Goal: Task Accomplishment & Management: Manage account settings

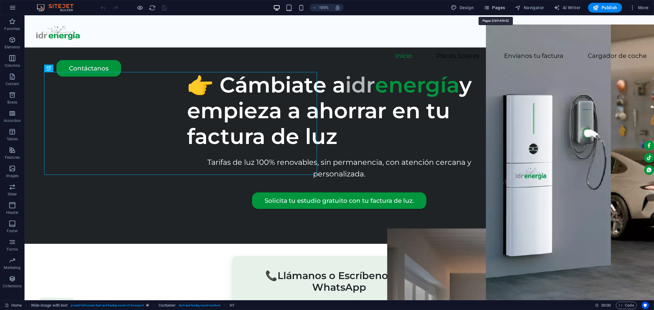
click at [486, 7] on icon "button" at bounding box center [486, 8] width 6 height 6
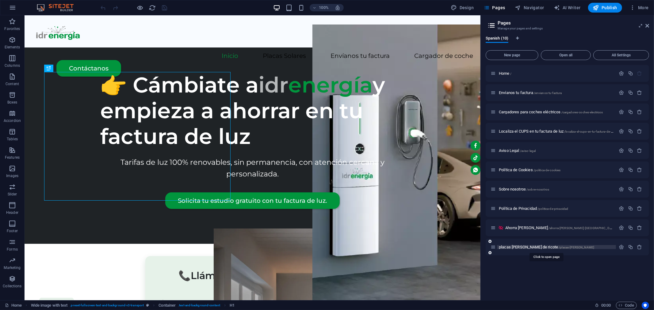
click at [522, 248] on span "placas [PERSON_NAME] de ricote /placas-[PERSON_NAME]" at bounding box center [546, 247] width 95 height 5
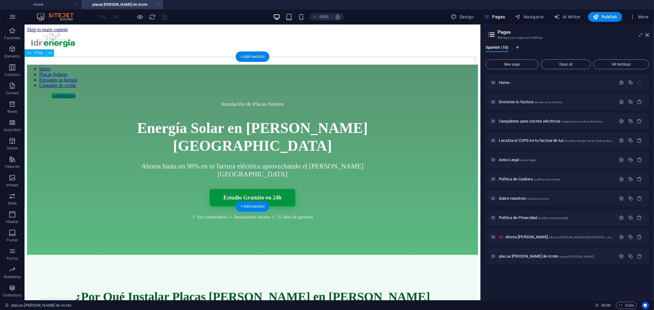
click at [45, 65] on div "Instalación de Placas Solares Energía Solar en Valle de Ricote Ahorra hasta un …" at bounding box center [252, 159] width 451 height 190
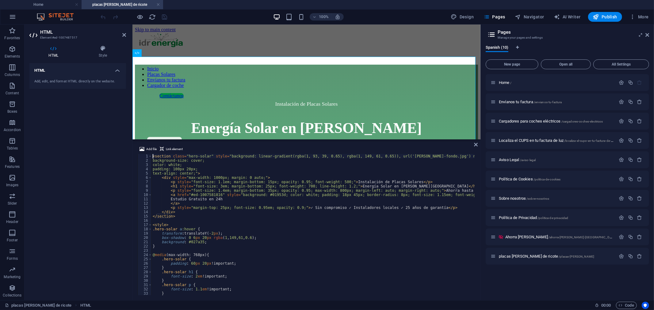
click at [241, 189] on div "< section class = "hero-solar" style = "background: linear-gradient(rgba(1, 93,…" at bounding box center [427, 228] width 553 height 149
click at [241, 196] on div "< section class = "hero-solar" style = "background: linear-gradient(rgba(1, 93,…" at bounding box center [427, 228] width 553 height 149
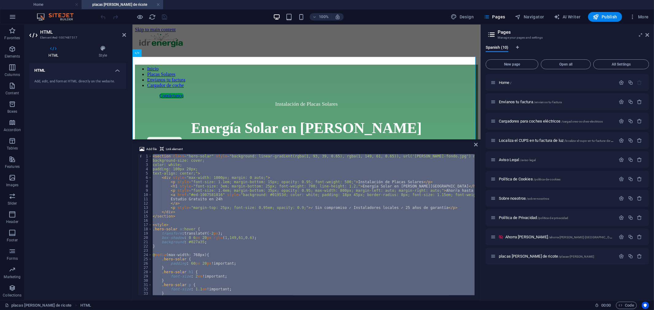
click at [247, 224] on div "< section class = "hero-solar" style = "background: linear-gradient(rgba(1, 93,…" at bounding box center [312, 224] width 323 height 141
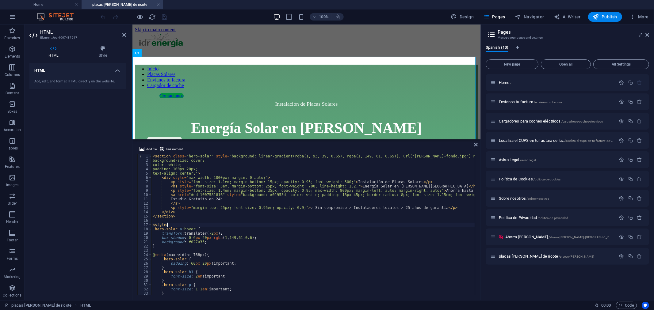
click at [275, 225] on div "< section class = "hero-solar" style = "background: linear-gradient(rgba(1, 93,…" at bounding box center [427, 228] width 553 height 149
type textarea "} </style>"
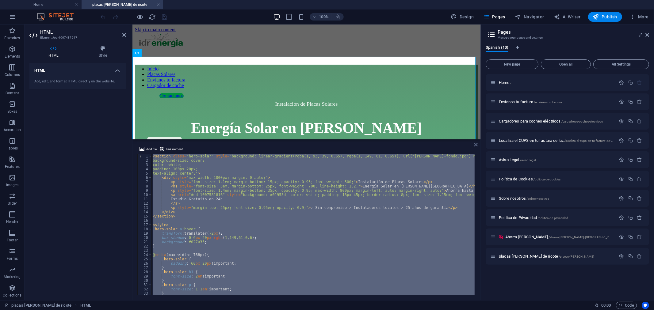
click at [477, 144] on icon at bounding box center [476, 144] width 4 height 5
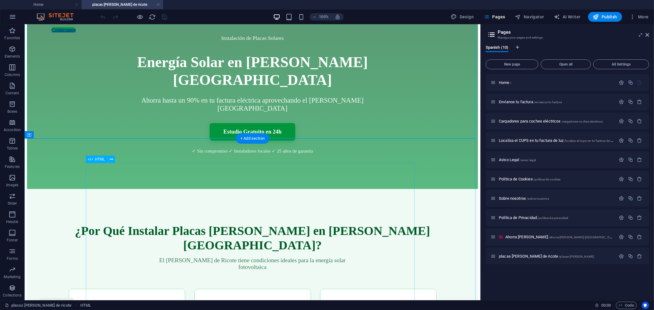
scroll to position [68, 0]
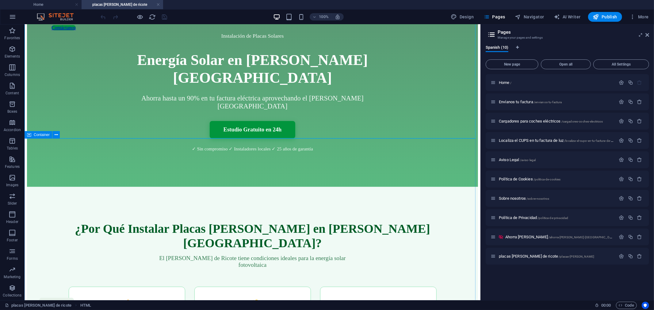
click at [39, 134] on span "Container" at bounding box center [42, 135] width 16 height 4
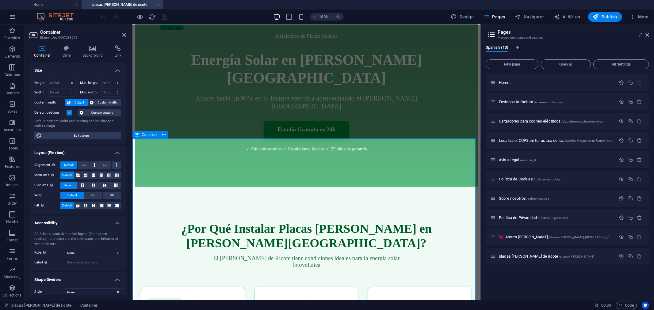
click at [122, 34] on icon at bounding box center [124, 34] width 4 height 5
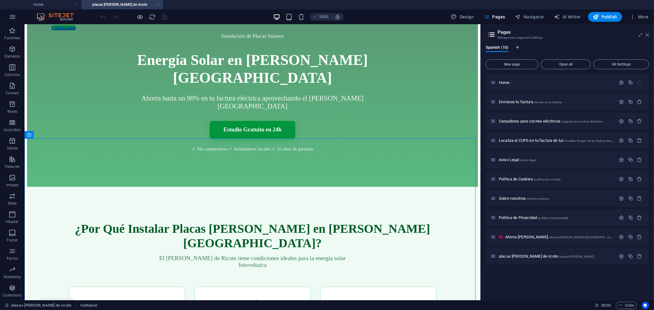
click at [647, 33] on icon at bounding box center [647, 34] width 4 height 5
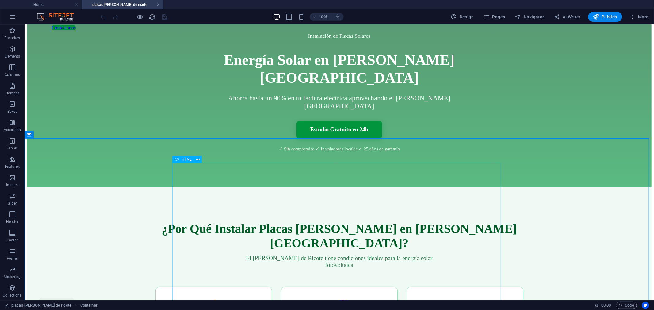
click at [184, 160] on span "HTML" at bounding box center [186, 160] width 10 height 4
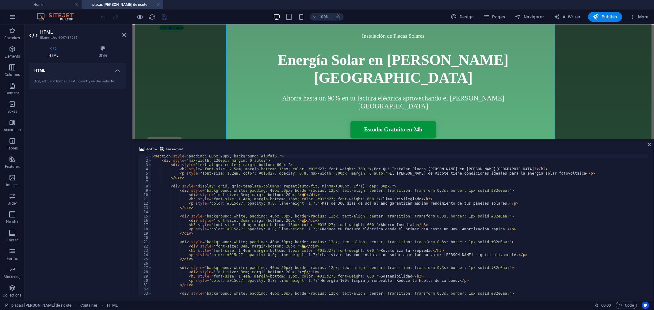
scroll to position [289, 0]
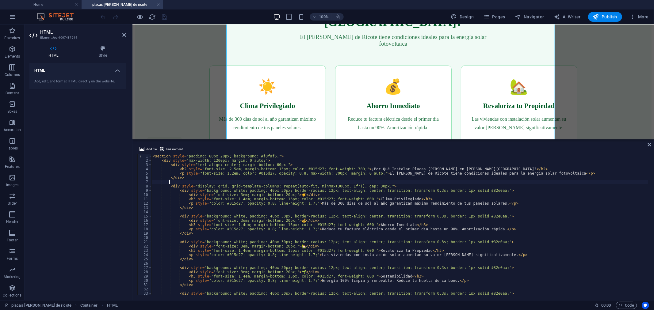
click at [231, 182] on div "< section style = "padding: 80px 20px; background: #f0faf5;" > < div style = "m…" at bounding box center [399, 229] width 496 height 150
type textarea "} </style>"
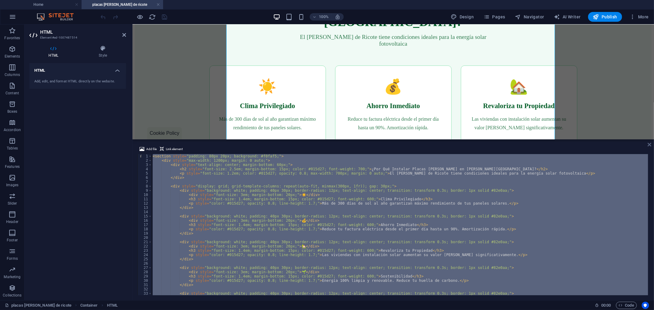
click at [649, 143] on icon at bounding box center [649, 144] width 4 height 5
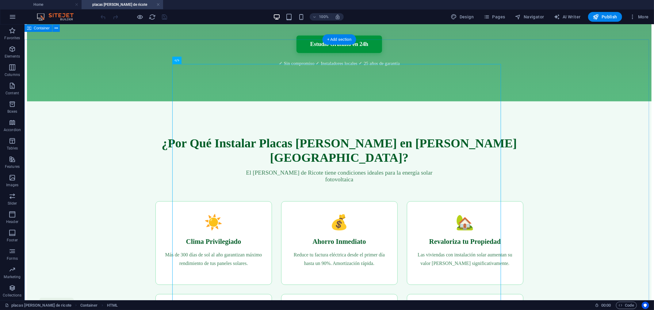
scroll to position [119, 0]
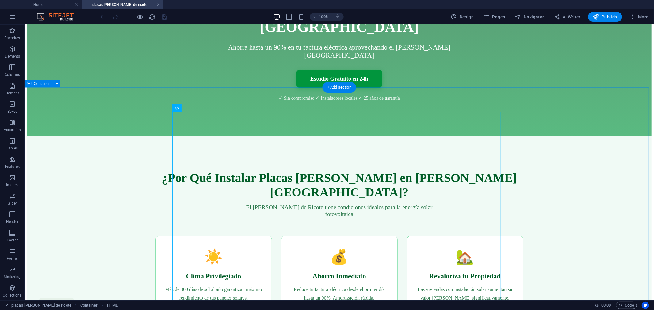
click at [541, 145] on div "¿Por Qué Instalar Placas Solares en Valle de Ricote? El Valle de Ricote tiene c…" at bounding box center [339, 286] width 624 height 301
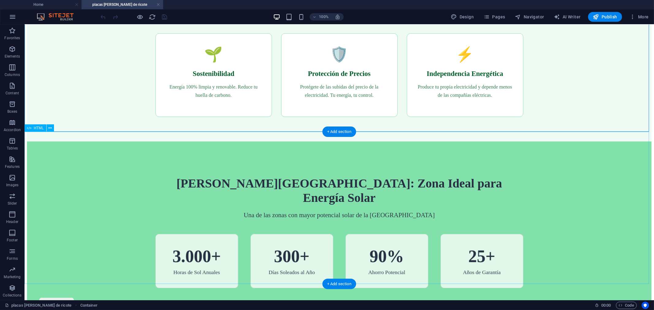
scroll to position [425, 0]
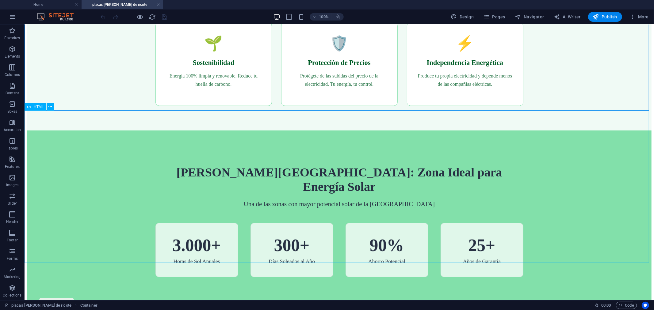
click at [39, 107] on span "HTML" at bounding box center [39, 107] width 10 height 4
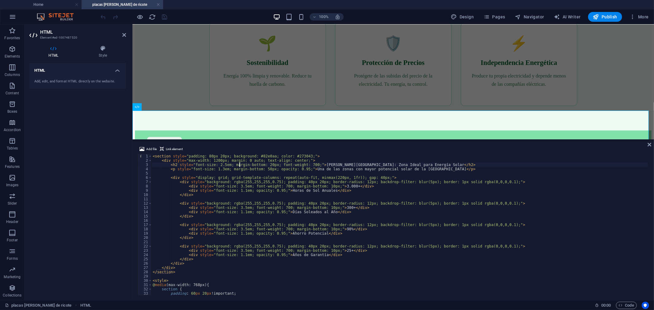
click at [239, 166] on div "< section style = "padding: 80px 20px; background: #82e0aa; color: #273043;" > …" at bounding box center [399, 229] width 496 height 150
type textarea "</style>"
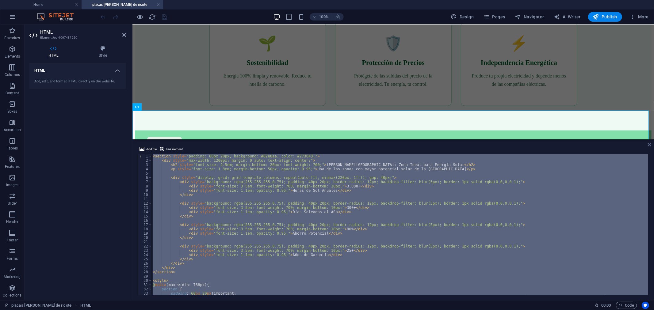
click at [649, 143] on icon at bounding box center [649, 144] width 4 height 5
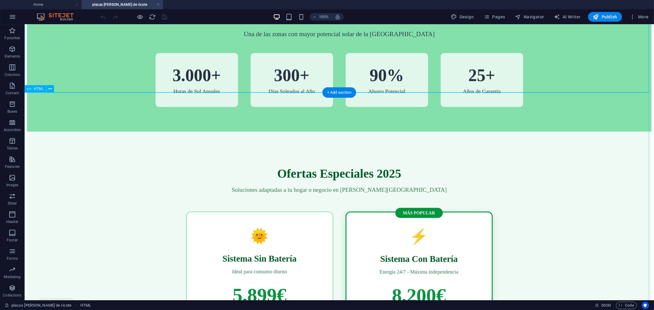
scroll to position [596, 0]
click at [37, 90] on span "HTML" at bounding box center [39, 89] width 10 height 4
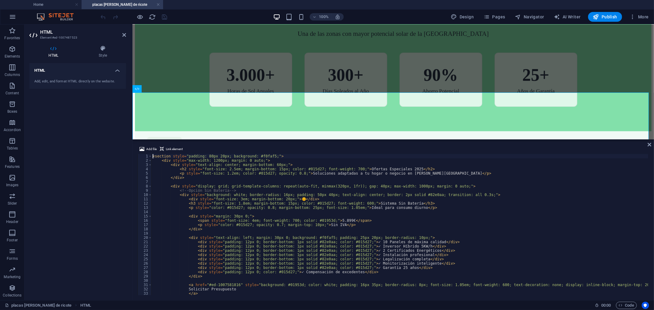
click at [274, 195] on div "< section style = "padding: 80px 20px; background: #f0faf5;" > < div style = "m…" at bounding box center [454, 228] width 607 height 149
type textarea "</style>"
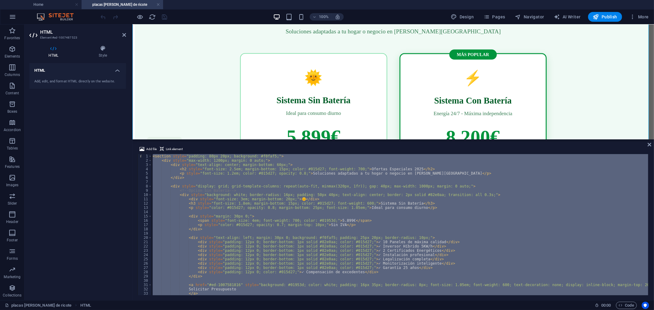
scroll to position [766, 0]
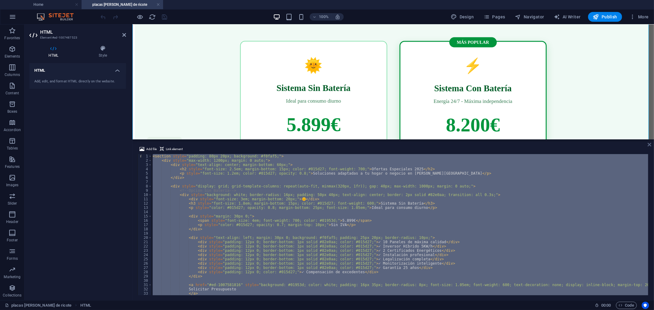
click at [650, 144] on icon at bounding box center [649, 144] width 4 height 5
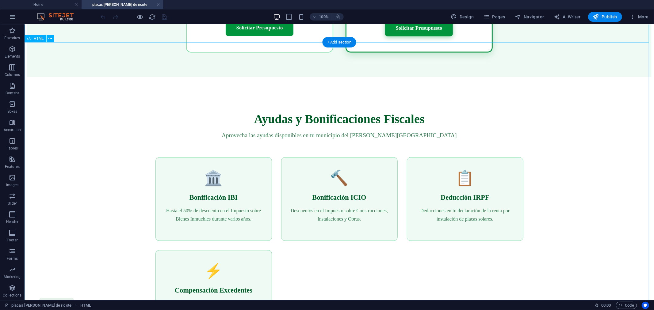
scroll to position [1004, 0]
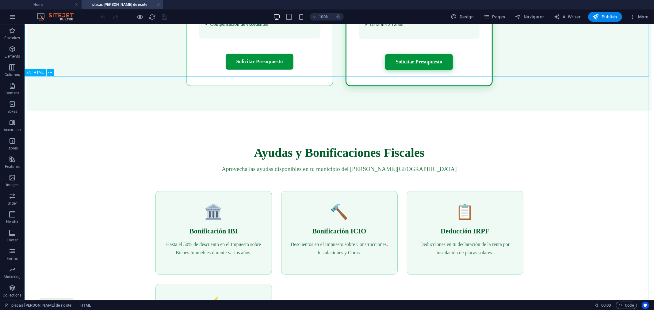
click at [41, 74] on span "HTML" at bounding box center [39, 73] width 10 height 4
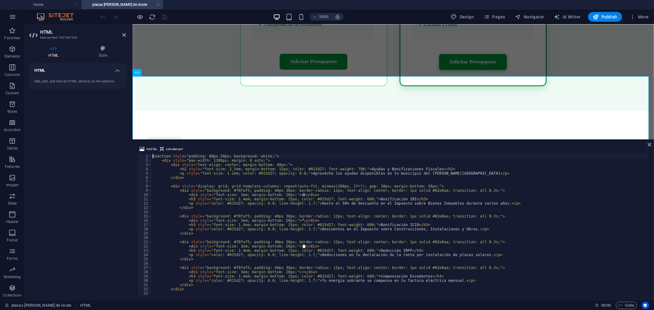
click at [322, 183] on div "< section style = "padding: 80px 20px; background: white;" > < div style = "max…" at bounding box center [425, 228] width 549 height 149
type textarea "} </style>"
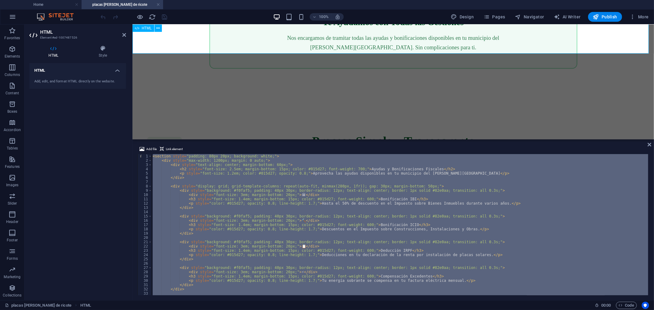
scroll to position [1413, 0]
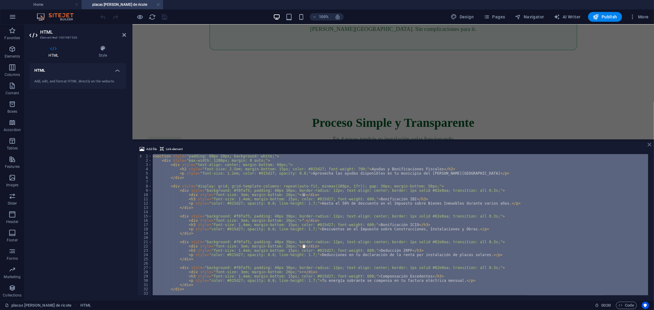
click at [648, 142] on icon at bounding box center [649, 144] width 4 height 5
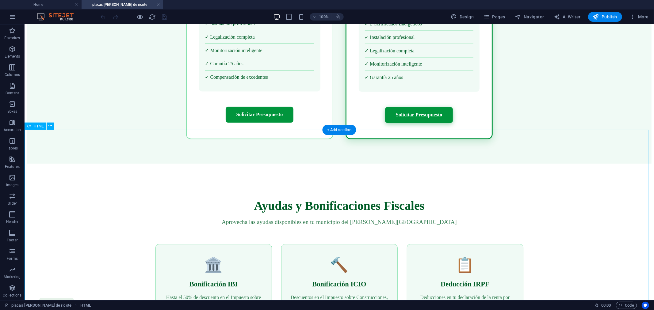
scroll to position [951, 0]
click at [37, 126] on span "HTML" at bounding box center [39, 126] width 10 height 4
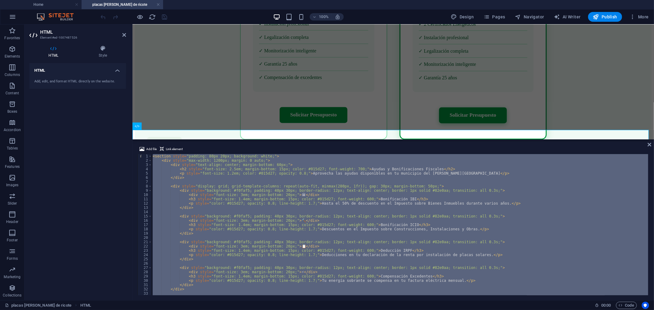
click at [295, 201] on div "< section style = "padding: 80px 20px; background: white;" > < div style = "max…" at bounding box center [399, 224] width 496 height 141
type textarea "<h3 style="font-size: 1.4em; margin-bottom: 15px; color: #015d27; font-weight: …"
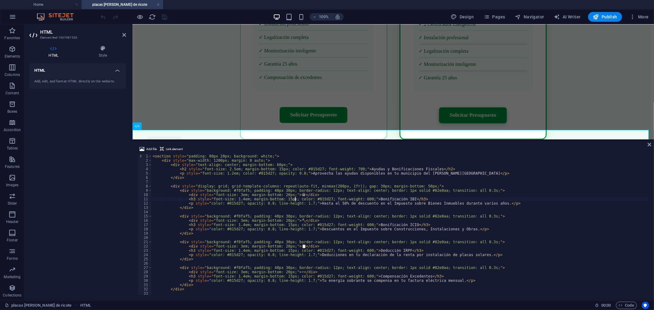
click at [295, 201] on div "< section style = "padding: 80px 20px; background: white;" > < div style = "max…" at bounding box center [425, 228] width 549 height 149
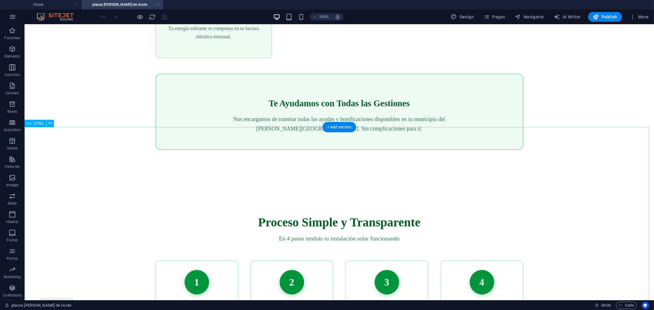
scroll to position [1325, 0]
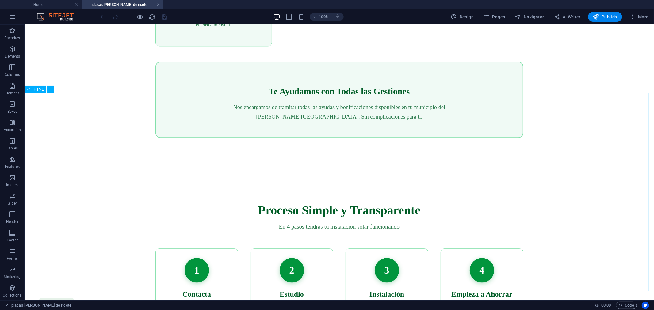
click at [35, 90] on span "HTML" at bounding box center [39, 90] width 10 height 4
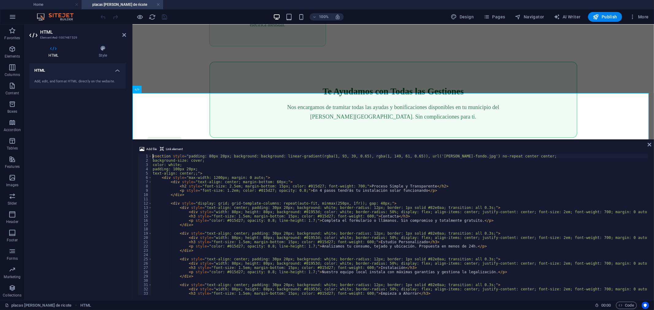
click at [301, 199] on div "< section style = "padding: 80px 20px; background: background: linear-gradient(…" at bounding box center [441, 228] width 580 height 149
type textarea "} </style>"
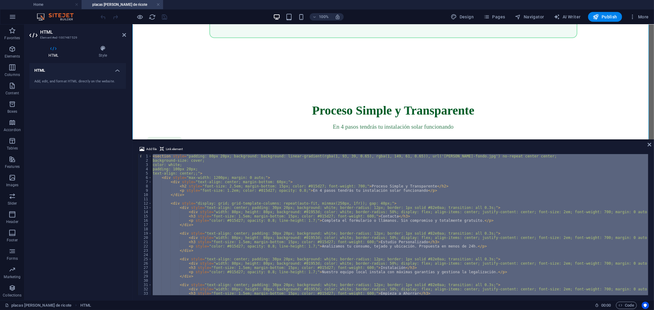
scroll to position [1462, 0]
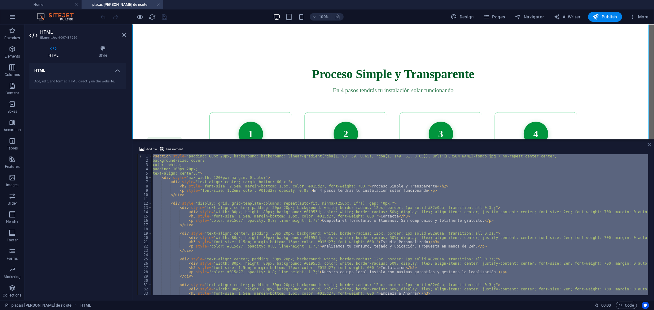
click at [647, 144] on icon at bounding box center [649, 144] width 4 height 5
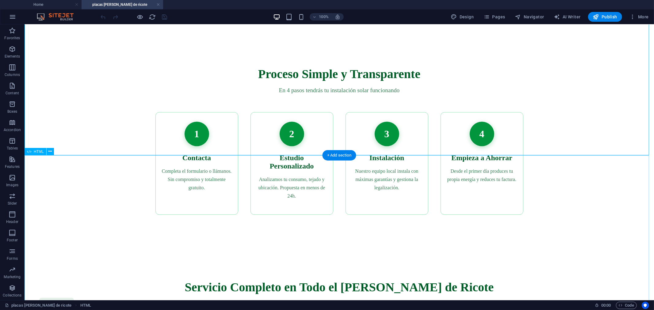
click at [35, 153] on span "HTML" at bounding box center [39, 152] width 10 height 4
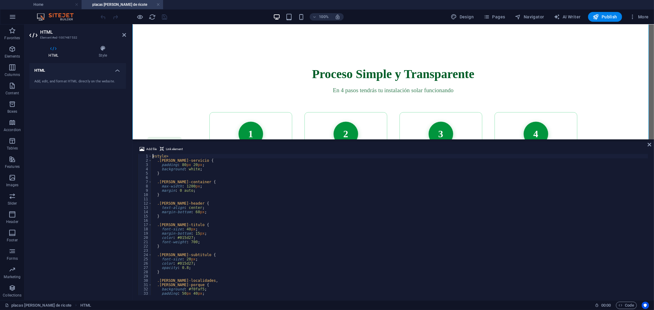
scroll to position [1718, 0]
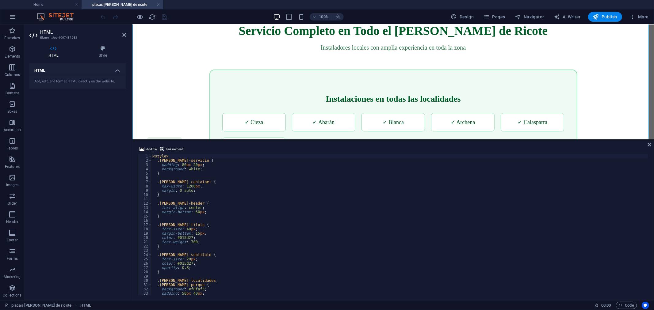
click at [339, 201] on div "< style > .valle-servicio { padding : 80 px 20 px ; background : white ; } .val…" at bounding box center [399, 229] width 496 height 150
type textarea "</div> </section>"
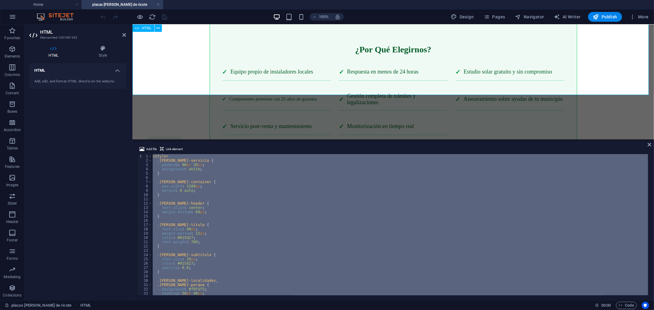
scroll to position [1923, 0]
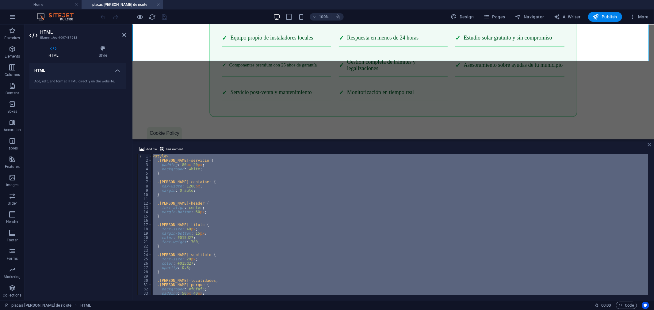
click at [648, 143] on icon at bounding box center [649, 144] width 4 height 5
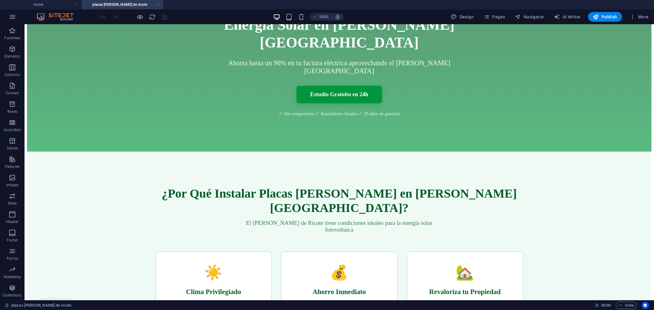
scroll to position [0, 0]
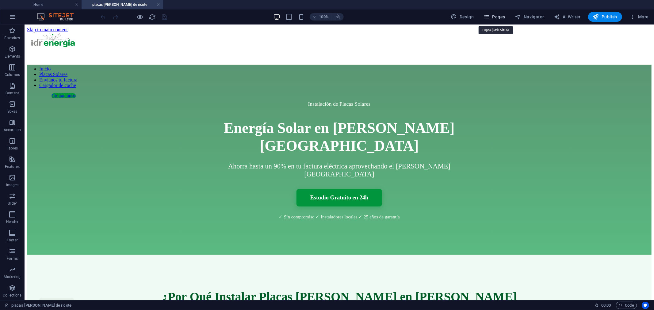
click at [486, 16] on icon "button" at bounding box center [486, 17] width 6 height 6
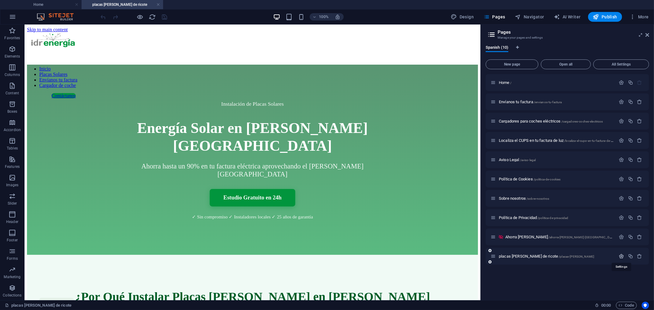
click at [621, 257] on icon "button" at bounding box center [621, 256] width 5 height 5
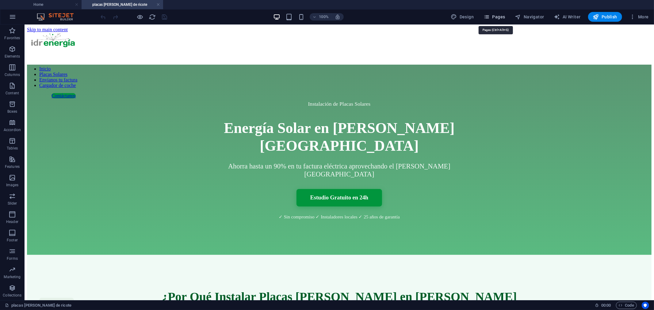
click at [489, 16] on icon "button" at bounding box center [486, 17] width 6 height 6
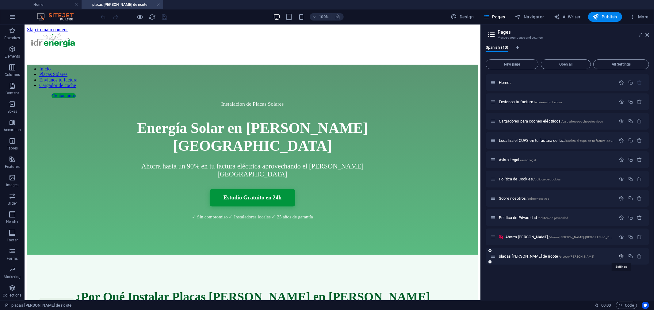
click at [622, 254] on icon "button" at bounding box center [621, 256] width 5 height 5
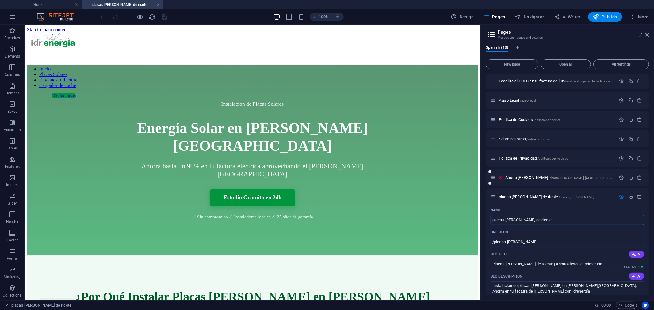
scroll to position [136, 0]
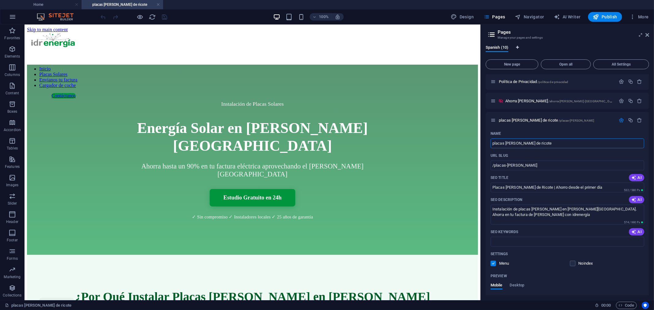
click at [517, 45] on button "Language Tabs" at bounding box center [517, 48] width 4 height 7
select select "148"
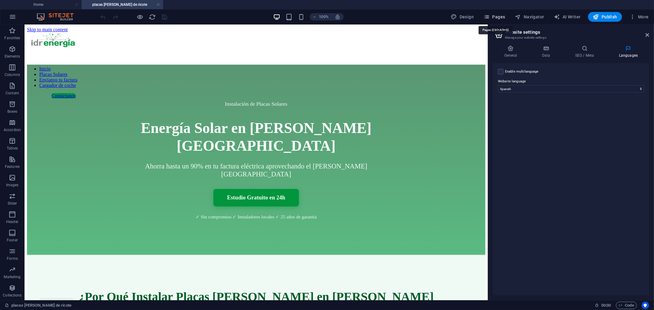
click at [488, 17] on icon "button" at bounding box center [486, 17] width 6 height 6
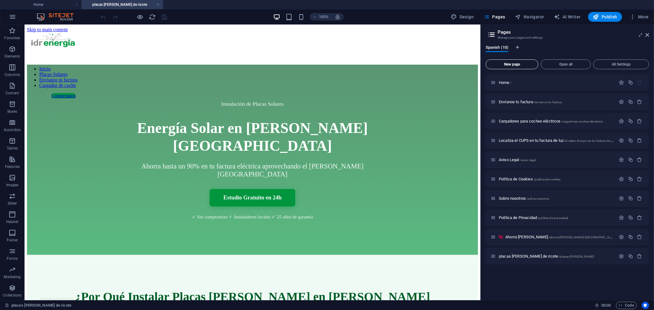
click at [522, 65] on span "New page" at bounding box center [511, 65] width 47 height 4
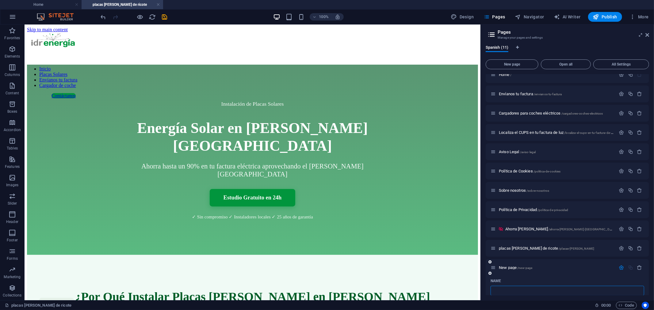
type input "/"
click at [587, 267] on p "/" at bounding box center [556, 268] width 115 height 4
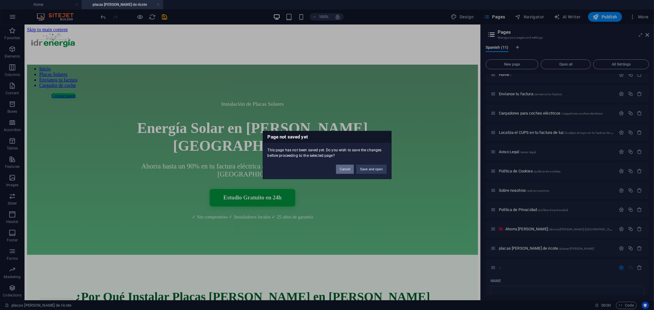
click at [347, 171] on button "Cancel" at bounding box center [345, 169] width 18 height 9
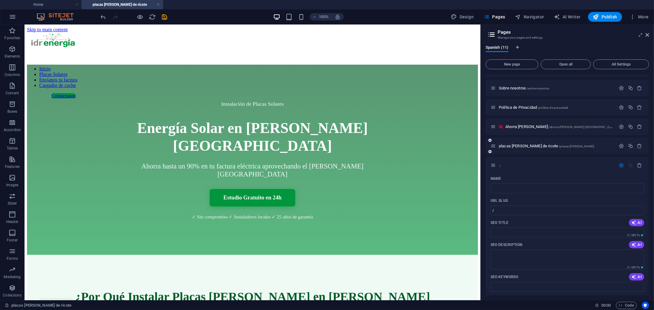
scroll to position [144, 0]
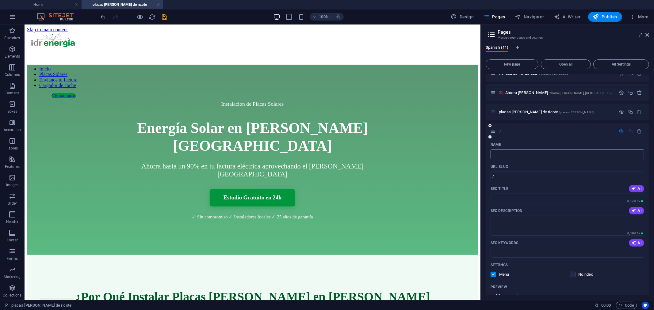
click at [514, 154] on input "Name" at bounding box center [567, 155] width 154 height 10
type input "pl"
type input "/pl"
type input "pl"
type input "plACA"
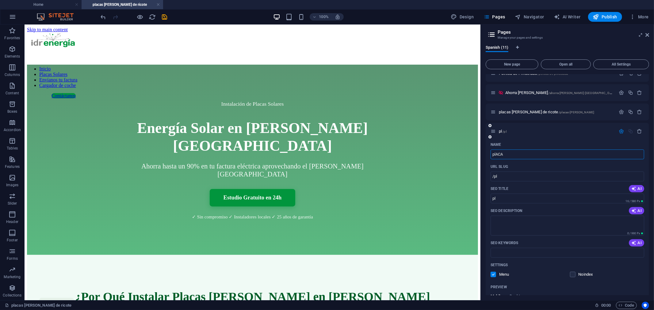
type input "/placas"
type input "plACAS"
type input "p"
type input "/"
type input "P"
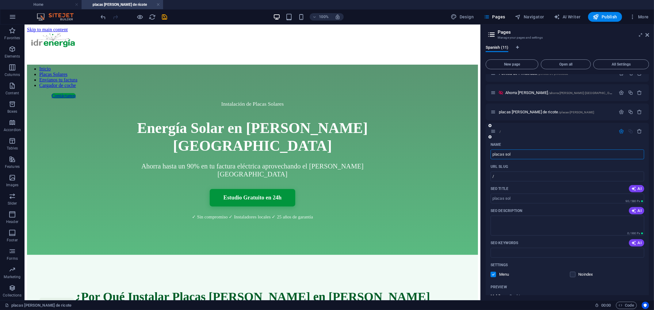
type input "placas sola"
type input "/placas-sol"
type input "placas sol"
type input "placas solares"
type input "/placas-solares"
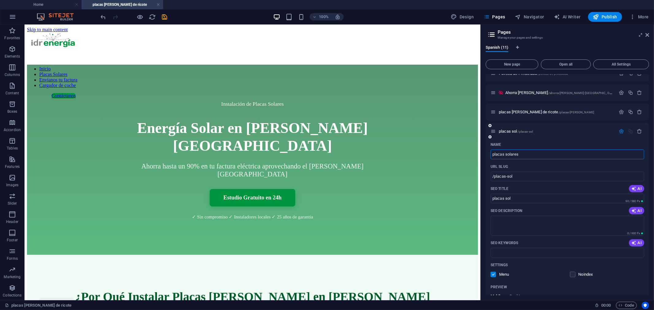
type input "placas solares"
type input "placas solares c"
type input "placas solares"
type input "placas solares cieza"
type input "/placas-solares-cie"
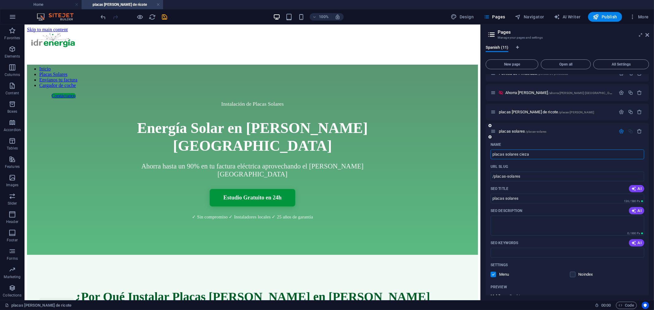
type input "placas solares cie"
type input "placas solares cieza"
type input "/placas-solares-cieza"
type input "placas solares cieza"
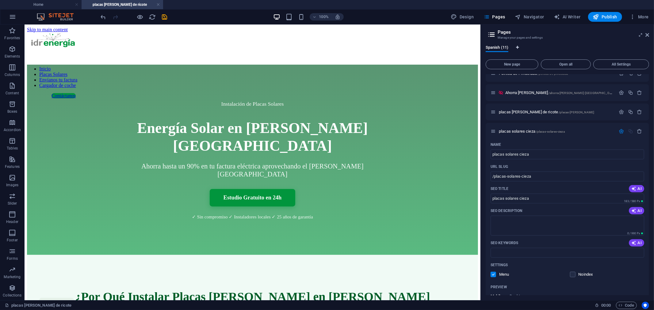
click at [518, 46] on icon "Language Tabs" at bounding box center [517, 48] width 3 height 4
select select "148"
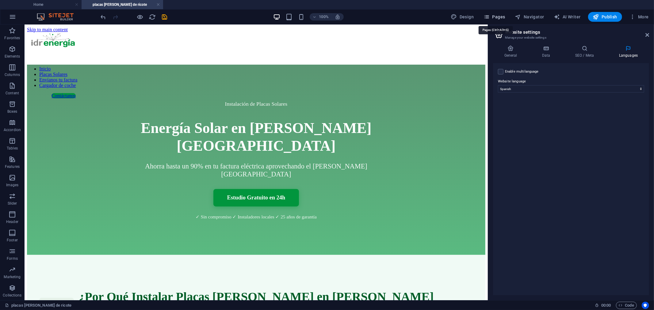
click at [489, 17] on icon "button" at bounding box center [486, 17] width 6 height 6
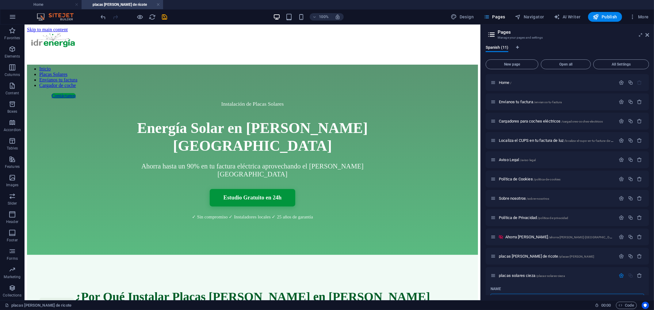
scroll to position [8, 0]
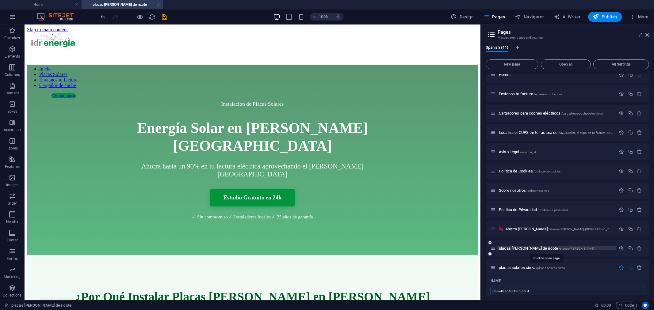
click at [538, 249] on span "placas solares valle de ricote /placas-solares-valle-de-ricote" at bounding box center [546, 248] width 95 height 5
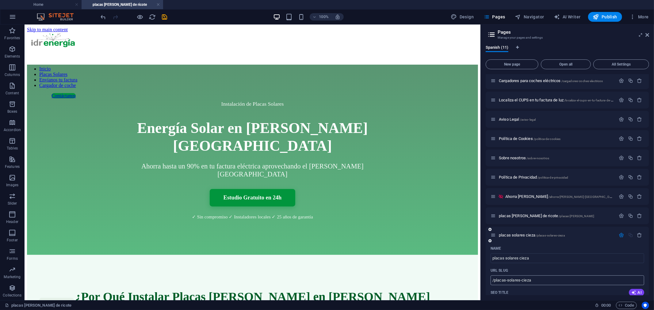
scroll to position [76, 0]
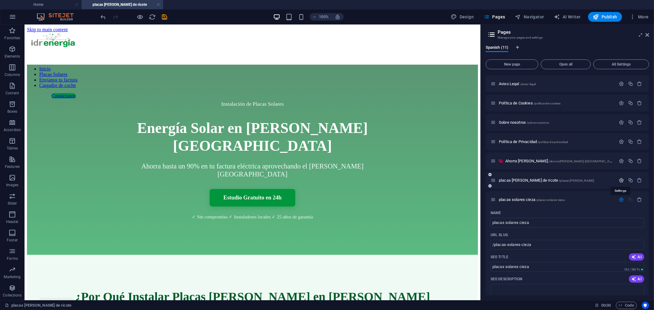
click at [620, 179] on icon "button" at bounding box center [621, 180] width 5 height 5
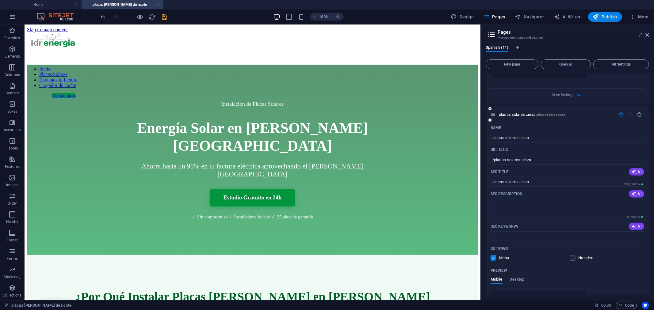
scroll to position [462, 0]
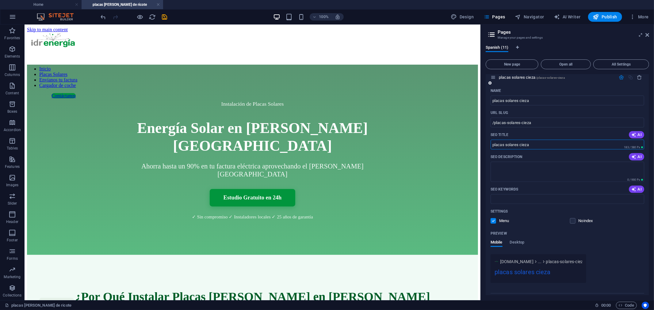
drag, startPoint x: 541, startPoint y: 129, endPoint x: 488, endPoint y: 130, distance: 53.0
click at [488, 130] on div "Name placas solares cieza ​ URL SLUG /placas-solares-cieza ​ SEO Title AI placa…" at bounding box center [566, 197] width 163 height 222
paste input "Placas Solares en Cieza | Ahorra en tu Factura con IDR Energí"
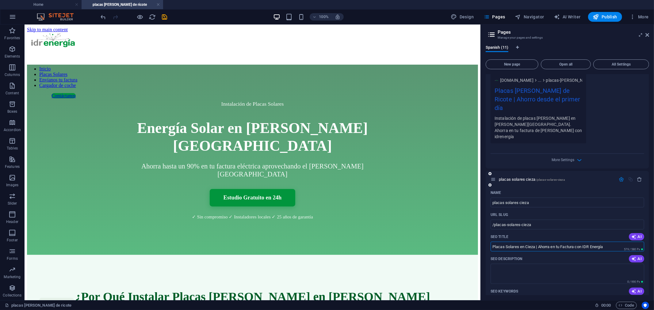
scroll to position [394, 0]
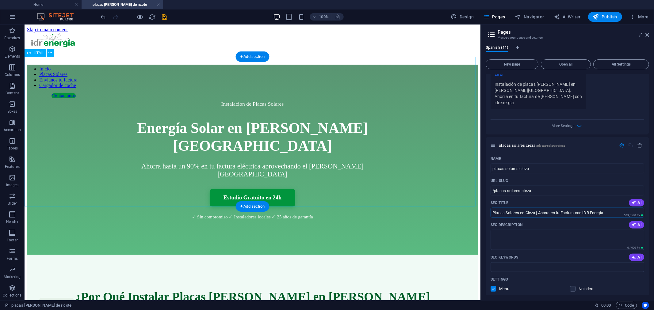
drag, startPoint x: 631, startPoint y: 223, endPoint x: 470, endPoint y: 198, distance: 163.1
click at [557, 220] on div "SEO Description AI" at bounding box center [567, 225] width 154 height 10
paste input "Instalación de Placas Solares en Cieza | Energía Solar"
drag, startPoint x: 622, startPoint y: 197, endPoint x: 492, endPoint y: 198, distance: 130.5
click at [492, 208] on input "Instalación de Placas Solares en Cieza | Energía Solar con IDR Energía" at bounding box center [567, 213] width 154 height 10
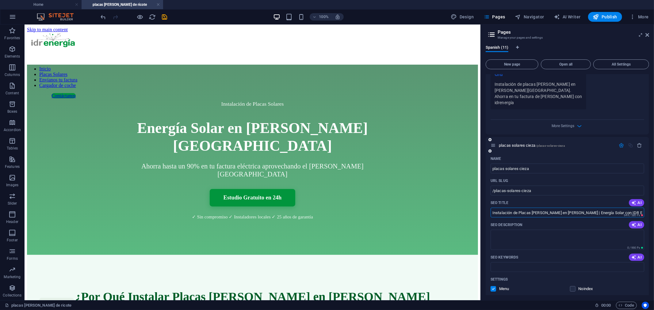
paste input "Placas Solares en Cieza | Ahorra en tu Factura"
type input "Placas Solares en Cieza | Ahorra en tu Factura con IDR Energía"
click at [515, 230] on textarea "SEO Description" at bounding box center [567, 240] width 154 height 20
paste textarea "Energía solar en Cieza: estudio gratuito, instalación certificada y ahorro gara…"
drag, startPoint x: 580, startPoint y: 225, endPoint x: 484, endPoint y: 221, distance: 96.3
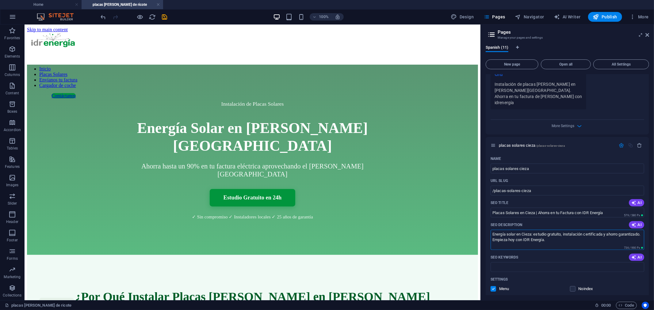
click at [484, 221] on div "Spanish (11) New page Open all All Settings Home / Envíanos tu factura /enviano…" at bounding box center [566, 170] width 173 height 260
paste textarea "Instala placas solares en Cieza y reduce tu factura de luz hasta un 90%. Estudi…"
type textarea "Instala placas solares en Cieza y reduce tu factura de luz hasta un 90%. Estudi…"
click at [163, 16] on icon "save" at bounding box center [164, 16] width 7 height 7
checkbox input "false"
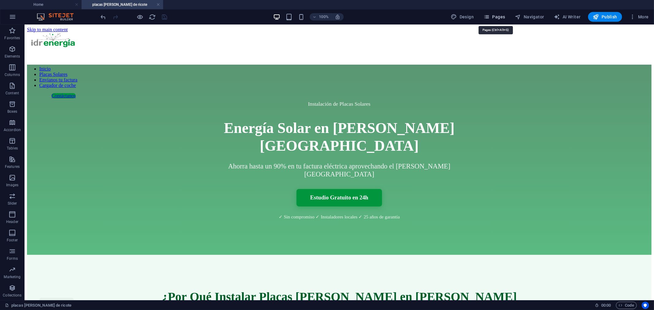
click at [489, 16] on icon "button" at bounding box center [486, 17] width 6 height 6
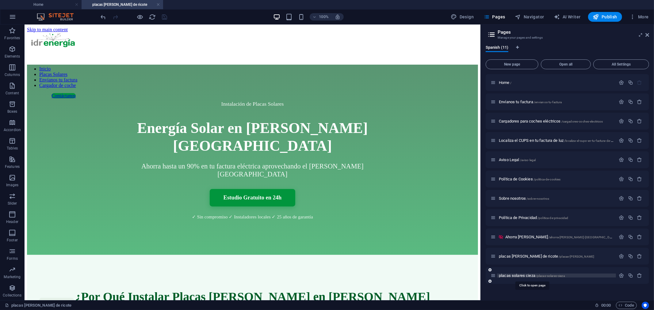
click at [522, 275] on span "placas solares cieza /placas-solares-cieza" at bounding box center [532, 275] width 66 height 5
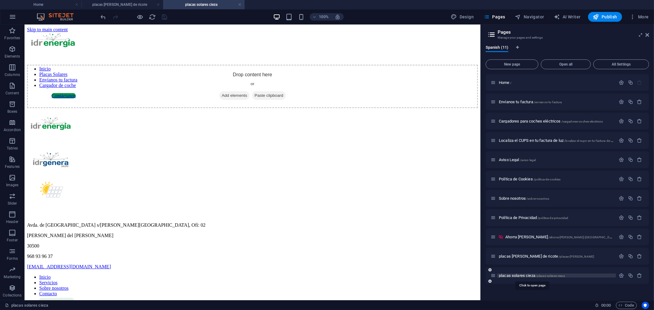
scroll to position [0, 0]
click at [122, 4] on h4 "placas solares [PERSON_NAME]" at bounding box center [123, 4] width 82 height 7
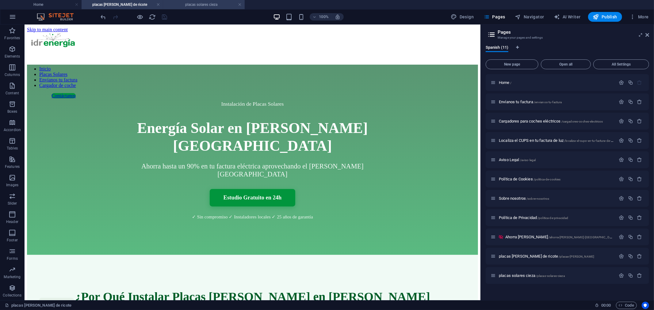
click at [189, 2] on h4 "placas solares cieza" at bounding box center [204, 4] width 82 height 7
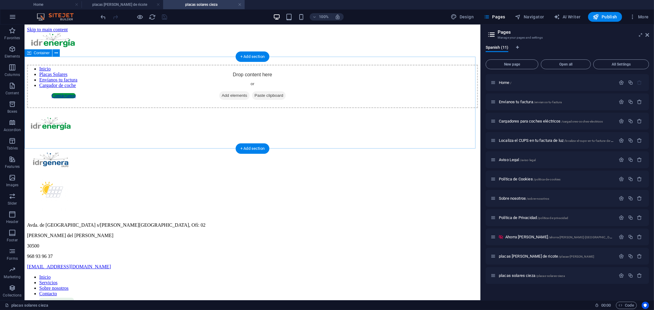
click at [52, 64] on div "Drop content here or Add elements Paste clipboard" at bounding box center [252, 86] width 451 height 44
click at [229, 100] on span "Add elements" at bounding box center [234, 95] width 30 height 9
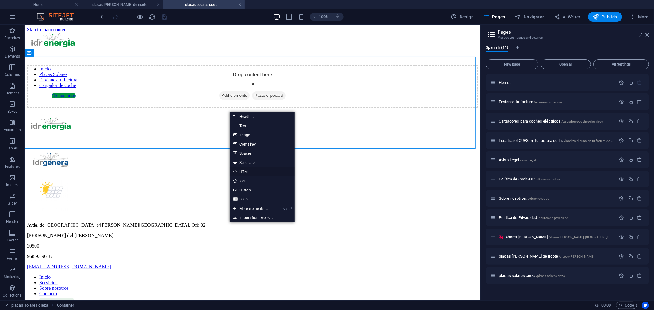
click at [247, 170] on link "HTML" at bounding box center [262, 171] width 65 height 9
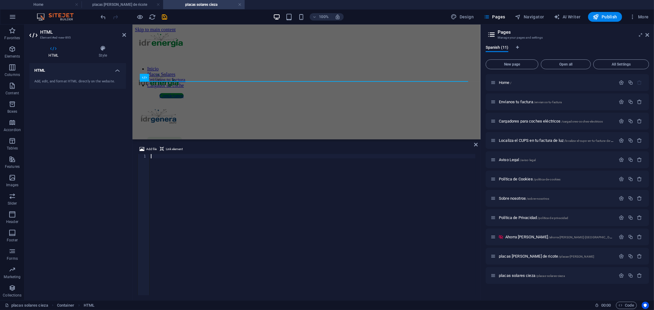
type textarea "</style>"
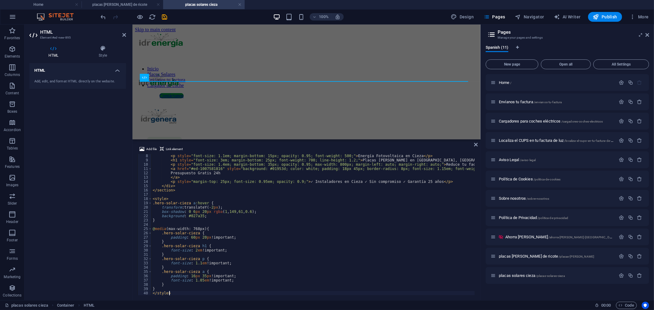
scroll to position [30, 0]
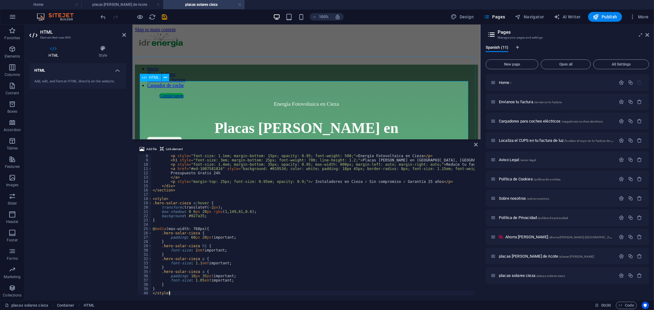
click at [450, 112] on div "Energía Fotovoltaica en Cieza Placas Solares en Cieza, Murcia Reduce tu factura…" at bounding box center [306, 164] width 343 height 200
click at [647, 34] on icon at bounding box center [647, 34] width 4 height 5
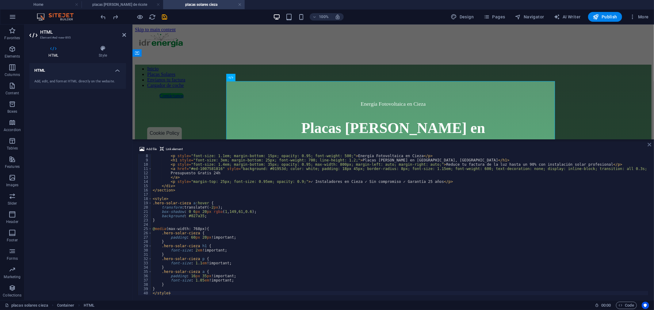
click at [648, 142] on icon at bounding box center [649, 144] width 4 height 5
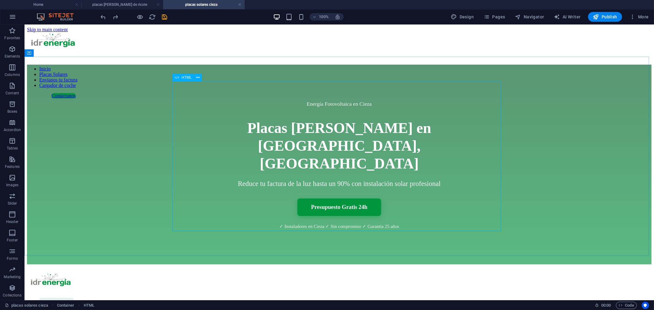
click at [180, 78] on div "HTML" at bounding box center [183, 77] width 22 height 7
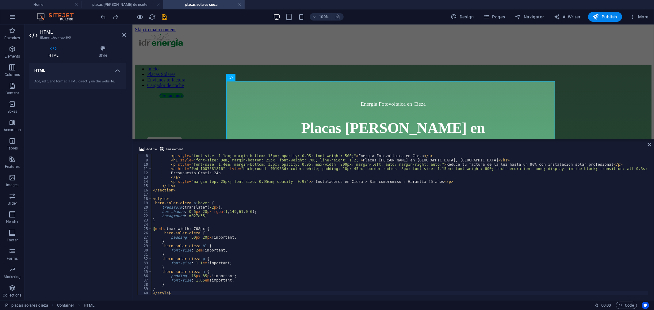
scroll to position [31, 0]
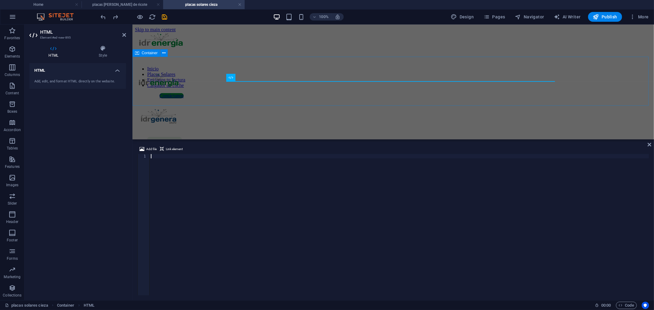
click at [176, 64] on div at bounding box center [393, 64] width 516 height 0
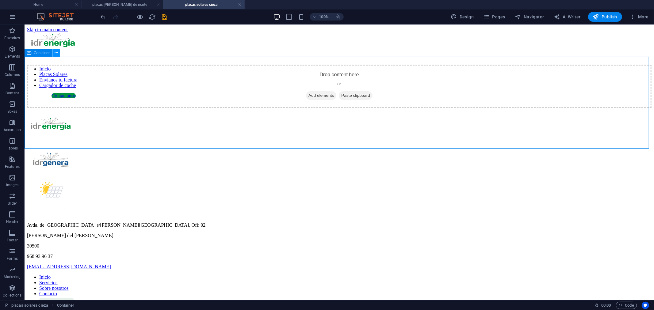
click at [56, 54] on icon at bounding box center [56, 53] width 3 height 6
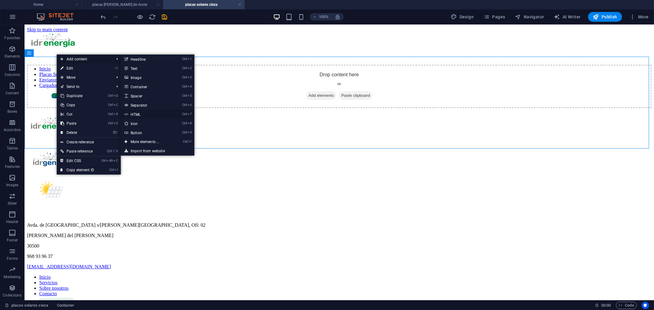
click at [145, 112] on link "Ctrl 7 HTML" at bounding box center [146, 114] width 51 height 9
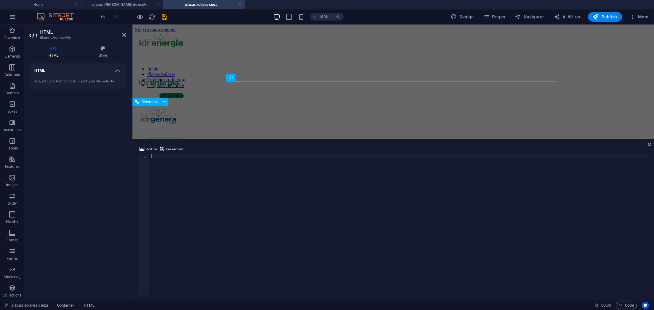
type textarea "</style>"
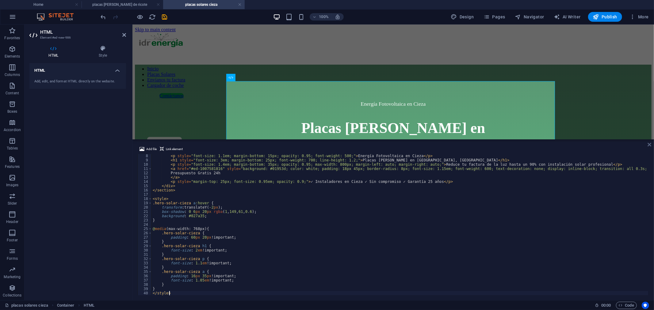
click at [649, 145] on icon at bounding box center [649, 144] width 4 height 5
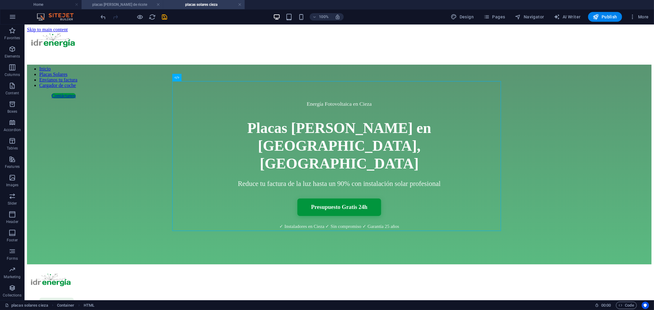
click at [108, 6] on h4 "placas solares [PERSON_NAME]" at bounding box center [123, 4] width 82 height 7
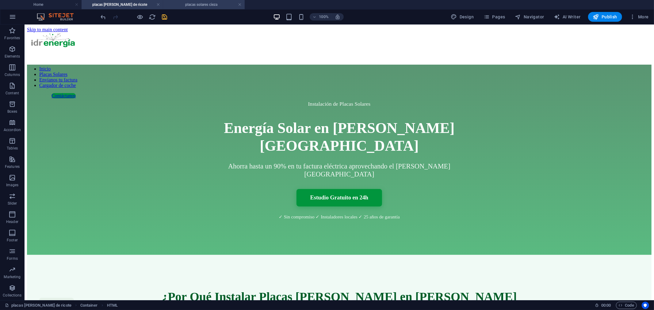
click at [184, 6] on h4 "placas solares cieza" at bounding box center [204, 4] width 82 height 7
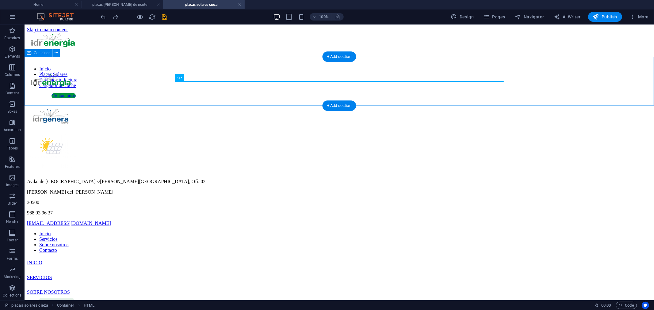
click at [129, 64] on div at bounding box center [339, 64] width 624 height 0
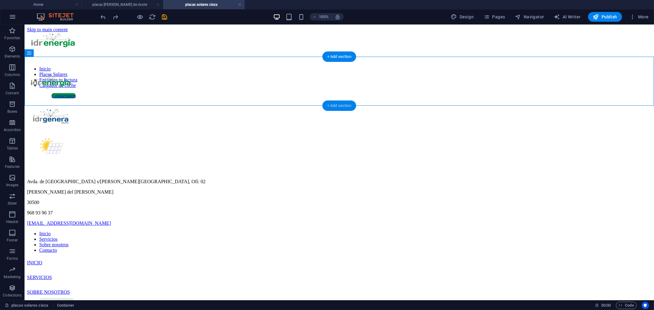
click at [338, 105] on div "+ Add section" at bounding box center [339, 106] width 34 height 10
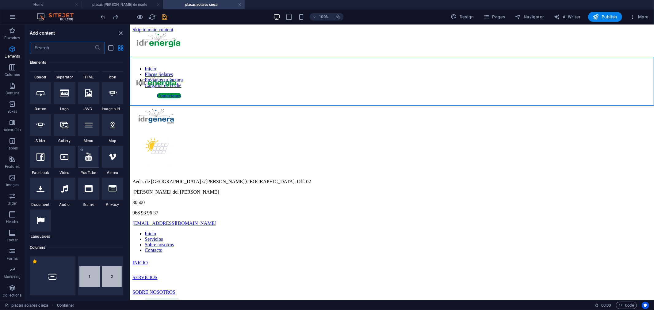
scroll to position [0, 0]
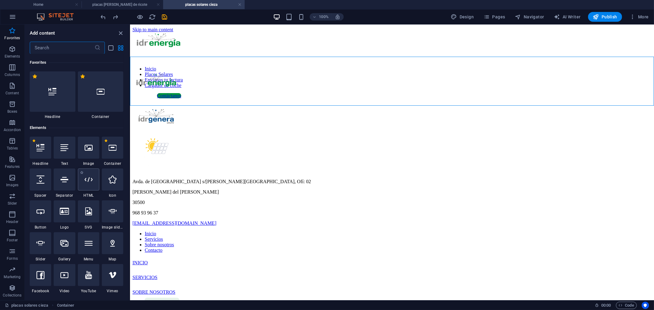
click at [87, 183] on icon at bounding box center [89, 180] width 8 height 8
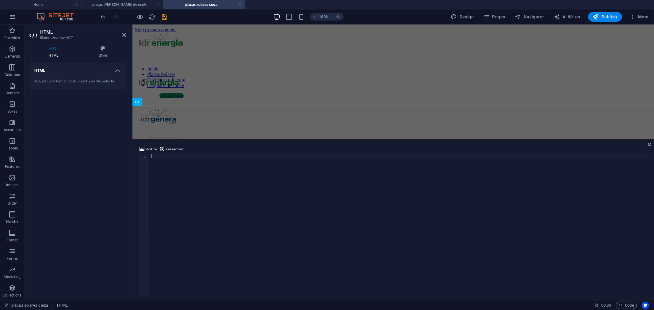
type textarea "</style>"
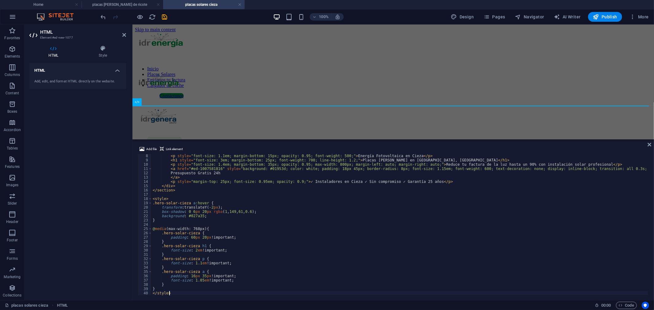
scroll to position [30, 0]
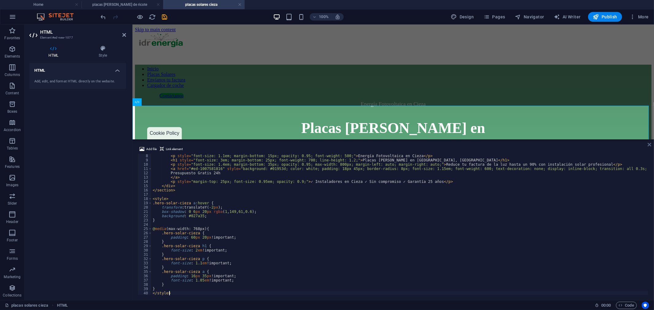
click at [649, 144] on icon at bounding box center [649, 144] width 4 height 5
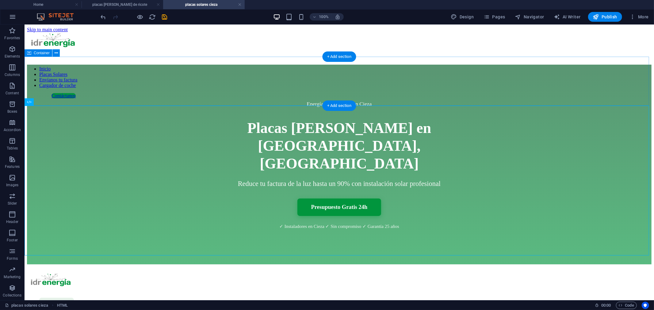
click at [52, 64] on div at bounding box center [339, 64] width 624 height 0
click at [53, 52] on button at bounding box center [55, 52] width 7 height 7
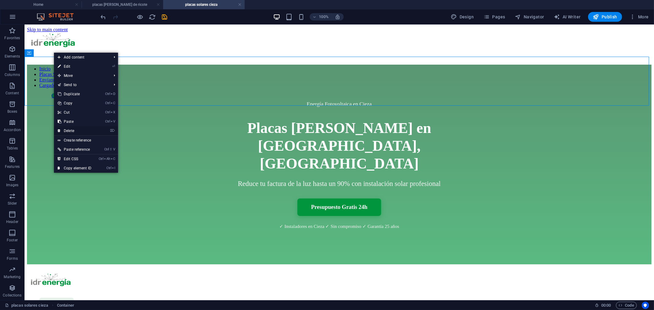
click at [73, 129] on link "⌦ Delete" at bounding box center [74, 130] width 41 height 9
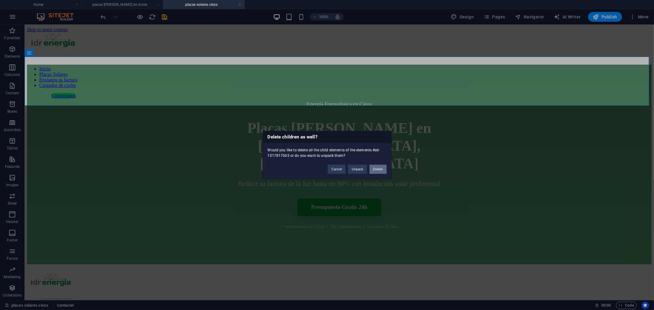
drag, startPoint x: 375, startPoint y: 169, endPoint x: 351, endPoint y: 145, distance: 34.7
click at [375, 169] on button "Delete" at bounding box center [377, 169] width 17 height 9
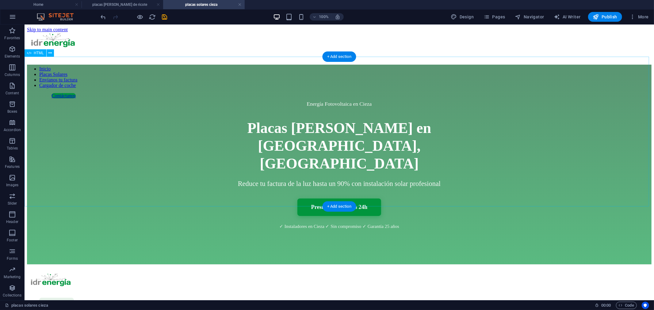
click at [538, 152] on div "Energía Fotovoltaica en Cieza Placas Solares en Cieza, Murcia Reduce tu factura…" at bounding box center [339, 164] width 624 height 200
click at [349, 209] on div "+ Add section" at bounding box center [339, 206] width 34 height 10
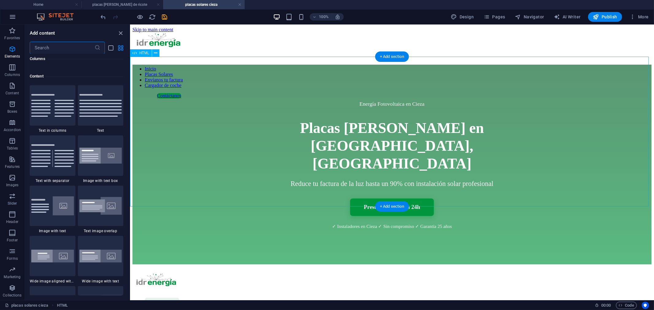
scroll to position [1072, 0]
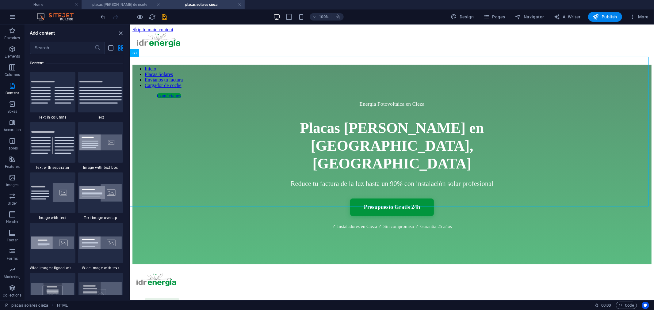
click at [120, 5] on h4 "placas solares [PERSON_NAME]" at bounding box center [123, 4] width 82 height 7
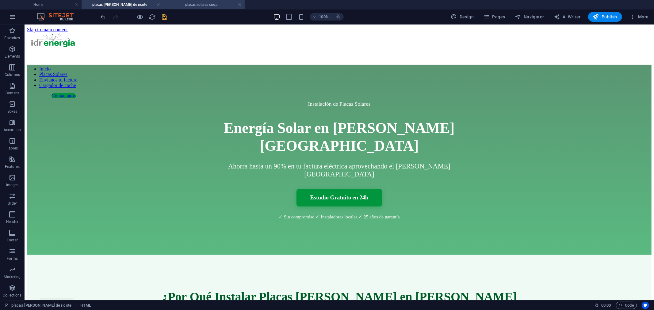
click at [213, 3] on h4 "placas solares cieza" at bounding box center [204, 4] width 82 height 7
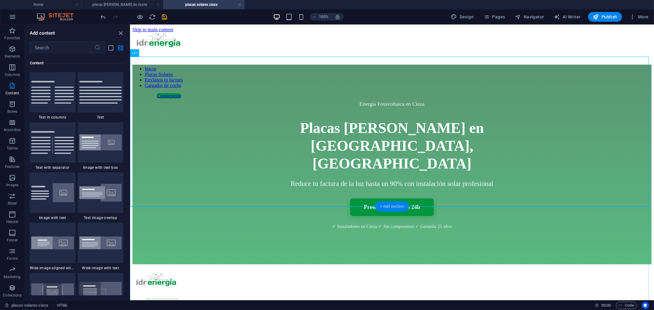
click at [390, 206] on div "+ Add section" at bounding box center [392, 206] width 34 height 10
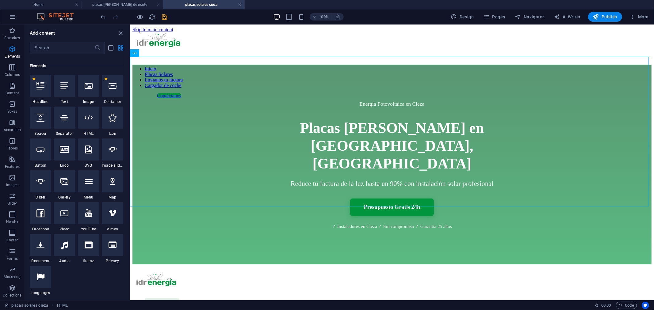
scroll to position [0, 0]
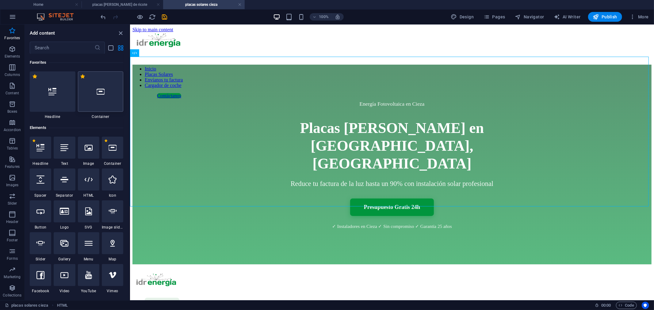
click at [98, 100] on div at bounding box center [101, 91] width 46 height 40
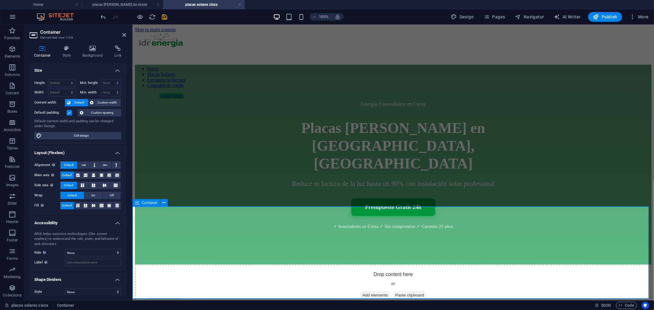
click at [372, 291] on span "Add elements" at bounding box center [374, 295] width 30 height 9
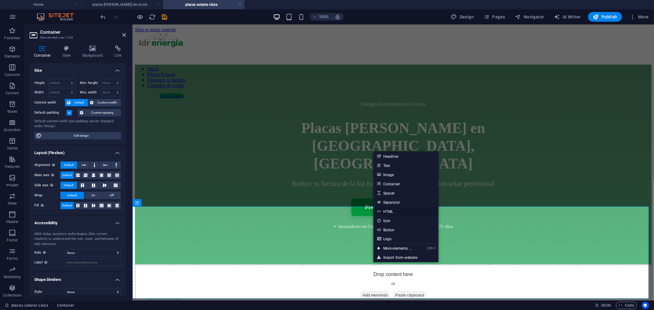
click at [389, 211] on link "HTML" at bounding box center [405, 211] width 65 height 9
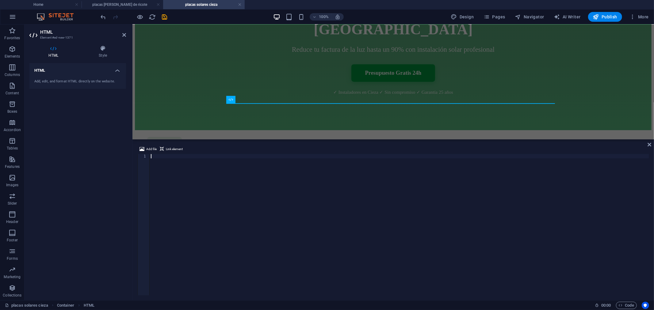
scroll to position [149, 0]
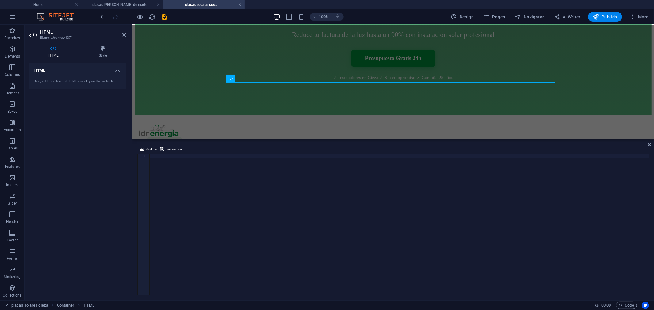
click at [202, 165] on div at bounding box center [399, 229] width 499 height 150
paste textarea "</style>"
type textarea "</style>"
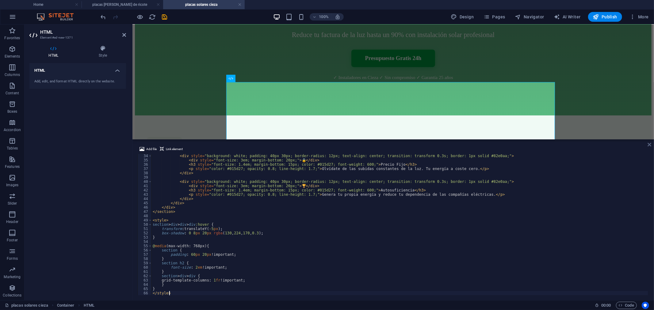
click at [648, 143] on icon at bounding box center [649, 144] width 4 height 5
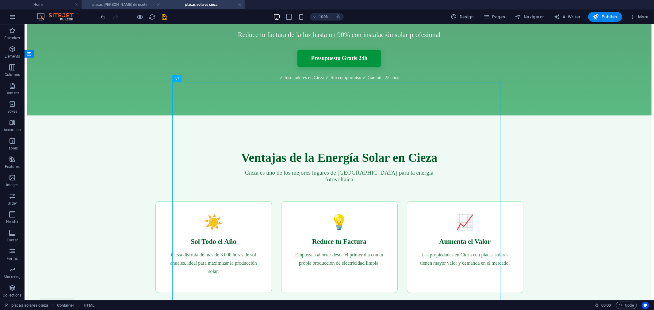
click at [131, 3] on h4 "placas solares [PERSON_NAME]" at bounding box center [123, 4] width 82 height 7
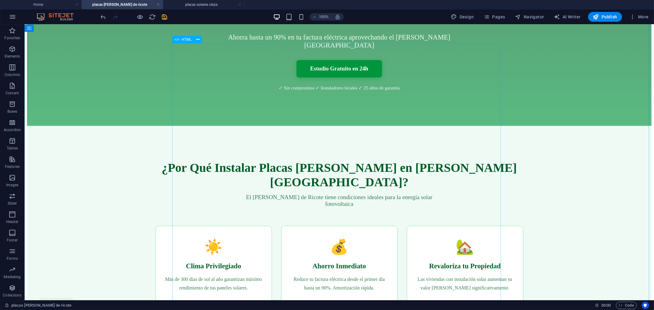
scroll to position [34, 0]
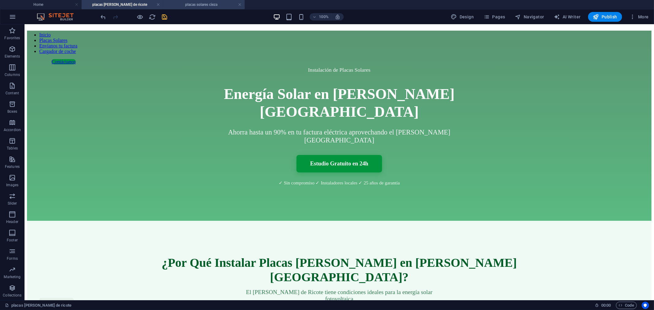
click at [206, 2] on h4 "placas solares cieza" at bounding box center [204, 4] width 82 height 7
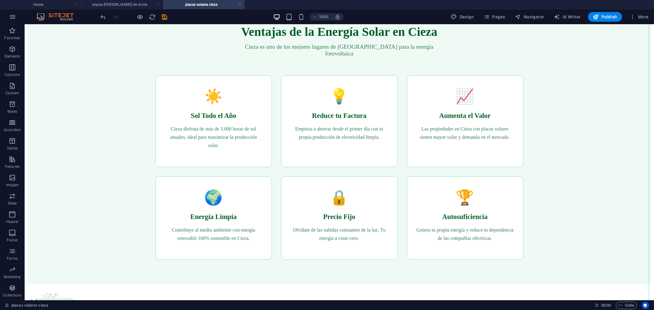
scroll to position [319, 0]
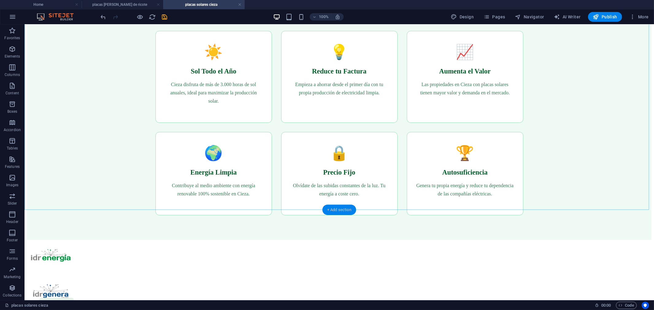
click at [336, 207] on div "+ Add section" at bounding box center [339, 210] width 34 height 10
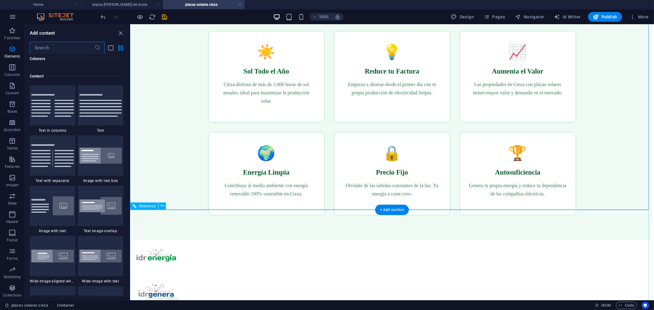
scroll to position [1072, 0]
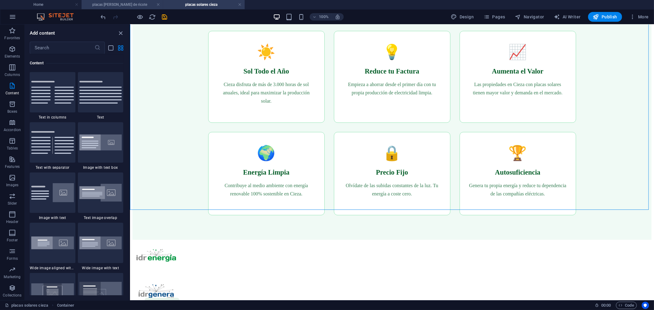
click at [121, 4] on h4 "placas solares [PERSON_NAME]" at bounding box center [123, 4] width 82 height 7
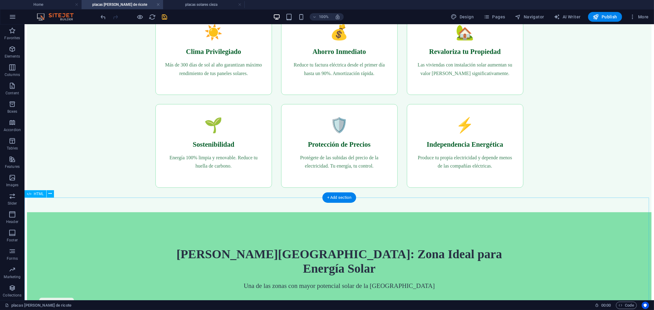
scroll to position [374, 0]
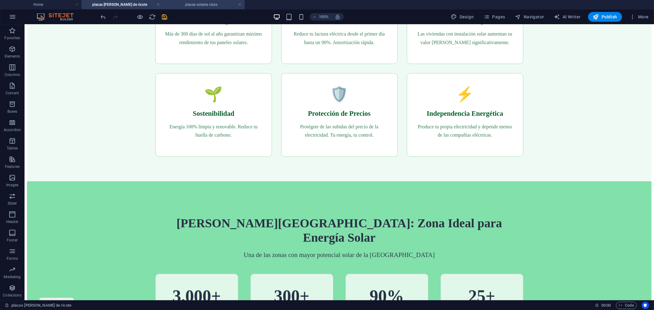
click at [199, 3] on h4 "placas solares cieza" at bounding box center [204, 4] width 82 height 7
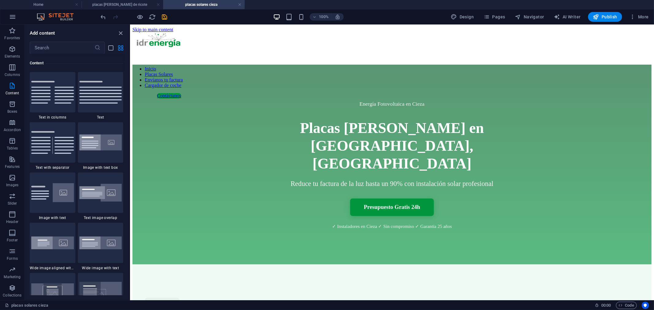
scroll to position [319, 0]
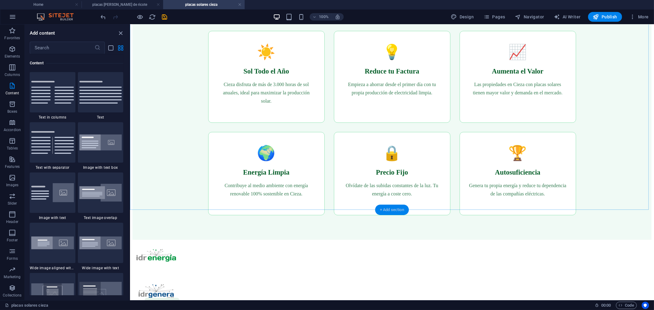
click at [389, 211] on div "+ Add section" at bounding box center [392, 210] width 34 height 10
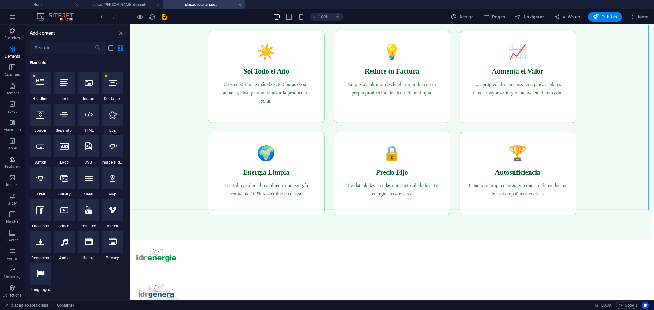
scroll to position [0, 0]
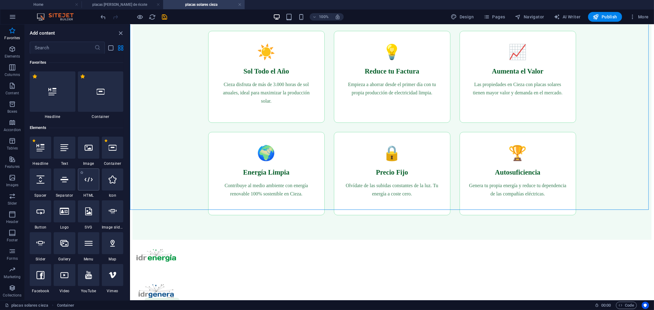
click at [88, 184] on div at bounding box center [88, 180] width 21 height 22
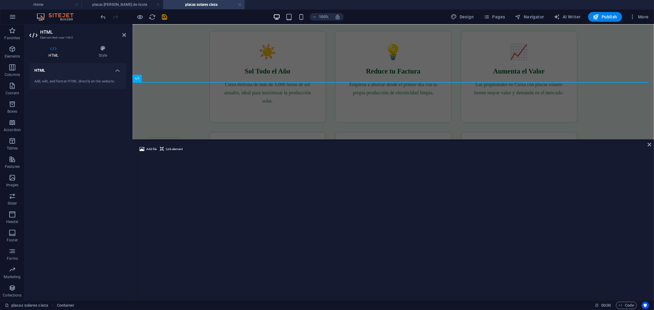
scroll to position [447, 0]
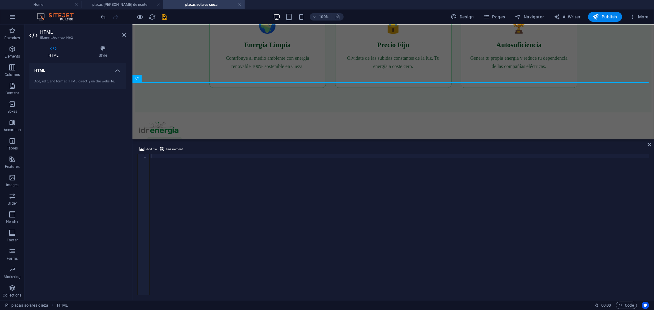
click at [177, 160] on div at bounding box center [399, 229] width 499 height 150
paste textarea "</style>"
type textarea "</style>"
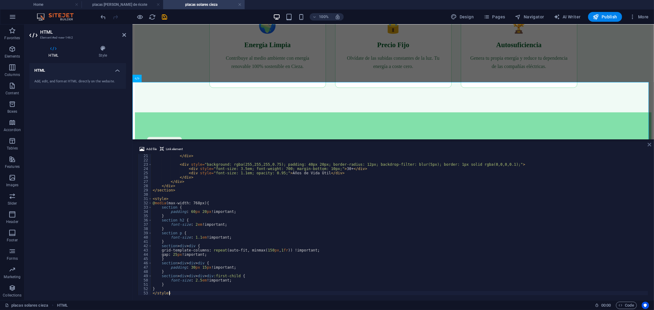
click at [648, 145] on icon at bounding box center [649, 144] width 4 height 5
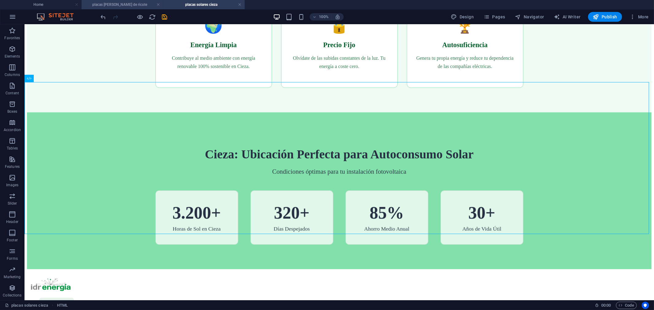
click at [132, 4] on h4 "placas solares [PERSON_NAME]" at bounding box center [123, 4] width 82 height 7
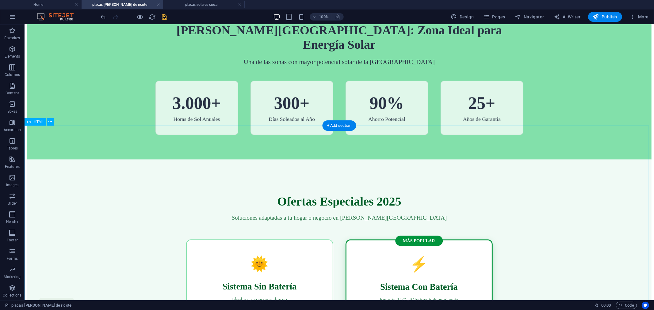
scroll to position [579, 0]
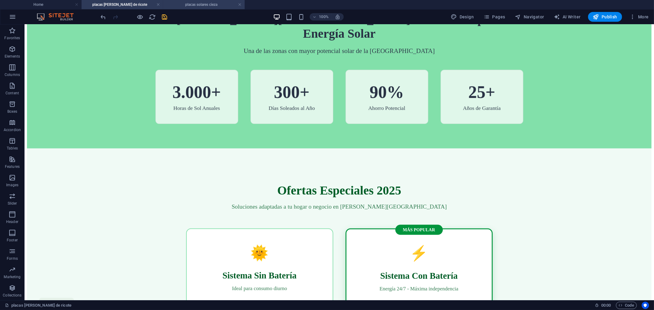
click at [201, 4] on h4 "placas solares cieza" at bounding box center [204, 4] width 82 height 7
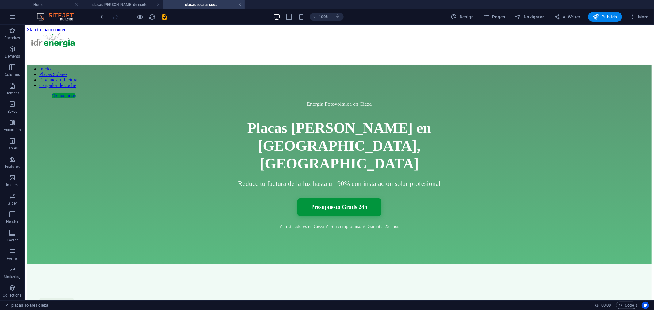
scroll to position [447, 0]
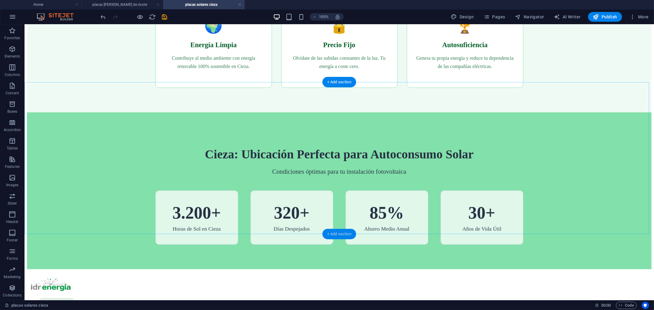
click at [341, 233] on div "+ Add section" at bounding box center [339, 234] width 34 height 10
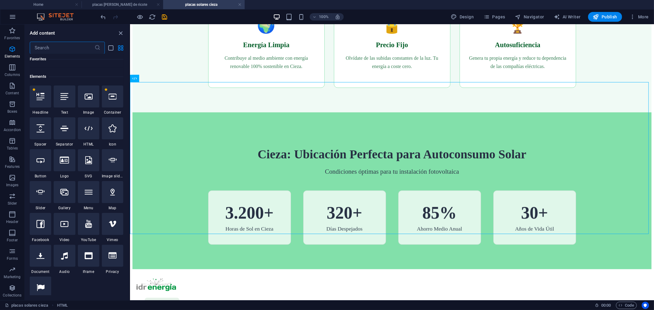
scroll to position [50, 0]
click at [89, 132] on icon at bounding box center [89, 129] width 8 height 8
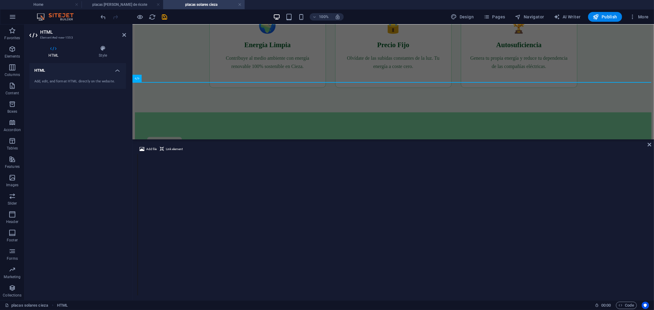
scroll to position [599, 0]
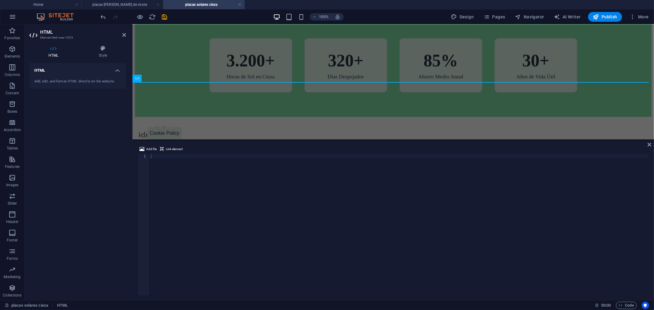
click at [194, 162] on div at bounding box center [399, 229] width 499 height 150
paste textarea "</style>"
type textarea "</style>"
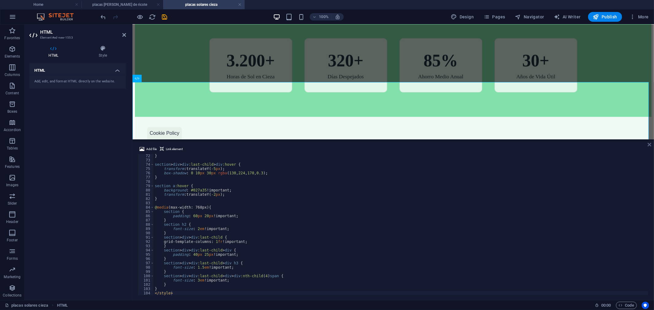
click at [649, 143] on icon at bounding box center [649, 144] width 4 height 5
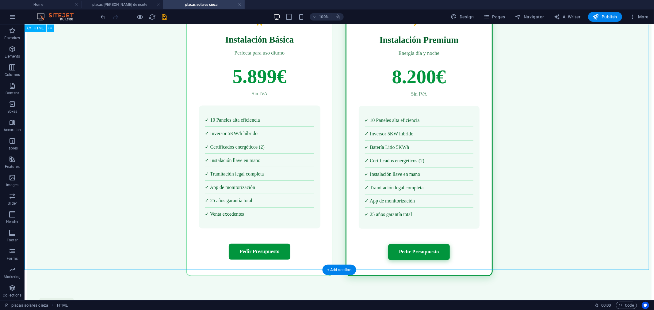
scroll to position [872, 0]
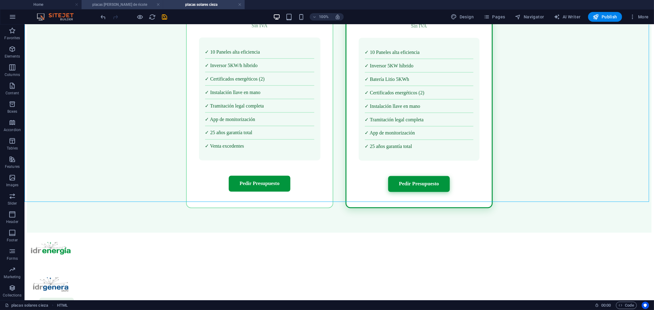
click at [118, 5] on h4 "placas solares [PERSON_NAME]" at bounding box center [123, 4] width 82 height 7
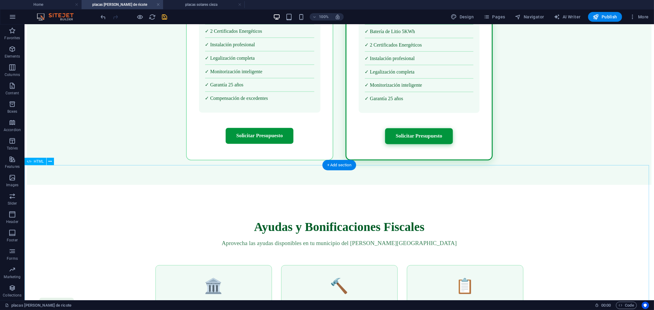
scroll to position [987, 0]
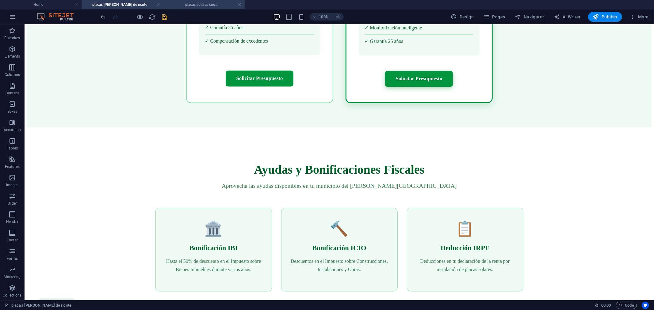
click at [194, 5] on h4 "placas solares cieza" at bounding box center [204, 4] width 82 height 7
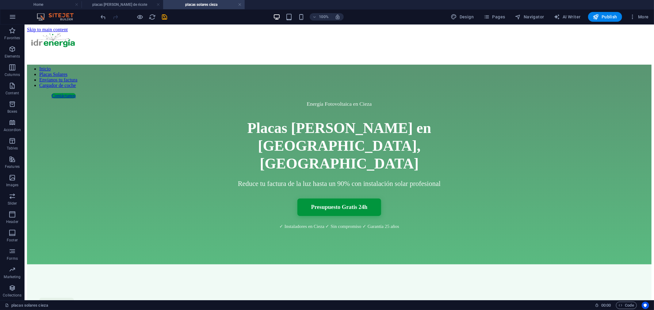
scroll to position [872, 0]
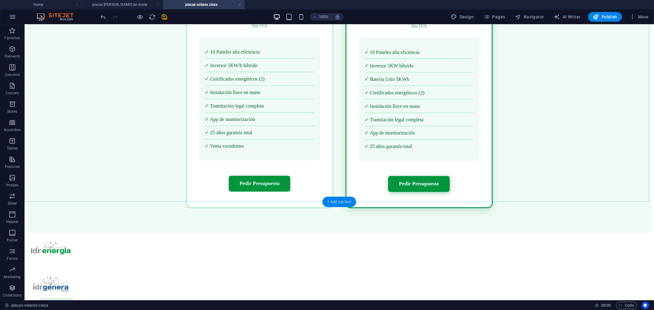
click at [344, 204] on div "+ Add section" at bounding box center [339, 202] width 34 height 10
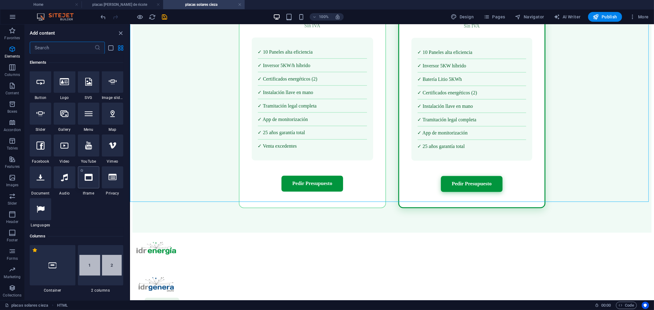
scroll to position [84, 0]
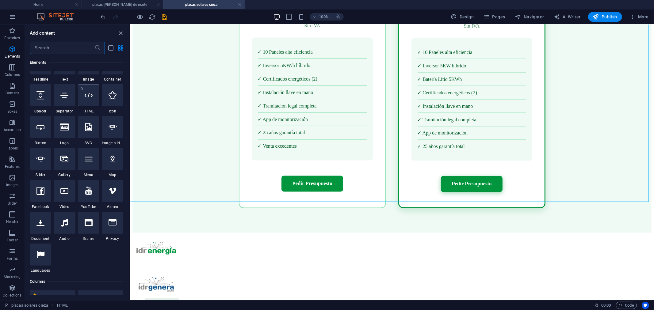
click at [85, 99] on div at bounding box center [88, 95] width 21 height 22
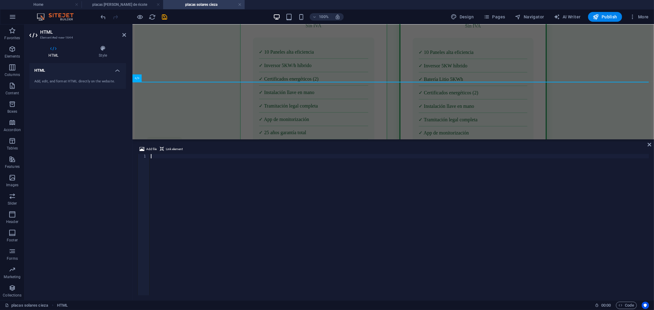
scroll to position [992, 0]
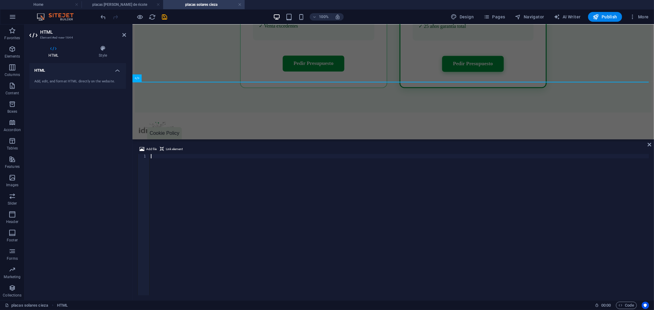
click at [192, 158] on div at bounding box center [399, 229] width 499 height 150
paste textarea "</style>"
type textarea "</style>"
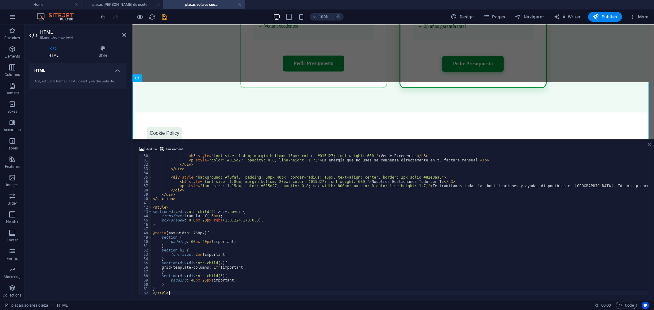
click at [650, 142] on icon at bounding box center [649, 144] width 4 height 5
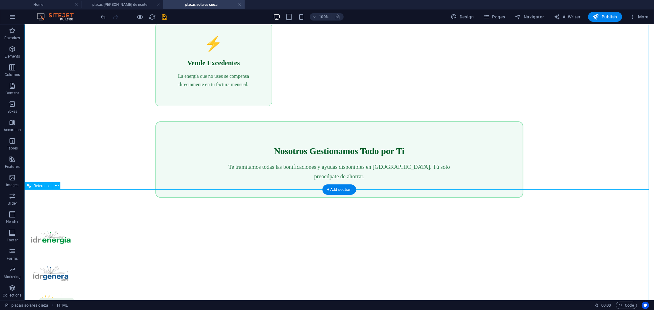
scroll to position [1264, 0]
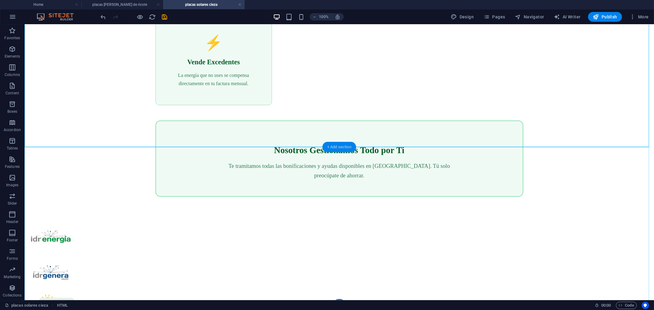
click at [336, 146] on div "+ Add section" at bounding box center [339, 147] width 34 height 10
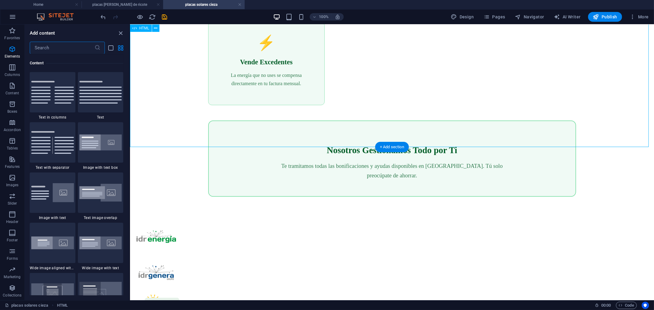
scroll to position [1072, 0]
click at [117, 5] on h4 "placas solares [PERSON_NAME]" at bounding box center [123, 4] width 82 height 7
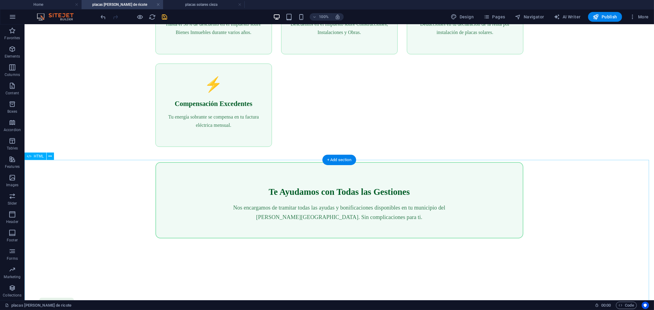
scroll to position [1294, 0]
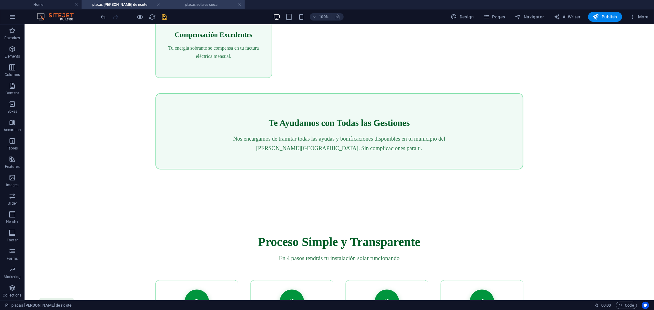
click at [195, 6] on h4 "placas solares cieza" at bounding box center [204, 4] width 82 height 7
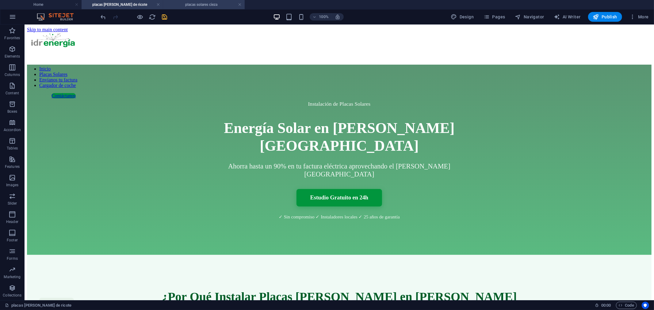
scroll to position [1264, 0]
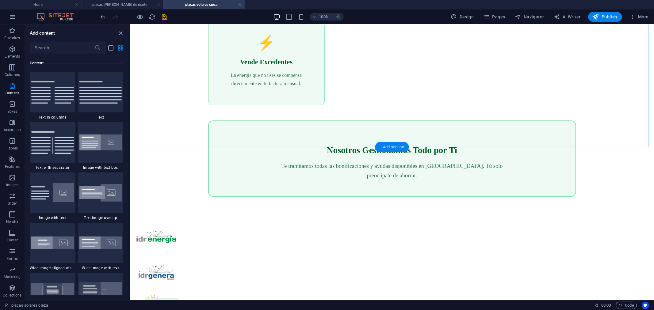
click at [390, 150] on div "+ Add section" at bounding box center [392, 147] width 34 height 10
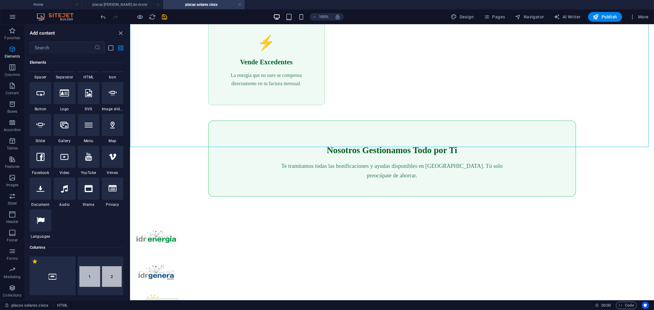
scroll to position [0, 0]
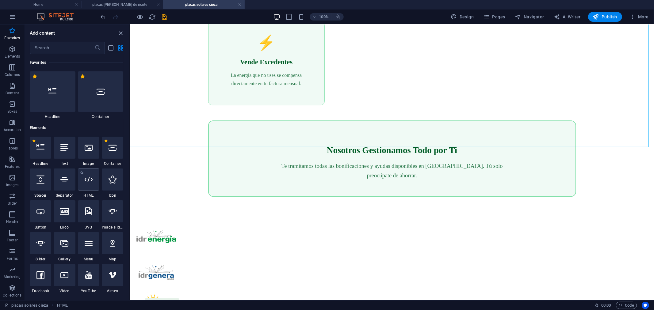
click at [86, 177] on icon at bounding box center [89, 180] width 8 height 8
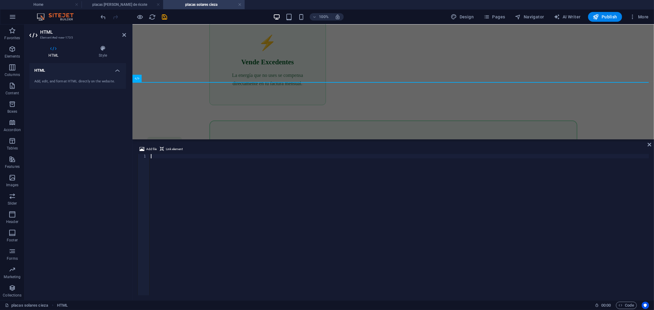
scroll to position [1329, 0]
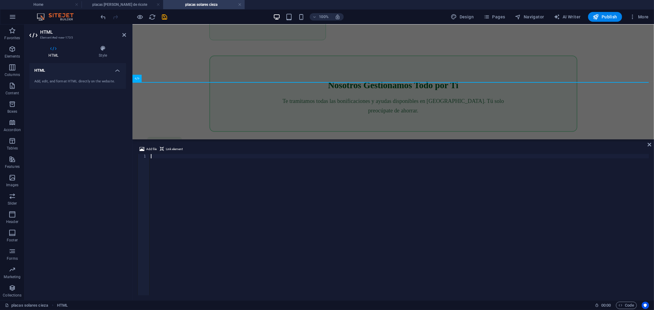
type textarea "background-size: cover;"
click at [647, 143] on icon at bounding box center [649, 144] width 4 height 5
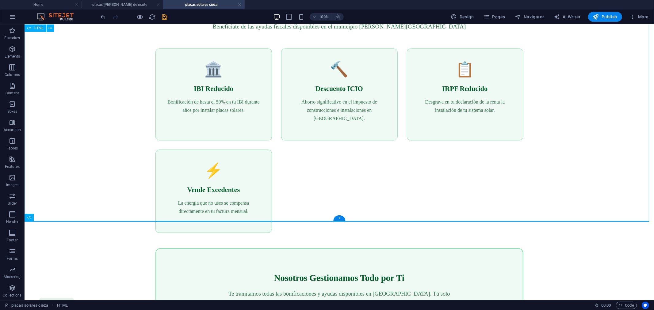
scroll to position [1133, 0]
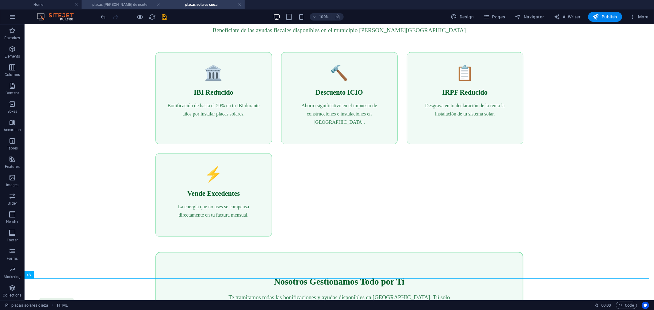
click at [125, 7] on h4 "placas solares [PERSON_NAME]" at bounding box center [123, 4] width 82 height 7
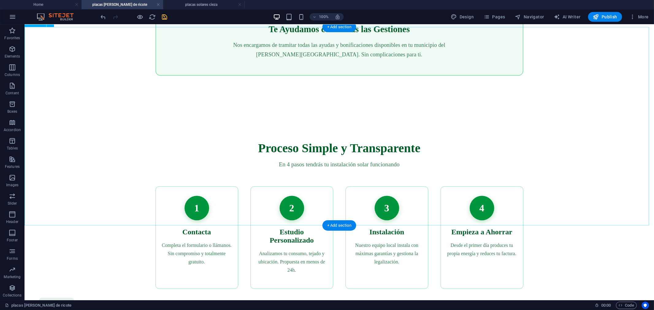
scroll to position [1396, 0]
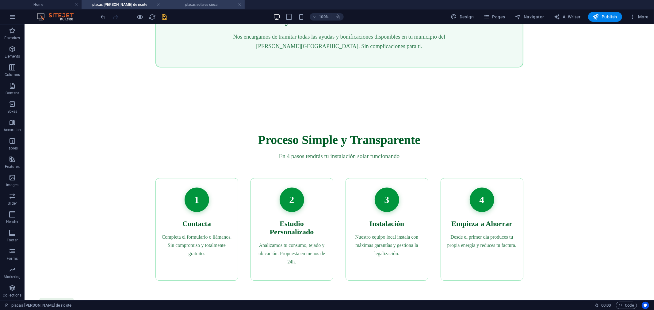
click at [191, 4] on h4 "placas solares cieza" at bounding box center [204, 4] width 82 height 7
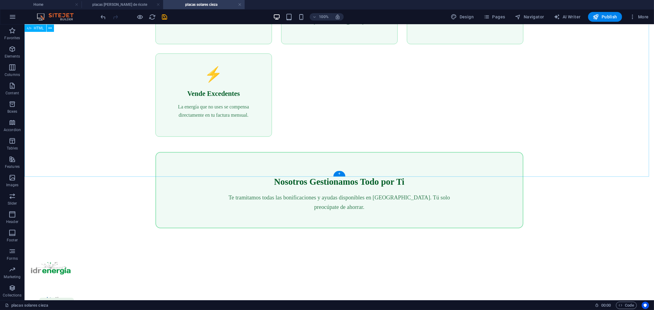
scroll to position [1235, 0]
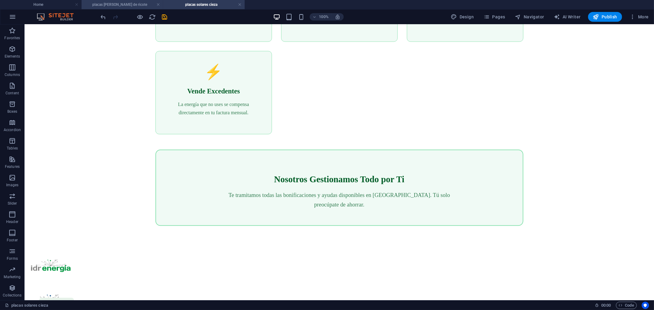
click at [125, 2] on h4 "placas solares [PERSON_NAME]" at bounding box center [123, 4] width 82 height 7
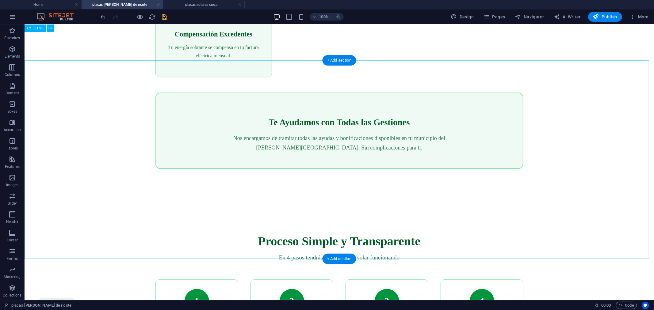
scroll to position [1294, 0]
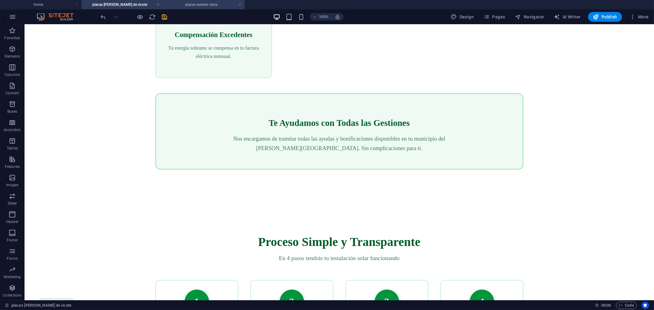
click at [195, 4] on h4 "placas solares cieza" at bounding box center [204, 4] width 82 height 7
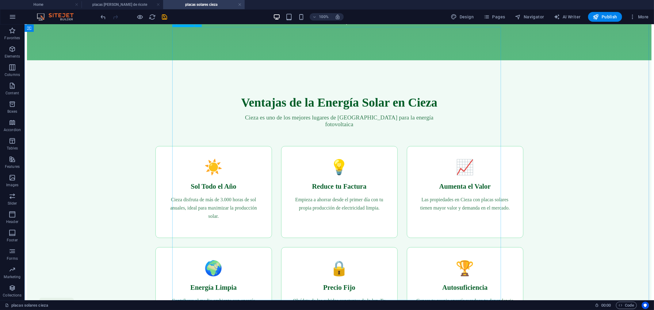
scroll to position [34, 0]
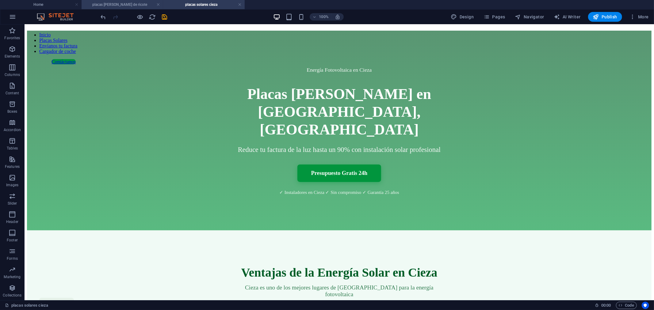
click at [129, 4] on h4 "placas solares [PERSON_NAME]" at bounding box center [123, 4] width 82 height 7
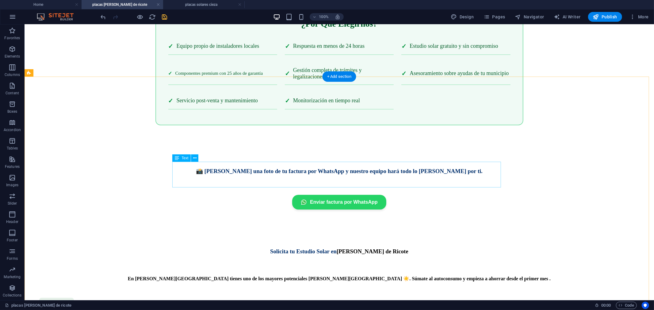
scroll to position [1907, 0]
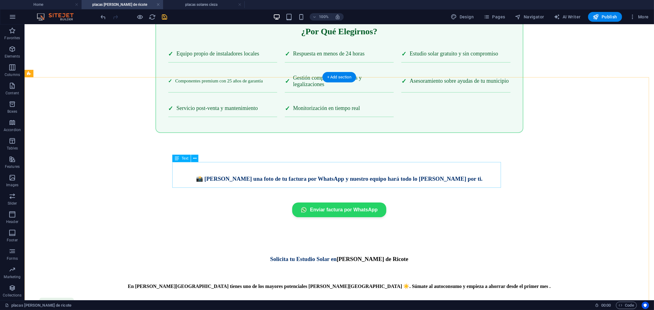
click at [345, 202] on div "Enviar factura por WhatsApp" at bounding box center [339, 209] width 624 height 15
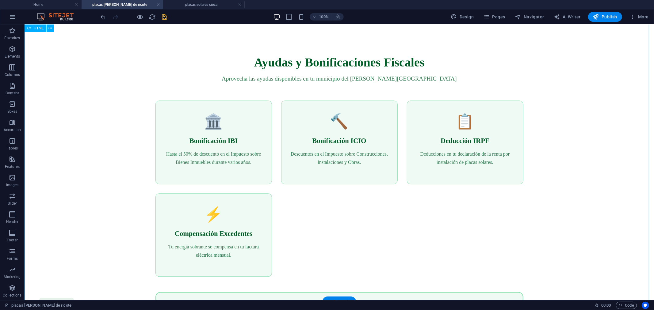
scroll to position [987, 0]
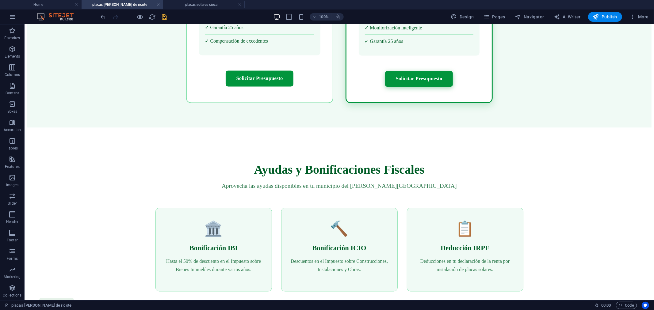
click at [207, 6] on h4 "placas solares cieza" at bounding box center [204, 4] width 82 height 7
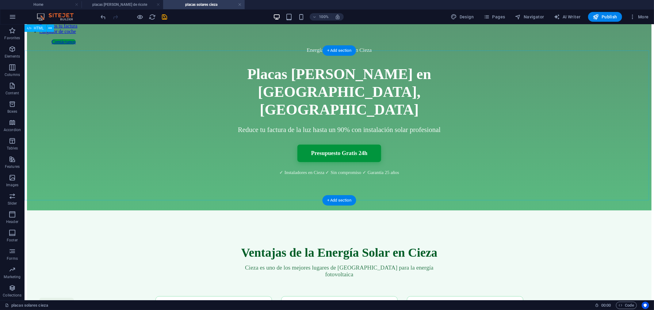
scroll to position [0, 0]
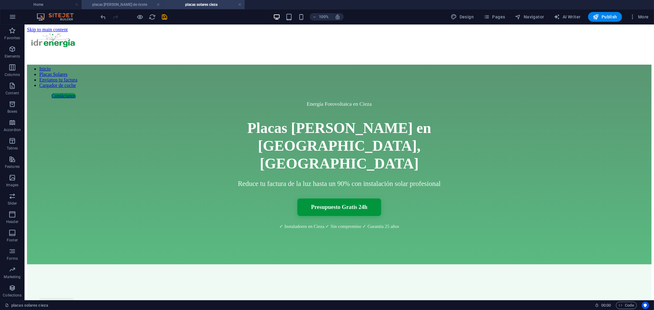
click at [120, 2] on h4 "placas solares [PERSON_NAME]" at bounding box center [123, 4] width 82 height 7
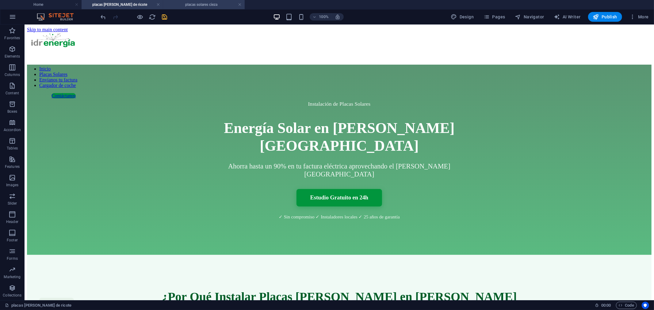
click at [201, 5] on h4 "placas solares cieza" at bounding box center [204, 4] width 82 height 7
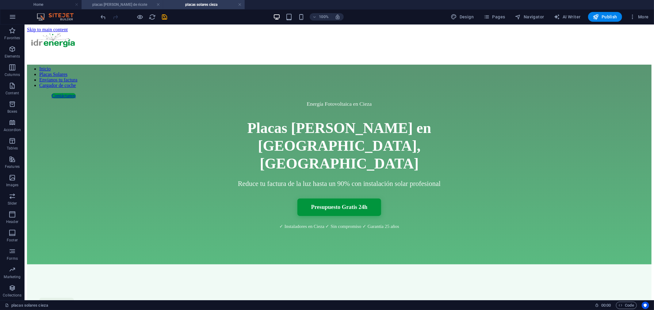
click at [137, 6] on h4 "placas solares [PERSON_NAME]" at bounding box center [123, 4] width 82 height 7
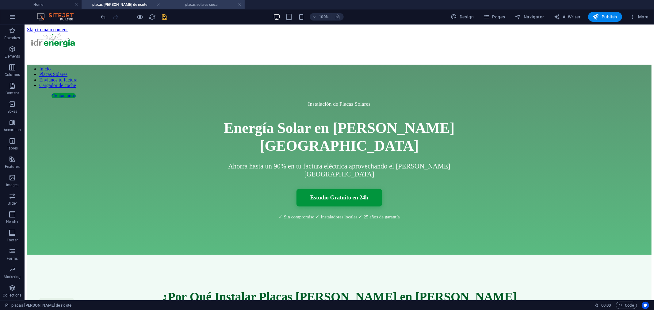
click at [201, 4] on h4 "placas solares cieza" at bounding box center [204, 4] width 82 height 7
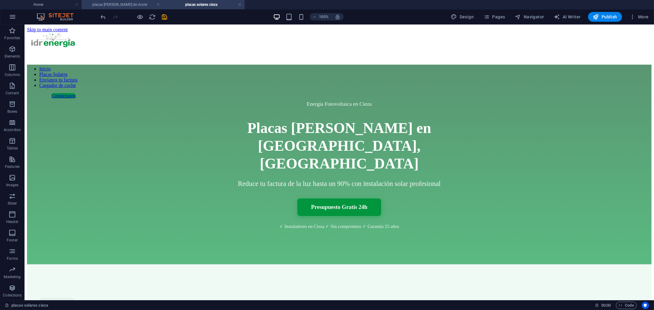
click at [127, 4] on h4 "placas solares [PERSON_NAME]" at bounding box center [123, 4] width 82 height 7
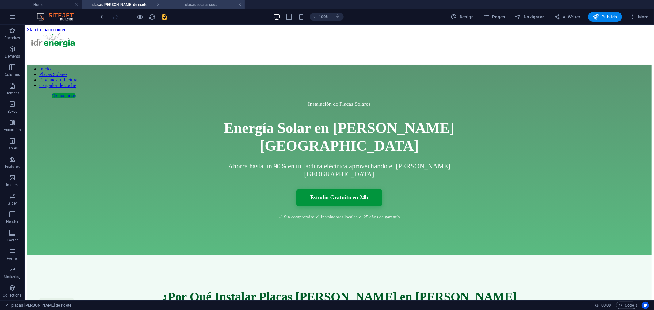
click at [192, 6] on h4 "placas solares cieza" at bounding box center [204, 4] width 82 height 7
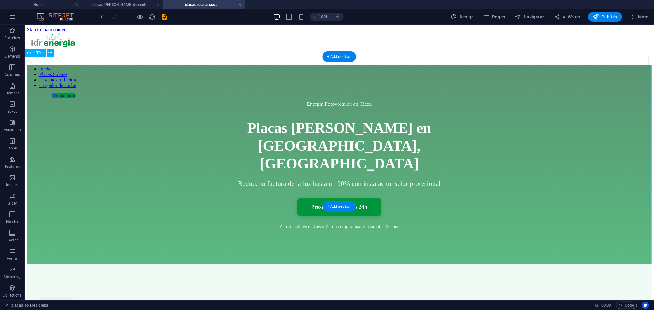
click at [47, 64] on div "Energía Fotovoltaica en Cieza Placas Solares en Cieza, Murcia Reduce tu factura…" at bounding box center [339, 164] width 624 height 200
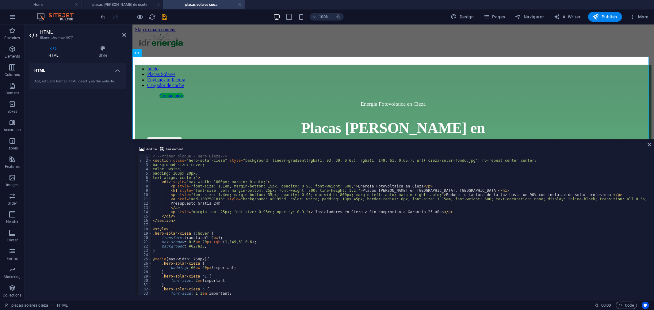
click at [382, 186] on div "<!-- Primer bloque - Hero Cieza --> < section class = "hero-solar-cieza" style …" at bounding box center [427, 228] width 553 height 149
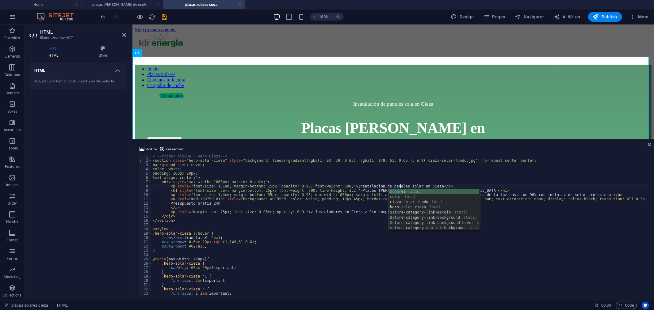
scroll to position [0, 20]
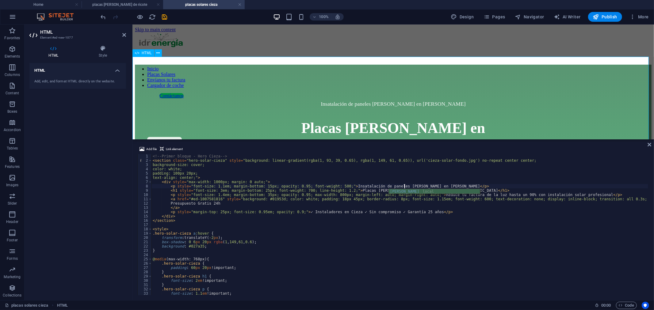
type textarea "<p style="font-size: 1.1em; margin-bottom: 15px; opacity: 0.95; font-weight: 50…"
click at [549, 112] on div "Insatalación de paneles solares en Cieza Placas Solares en Cieza, Murcia Reduce…" at bounding box center [393, 164] width 516 height 200
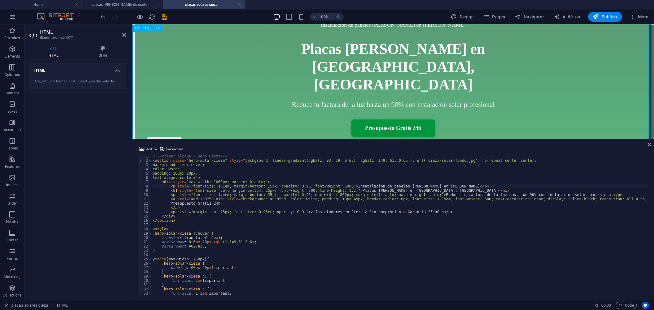
scroll to position [102, 0]
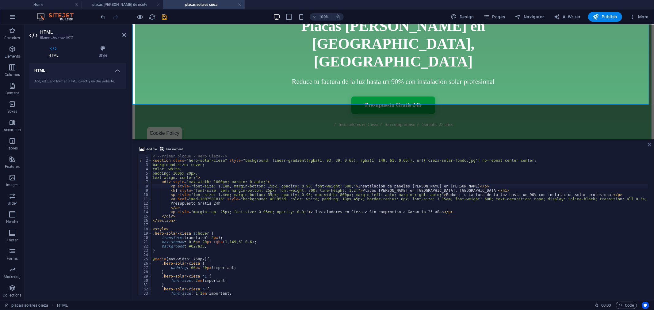
click at [648, 145] on icon at bounding box center [649, 144] width 4 height 5
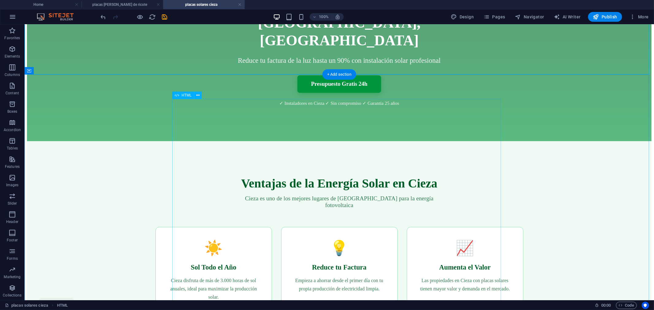
scroll to position [136, 0]
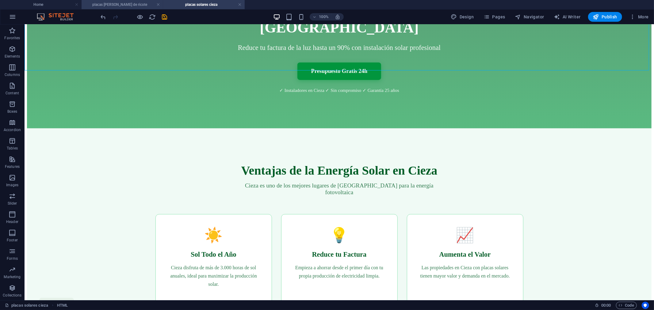
click at [132, 2] on h4 "placas solares [PERSON_NAME]" at bounding box center [123, 4] width 82 height 7
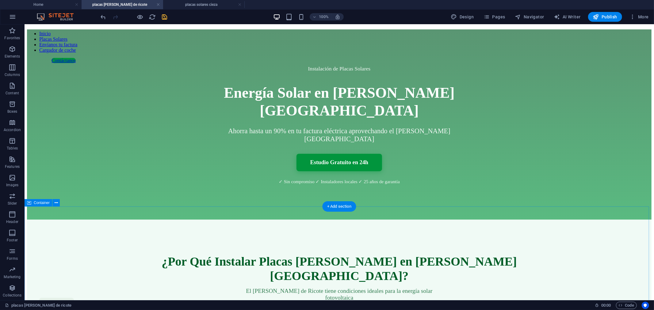
scroll to position [68, 0]
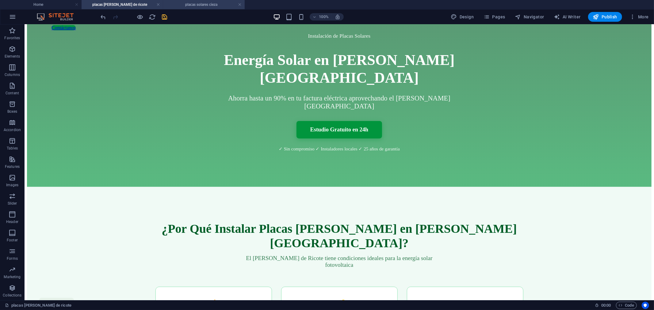
click at [200, 3] on h4 "placas solares cieza" at bounding box center [204, 4] width 82 height 7
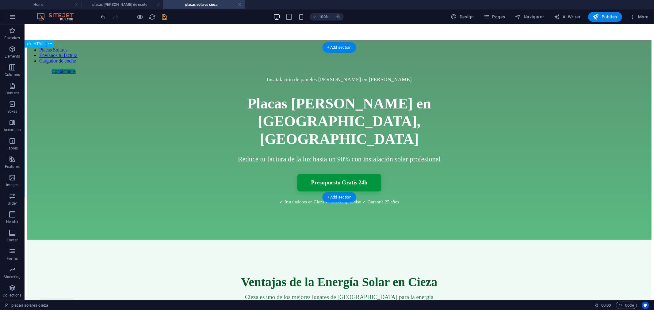
scroll to position [34, 0]
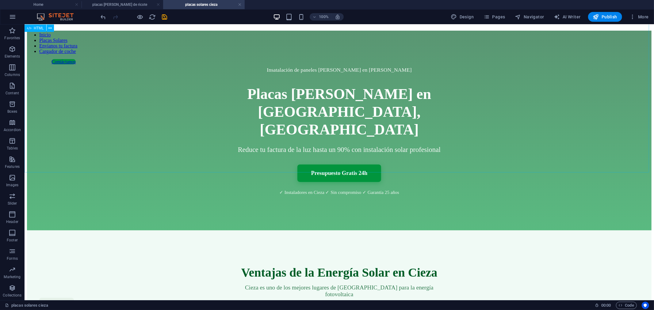
click at [35, 30] on div "HTML" at bounding box center [36, 28] width 22 height 7
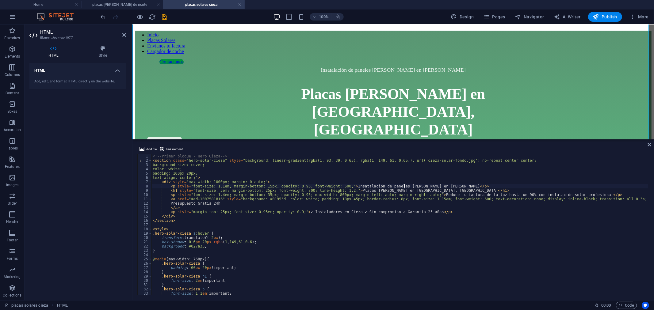
click at [404, 186] on div "<!-- Primer bloque - Hero Cieza --> < section class = "hero-solar-cieza" style …" at bounding box center [427, 228] width 553 height 149
type textarea "<p style="font-size: 1.1em; margin-bottom: 15px; opacity: 0.95; font-weight: 50…"
click at [479, 119] on div "Insatalación fotovoltaica en Cieza Placas Solares en Cieza, Murcia Reduce tu fa…" at bounding box center [393, 130] width 516 height 200
click at [647, 144] on icon at bounding box center [649, 144] width 4 height 5
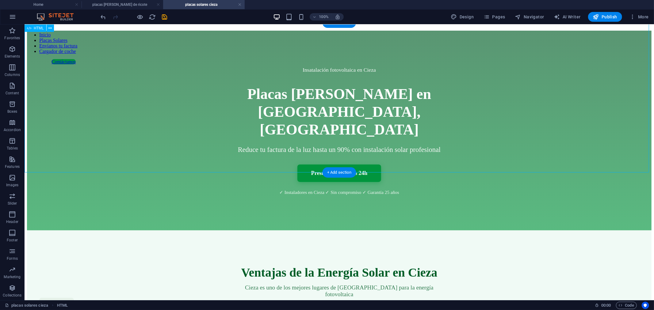
click at [320, 57] on div "Insatalación fotovoltaica en Cieza Placas Solares en Cieza, Murcia Reduce tu fa…" at bounding box center [339, 130] width 624 height 200
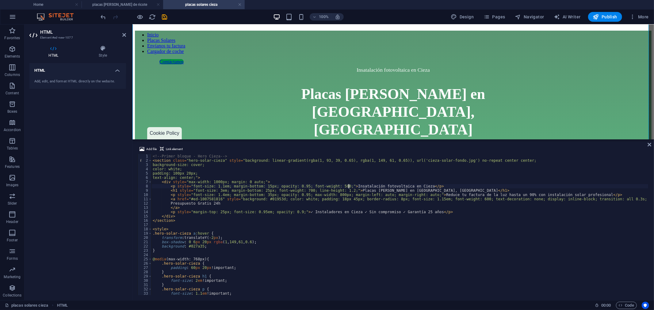
click at [348, 186] on div "<!-- Primer bloque - Hero Cieza --> < section class = "hero-solar-cieza" style …" at bounding box center [427, 228] width 553 height 149
click at [462, 176] on div "<!-- Primer bloque - Hero Cieza --> < section class = "hero-solar-cieza" style …" at bounding box center [427, 228] width 553 height 149
type textarea "padding: 100px 20px;"
click at [542, 125] on div "Instalación fotovoltaica en Cieza Placas Solares en Cieza, Murcia Reduce tu fac…" at bounding box center [393, 130] width 516 height 200
click at [651, 144] on div "Add file Link element padding: 100px 20px; 1 2 3 4 5 6 7 8 9 10 11 12 13 14 15 …" at bounding box center [392, 221] width 521 height 160
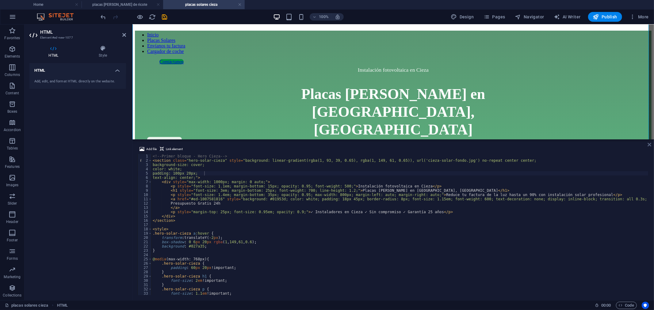
click at [648, 144] on icon at bounding box center [649, 144] width 4 height 5
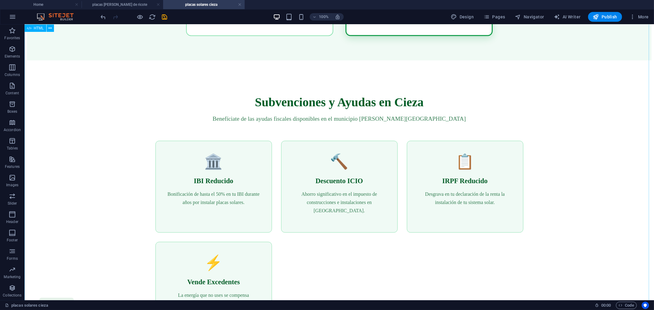
scroll to position [997, 0]
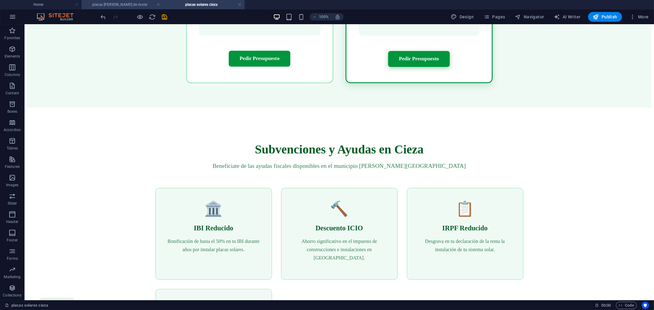
click at [133, 5] on h4 "placas solares [PERSON_NAME]" at bounding box center [123, 4] width 82 height 7
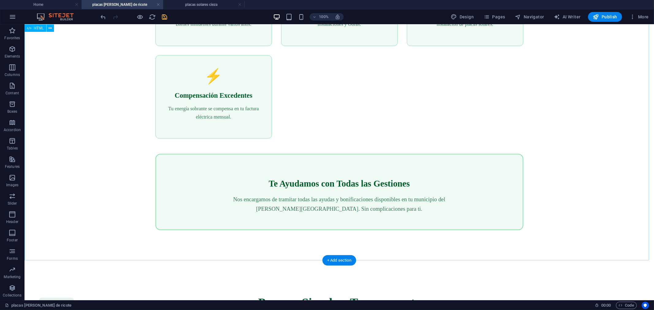
scroll to position [1328, 0]
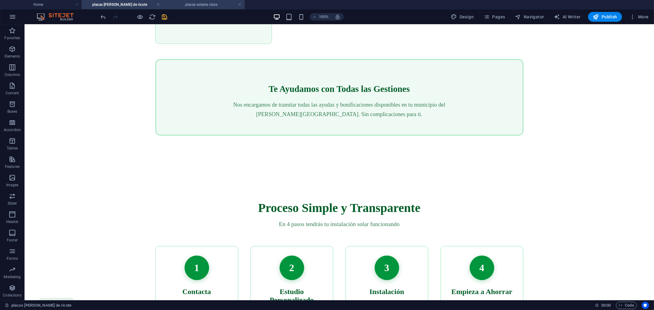
click at [186, 2] on h4 "placas solares cieza" at bounding box center [204, 4] width 82 height 7
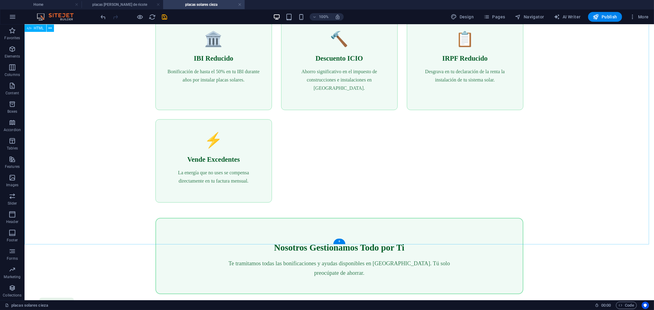
scroll to position [1269, 0]
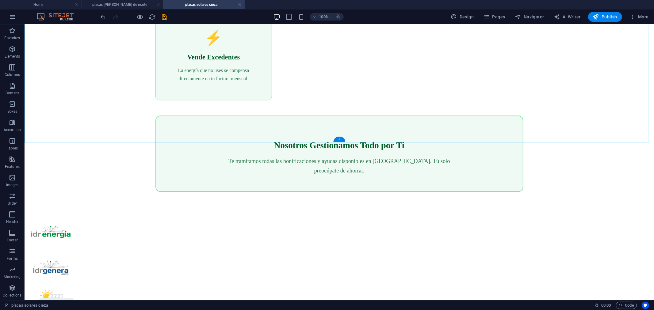
click at [339, 138] on div "+" at bounding box center [339, 140] width 12 height 6
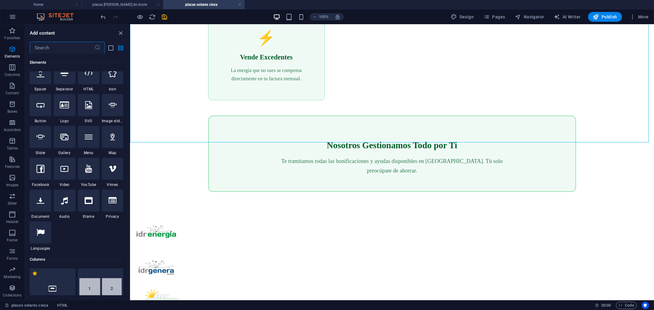
scroll to position [0, 0]
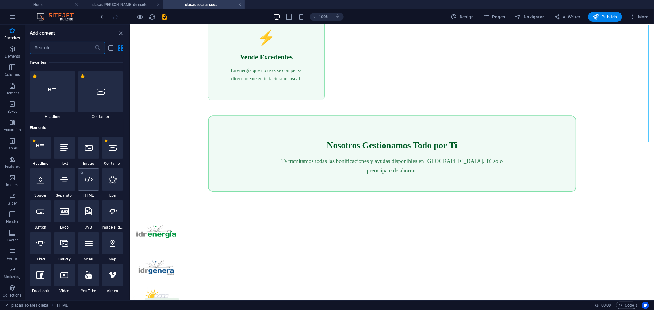
click at [87, 185] on div at bounding box center [88, 180] width 21 height 22
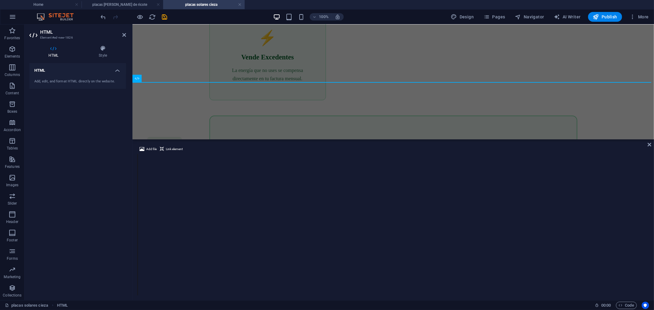
scroll to position [1329, 0]
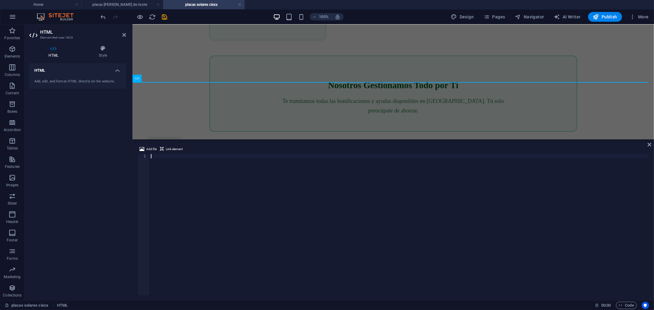
type textarea "</style>"
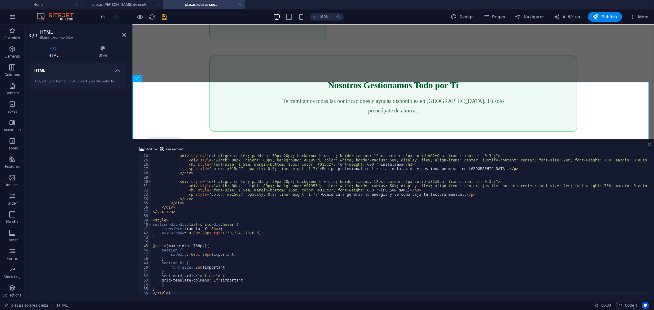
click at [650, 144] on icon at bounding box center [649, 144] width 4 height 5
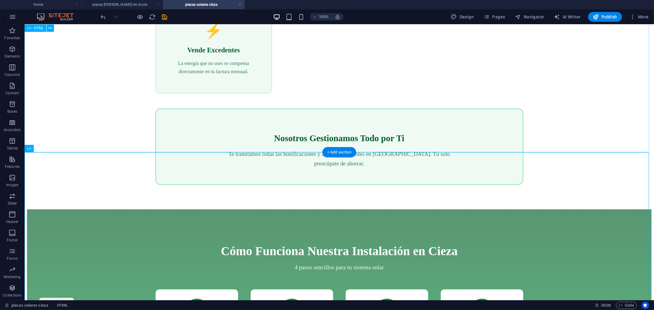
scroll to position [1193, 0]
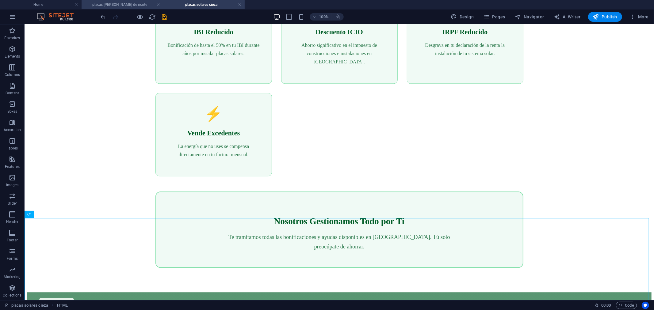
click at [137, 6] on h4 "placas solares [PERSON_NAME]" at bounding box center [123, 4] width 82 height 7
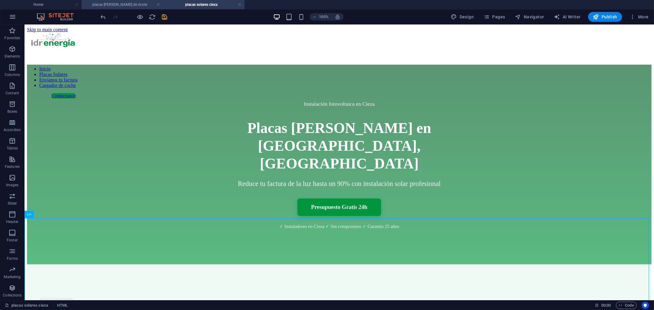
scroll to position [1328, 0]
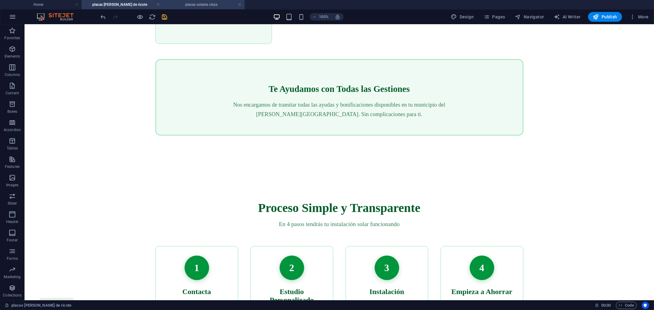
click at [191, 3] on h4 "placas solares cieza" at bounding box center [204, 4] width 82 height 7
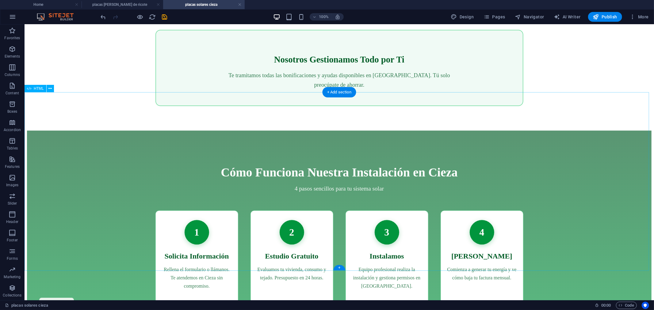
scroll to position [1363, 0]
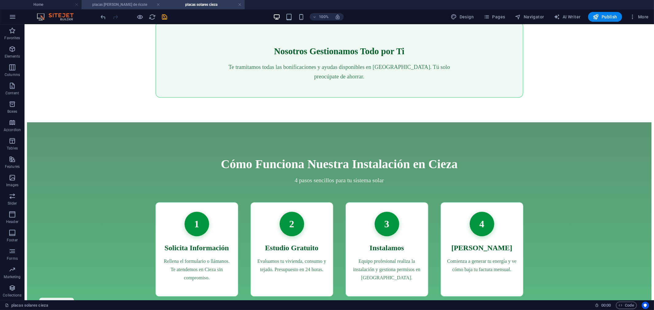
click at [124, 3] on h4 "placas solares [PERSON_NAME]" at bounding box center [123, 4] width 82 height 7
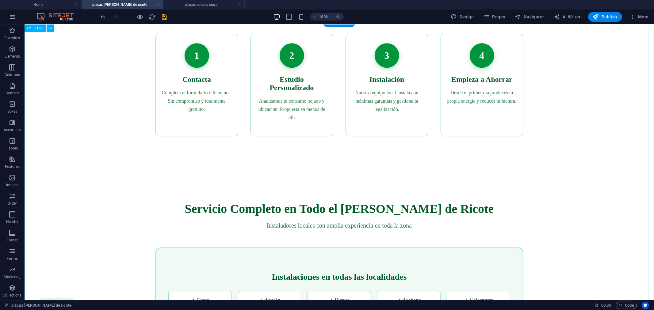
scroll to position [1498, 0]
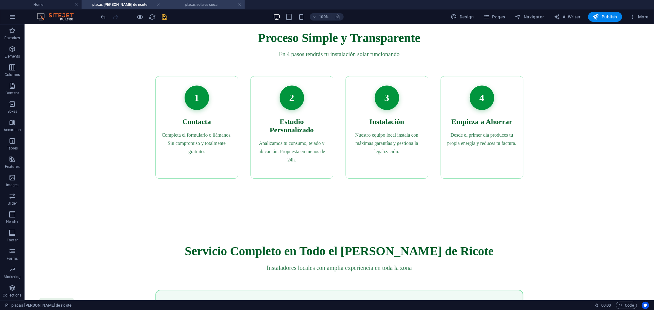
click at [201, 6] on h4 "placas solares cieza" at bounding box center [204, 4] width 82 height 7
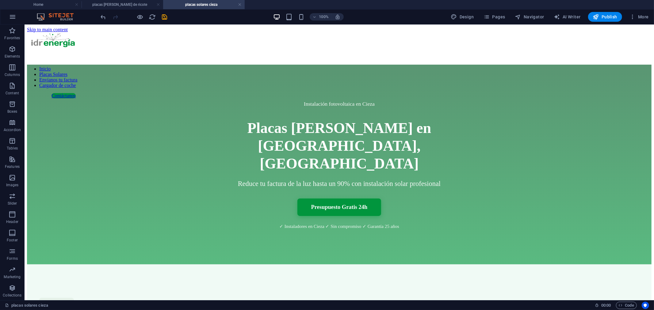
scroll to position [1363, 0]
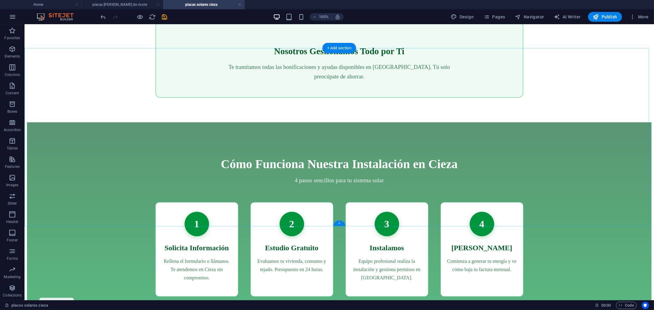
drag, startPoint x: 313, startPoint y: 201, endPoint x: 338, endPoint y: 225, distance: 33.8
click at [338, 225] on div "+" at bounding box center [339, 224] width 12 height 6
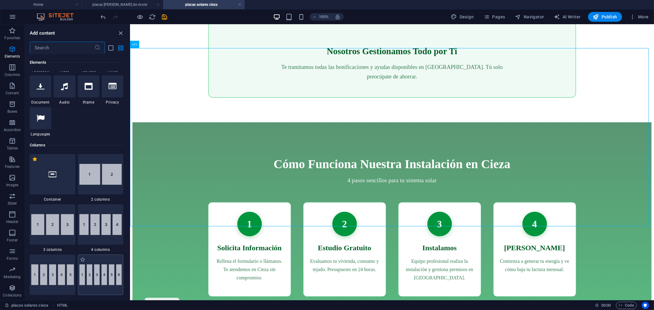
scroll to position [16, 0]
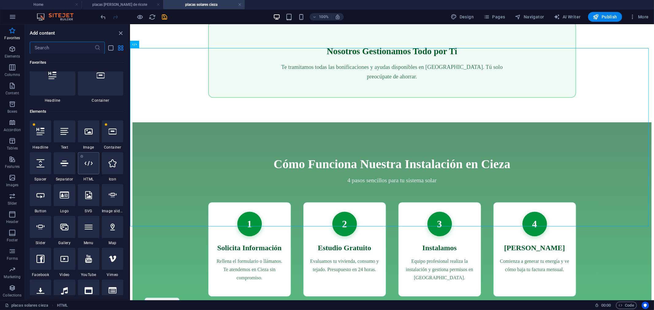
click at [85, 167] on div at bounding box center [88, 163] width 21 height 22
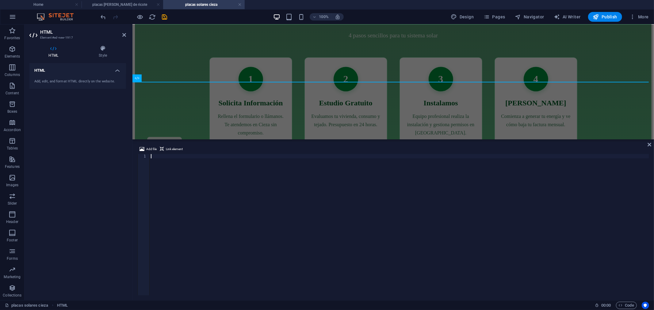
type textarea "</section>"
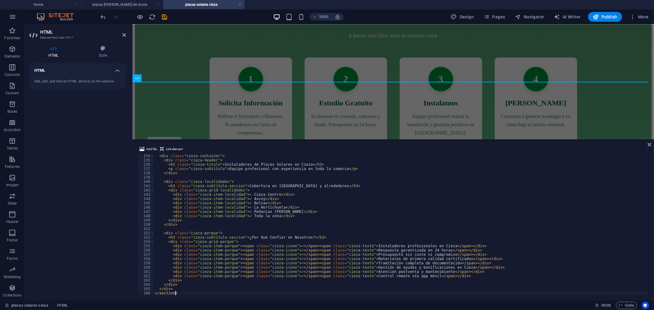
scroll to position [571, 0]
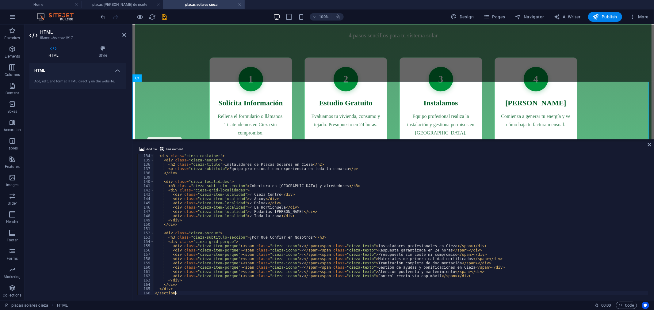
click at [648, 142] on div "Add file Link element </section> 134 135 136 137 138 139 140 141 142 143 144 14…" at bounding box center [392, 221] width 521 height 160
click at [648, 144] on icon at bounding box center [649, 144] width 4 height 5
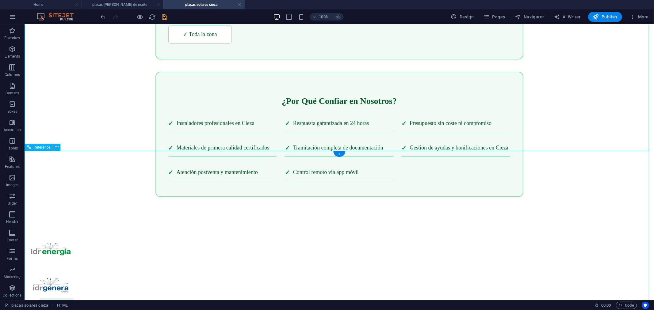
scroll to position [1814, 0]
click at [115, 3] on h4 "placas solares [PERSON_NAME]" at bounding box center [123, 4] width 82 height 7
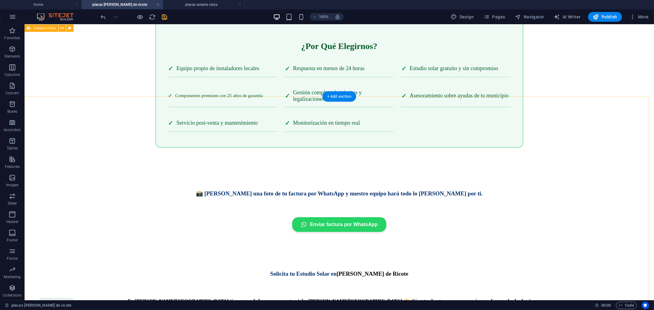
scroll to position [1873, 0]
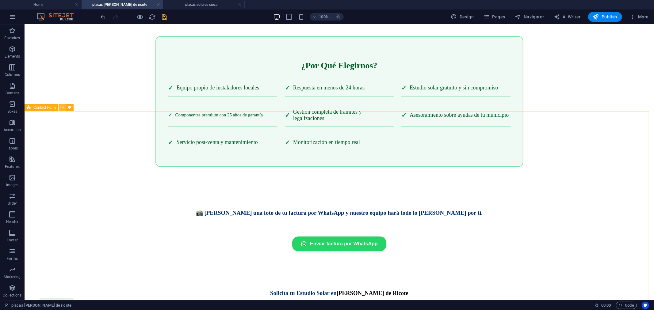
click at [59, 107] on button at bounding box center [62, 107] width 7 height 7
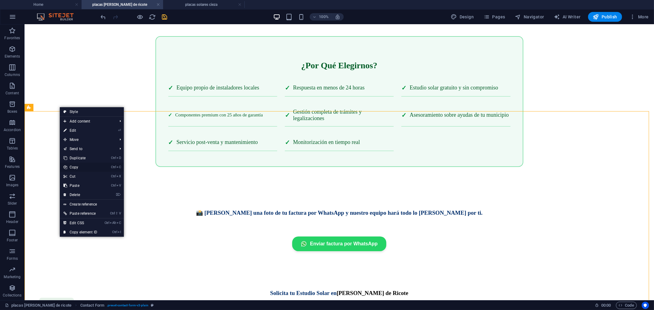
click at [82, 166] on link "Ctrl C Copy" at bounding box center [80, 167] width 41 height 9
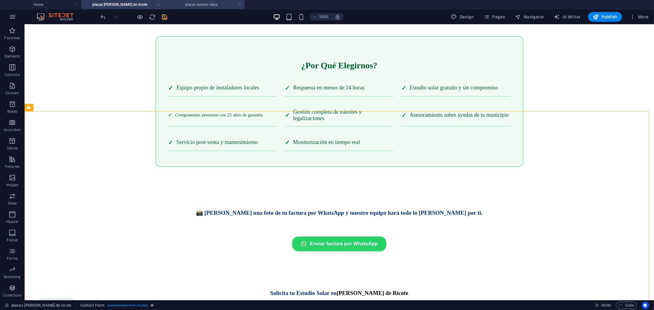
click at [197, 5] on h4 "placas solares cieza" at bounding box center [204, 4] width 82 height 7
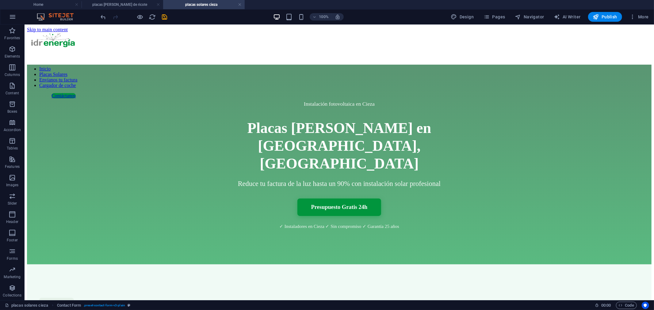
scroll to position [1814, 0]
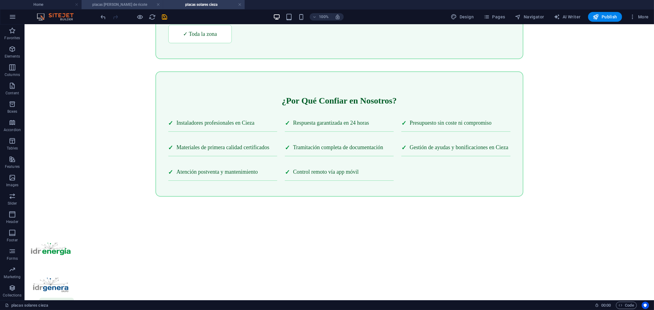
click at [132, 6] on h4 "placas solares [PERSON_NAME]" at bounding box center [123, 4] width 82 height 7
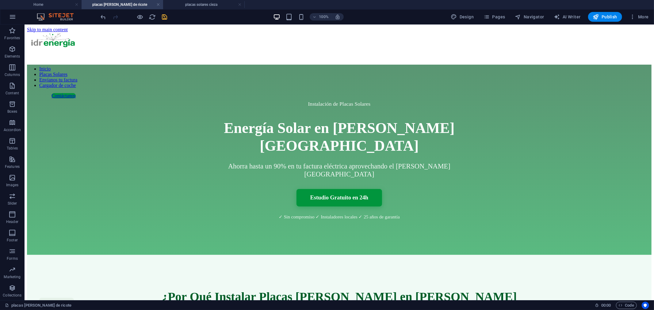
scroll to position [0, 0]
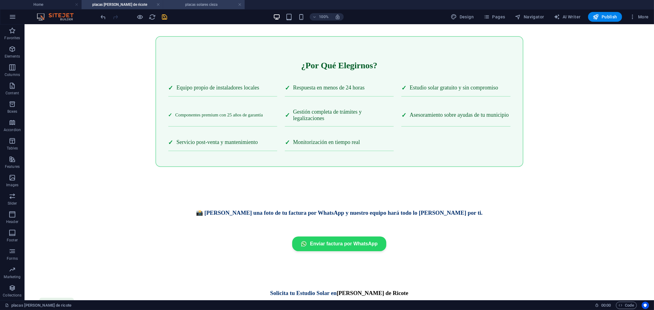
click at [194, 5] on h4 "placas solares cieza" at bounding box center [204, 4] width 82 height 7
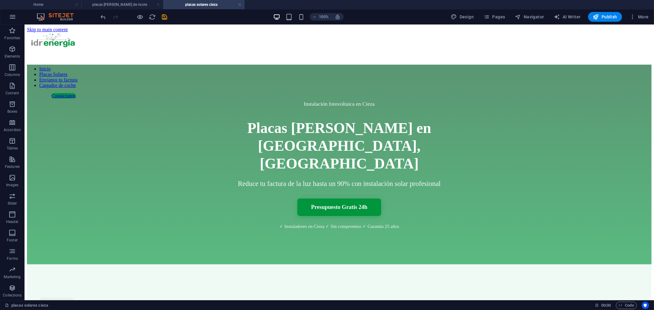
scroll to position [1814, 0]
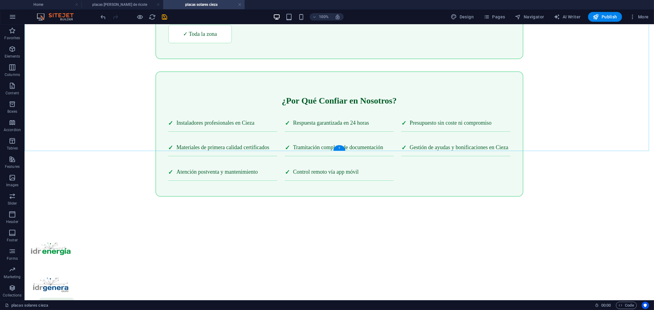
click at [337, 148] on div "+" at bounding box center [339, 148] width 12 height 6
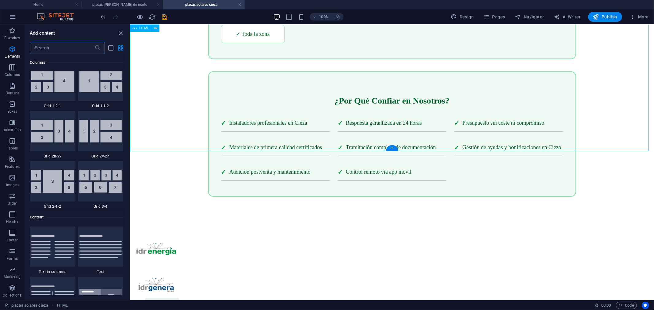
scroll to position [1072, 0]
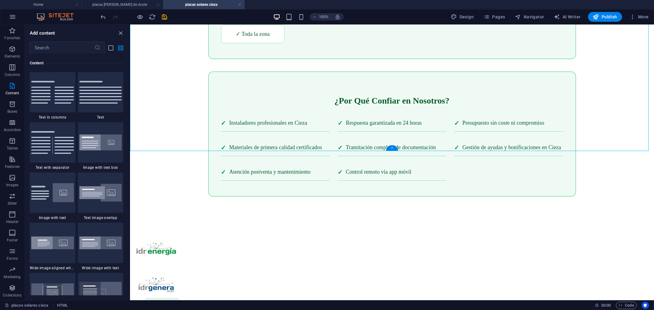
click at [393, 149] on div "+" at bounding box center [392, 148] width 12 height 6
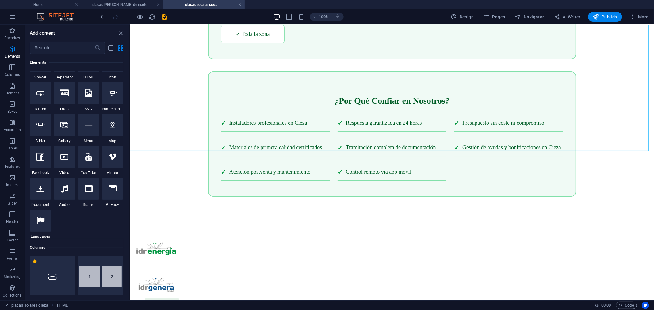
scroll to position [0, 0]
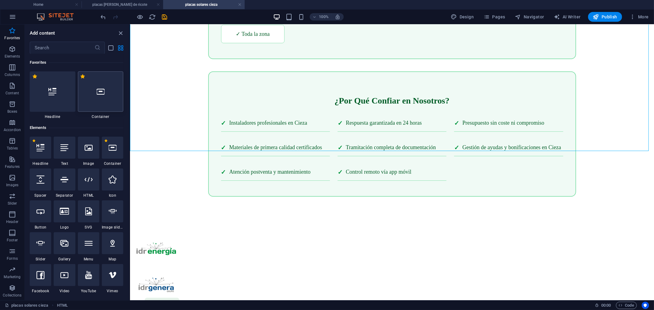
click at [105, 100] on div at bounding box center [101, 91] width 46 height 40
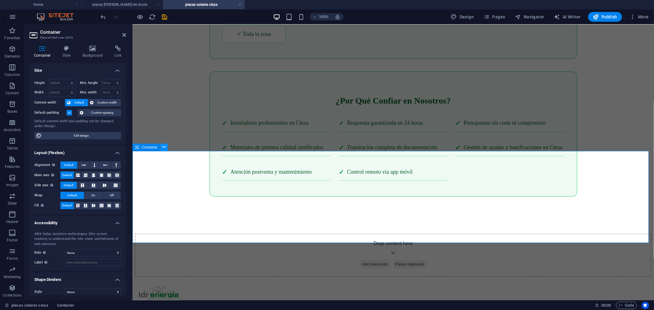
click at [162, 146] on icon at bounding box center [163, 147] width 3 height 6
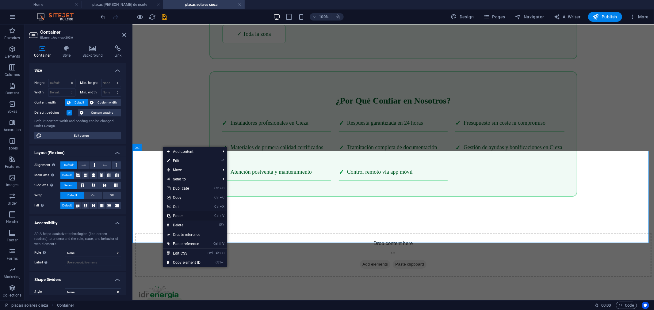
click at [181, 216] on link "Ctrl V Paste" at bounding box center [183, 215] width 41 height 9
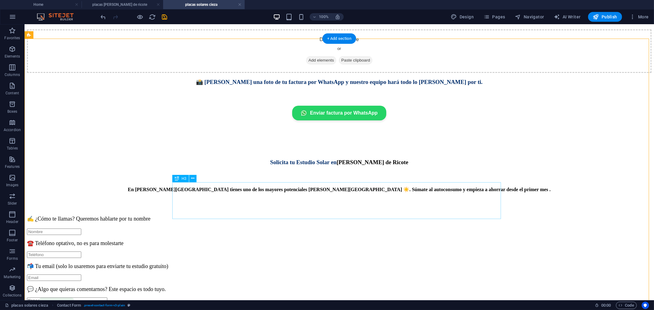
scroll to position [1882, 0]
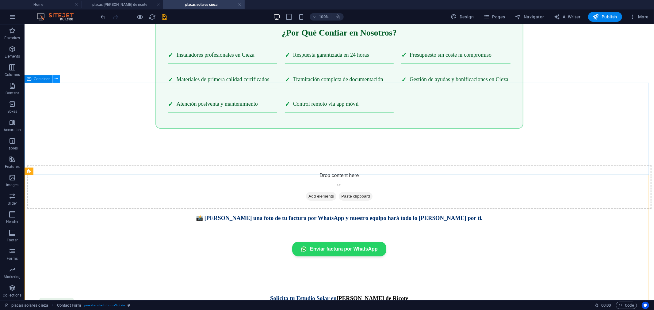
click at [56, 80] on icon at bounding box center [56, 79] width 3 height 6
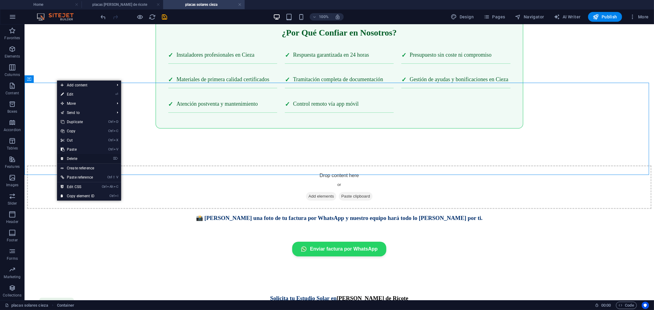
click at [82, 157] on link "⌦ Delete" at bounding box center [77, 158] width 41 height 9
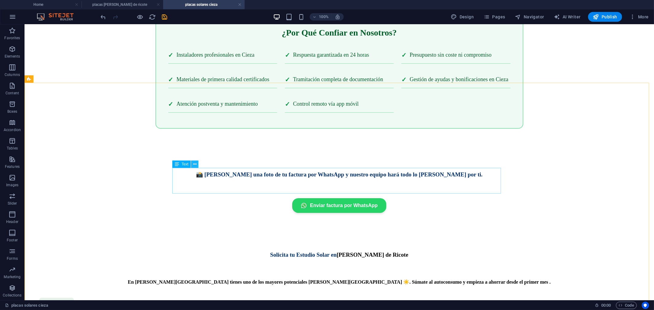
click at [192, 164] on button at bounding box center [194, 164] width 7 height 7
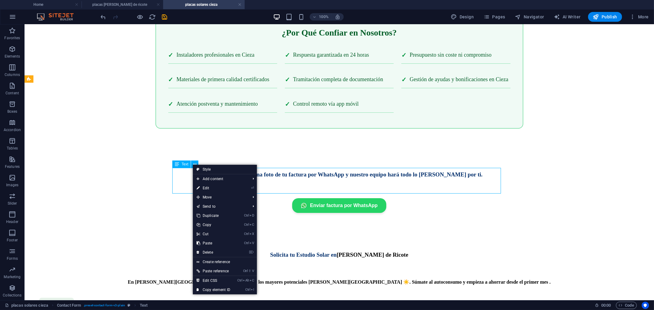
click at [182, 166] on div "Text" at bounding box center [181, 164] width 18 height 7
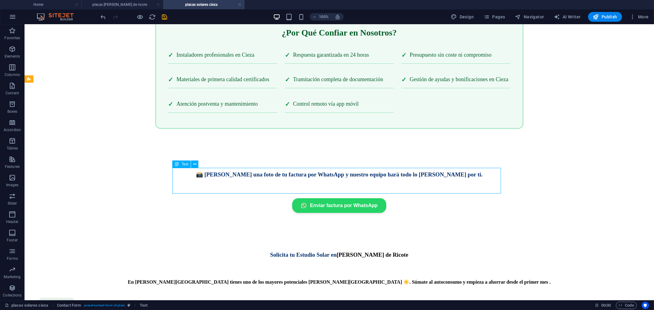
click at [182, 166] on div "Text" at bounding box center [181, 164] width 18 height 7
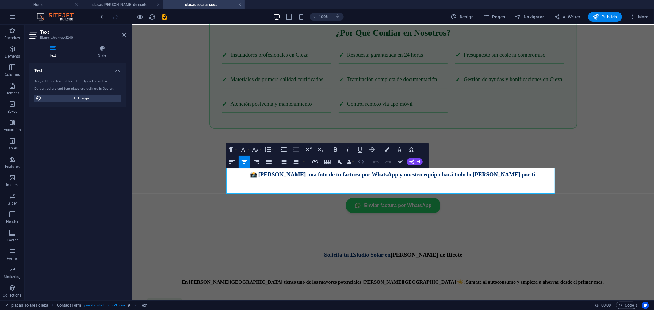
click at [359, 161] on icon "button" at bounding box center [361, 162] width 6 height 4
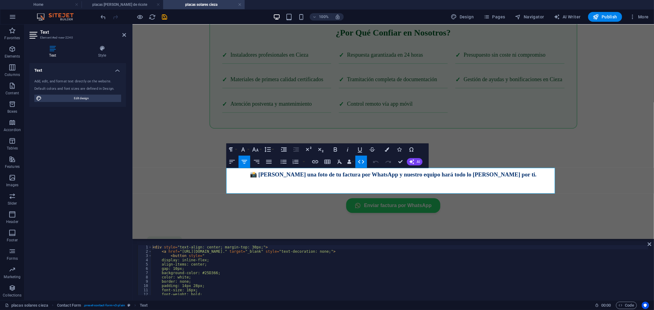
click at [461, 251] on div "< div style = "text-align: center; margin-top: 30px;" > < a href = "https://wa.…" at bounding box center [453, 274] width 605 height 58
click at [468, 252] on div "< div style = "text-align: center; margin-top: 30px;" > < a href = "https://wa.…" at bounding box center [453, 274] width 605 height 58
type textarea "<a href="https://wa.me/34613754370?text=Hola%20%F0%9F%91%8B,%20he%20visto%20la%…"
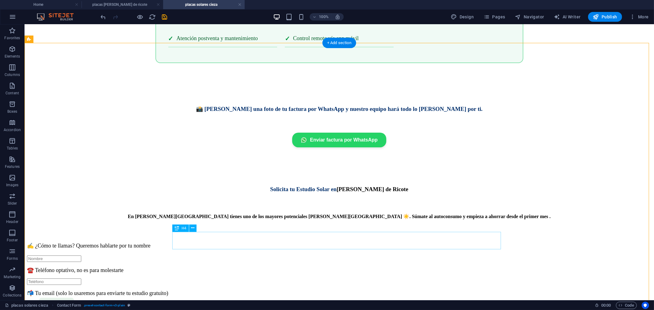
scroll to position [1950, 0]
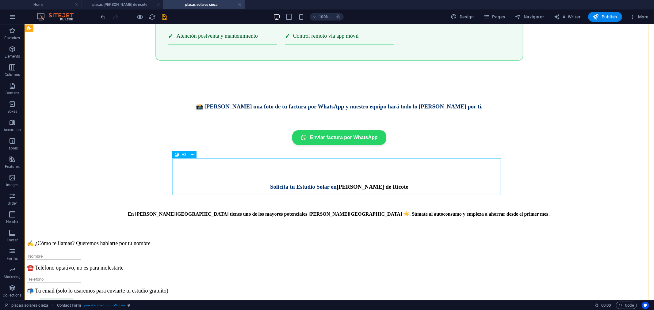
click at [371, 183] on div "Solicita tu Estudio Solar en Valle de Ricote" at bounding box center [339, 186] width 624 height 7
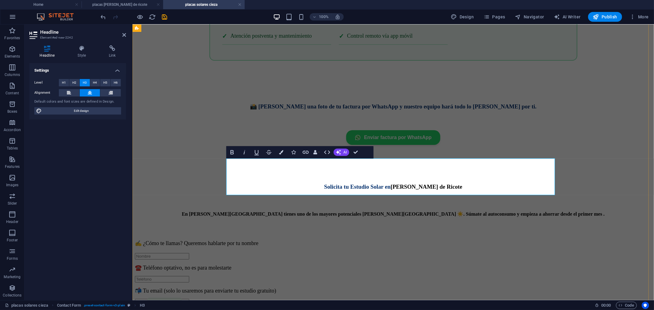
click at [456, 190] on h3 "Solicita tu Estudio Solar en Valle de Ricote" at bounding box center [393, 186] width 516 height 7
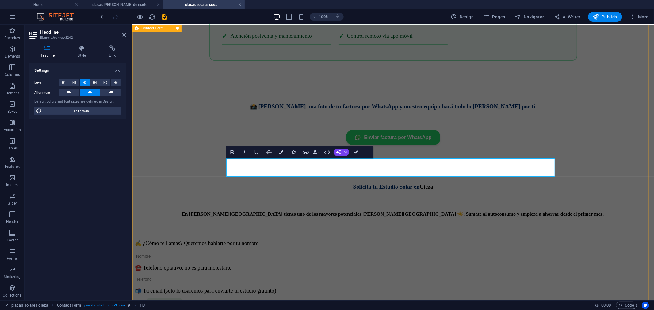
click at [559, 120] on div "📸 Mándanos una foto de tu factura por WhatsApp y nuestro equipo hará todo lo de…" at bounding box center [393, 282] width 516 height 359
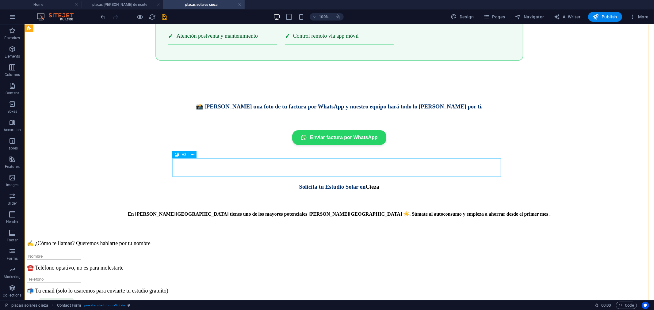
click at [344, 183] on div "Solicita tu Estudio Solar en Cieza" at bounding box center [339, 186] width 624 height 7
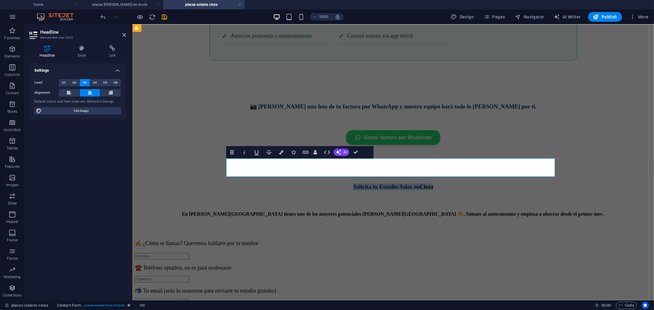
click at [419, 183] on span "Solicita tu Estudio Solar en" at bounding box center [386, 186] width 66 height 6
click at [329, 211] on div "En Valle de Ricote tienes uno de los mayores potenciales solares de Murcia ☀️. …" at bounding box center [393, 214] width 516 height 6
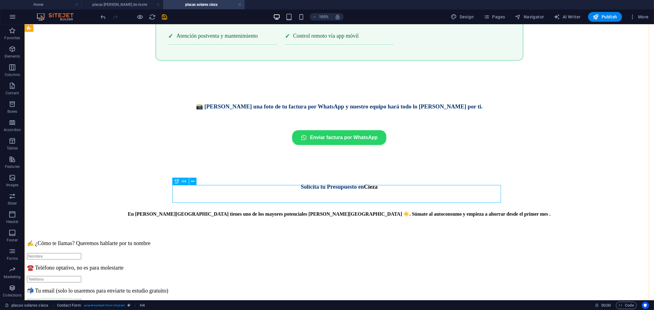
click at [319, 211] on div "En Valle de Ricote tienes uno de los mayores potenciales solares de Murcia ☀️. …" at bounding box center [339, 214] width 624 height 6
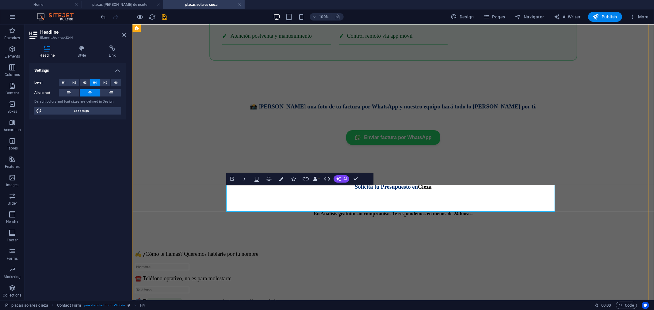
click at [257, 211] on h4 "En Análisis gratuito sin compromiso. Te respondemos en menos de 24 horas. ‌ ‌" at bounding box center [393, 219] width 516 height 17
click at [375, 211] on h4 "Análisis gratuito sin compromiso. Te respondemos en menos de 24 horas. ‌ ‌" at bounding box center [393, 219] width 516 height 17
drag, startPoint x: 491, startPoint y: 207, endPoint x: 285, endPoint y: 205, distance: 206.2
click at [285, 211] on h4 "Análisis gratuito sin compromiso. Te respondemos en menos de 24 horas. ‌ Instal…" at bounding box center [393, 219] width 516 height 17
click at [311, 211] on h4 "Análisis gratuito sin compromiso. Te respondemos en menos de 24 horas. ‌ Instal…" at bounding box center [393, 219] width 516 height 17
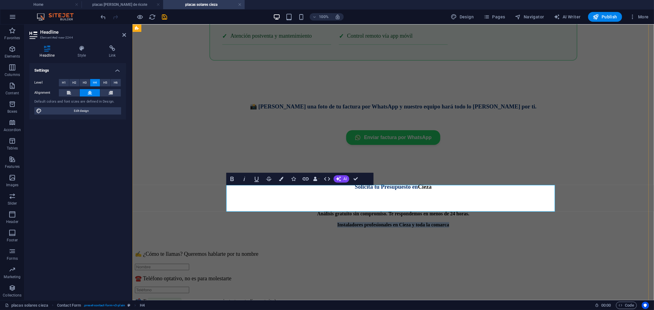
drag, startPoint x: 492, startPoint y: 207, endPoint x: 274, endPoint y: 204, distance: 218.8
click at [274, 211] on h4 "Análisis gratuito sin compromiso. Te respondemos en menos de 24 horas. ‌ Instal…" at bounding box center [393, 219] width 516 height 17
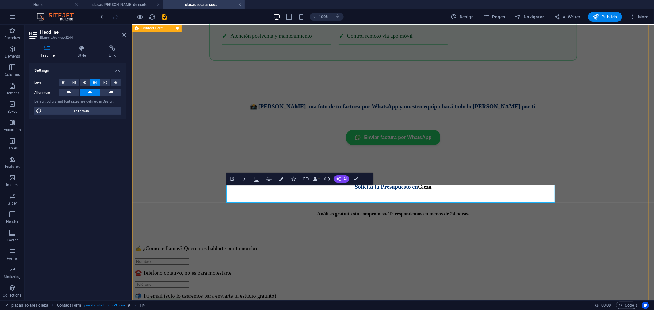
click at [601, 196] on div "📸 Mándanos una foto de tu factura por WhatsApp y nuestro equipo hará todo lo de…" at bounding box center [393, 285] width 516 height 364
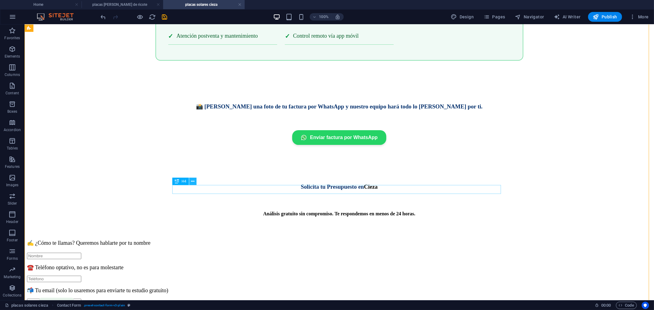
click at [192, 180] on icon at bounding box center [192, 181] width 3 height 6
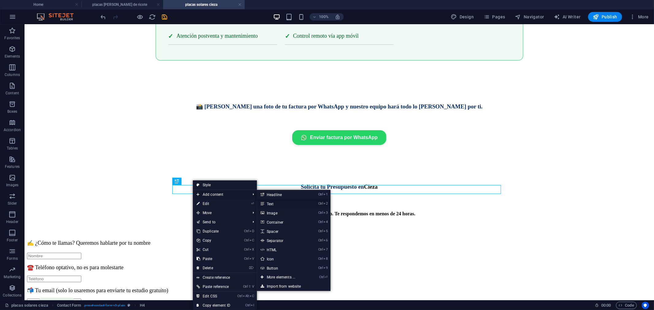
click at [273, 204] on link "Ctrl 2 Text" at bounding box center [282, 203] width 51 height 9
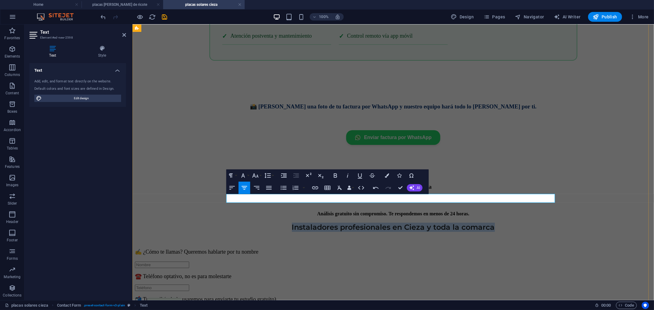
drag, startPoint x: 500, startPoint y: 199, endPoint x: 283, endPoint y: 198, distance: 217.0
click at [283, 223] on h4 "Instaladores profesionales en Cieza y toda la comarca" at bounding box center [393, 227] width 516 height 9
click at [335, 177] on icon "button" at bounding box center [335, 175] width 7 height 7
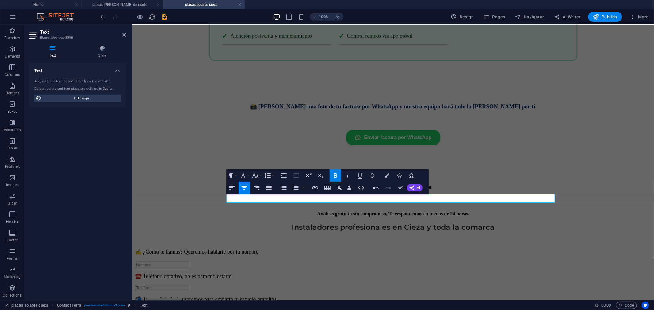
click at [335, 177] on icon "button" at bounding box center [335, 175] width 7 height 7
click at [256, 176] on icon "button" at bounding box center [255, 175] width 7 height 7
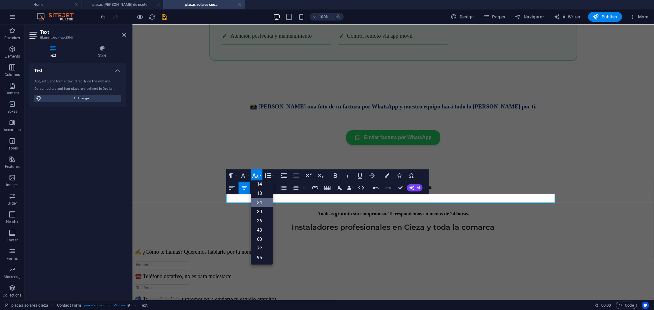
scroll to position [49, 0]
click at [258, 191] on link "18" at bounding box center [262, 193] width 22 height 9
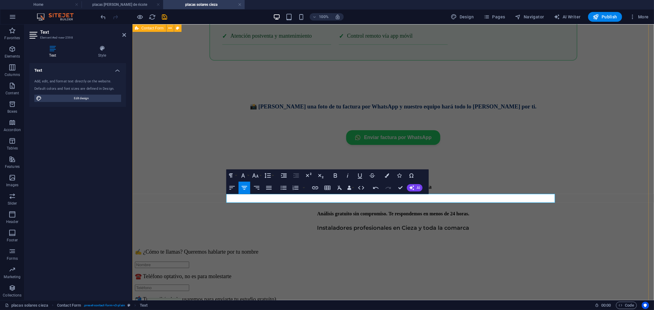
click at [588, 161] on div "📸 Mándanos una foto de tu factura por WhatsApp y nuestro equipo hará todo lo de…" at bounding box center [393, 286] width 516 height 367
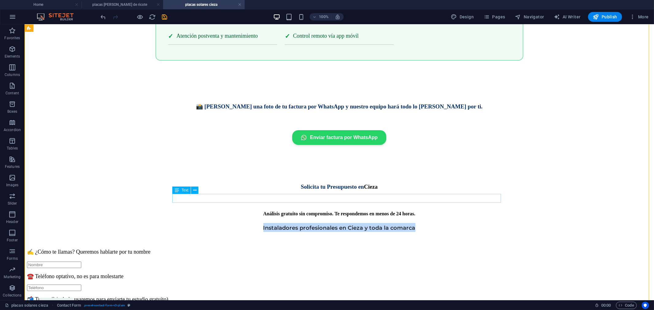
drag, startPoint x: 417, startPoint y: 199, endPoint x: 261, endPoint y: 195, distance: 156.0
click at [261, 223] on h4 "Instaladores profesionales en Cieza y toda la comarca" at bounding box center [339, 227] width 624 height 9
click at [279, 224] on span "Instaladores profesionales en Cieza y toda la comarca" at bounding box center [339, 227] width 152 height 7
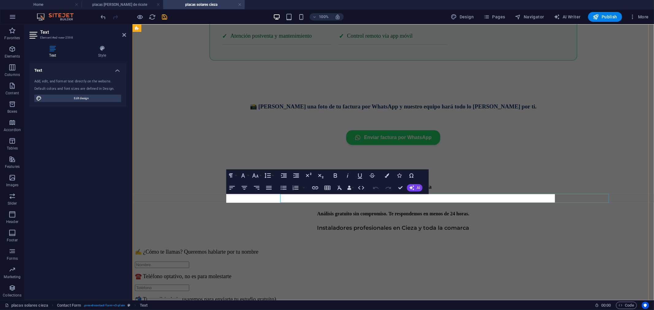
click at [279, 223] on h4 "Instaladores profesionales en Cieza y toda la comarca" at bounding box center [393, 227] width 516 height 9
click at [245, 176] on icon "button" at bounding box center [242, 175] width 7 height 7
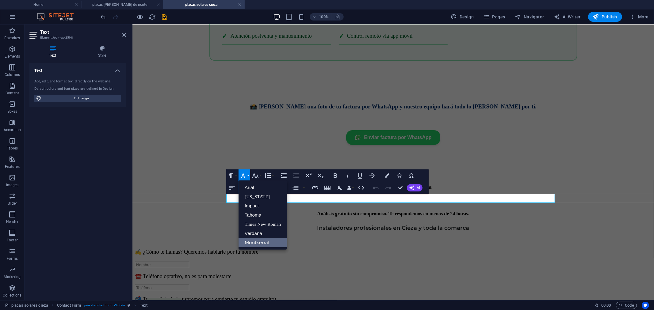
scroll to position [0, 0]
click at [250, 212] on link "Tahoma" at bounding box center [262, 215] width 48 height 9
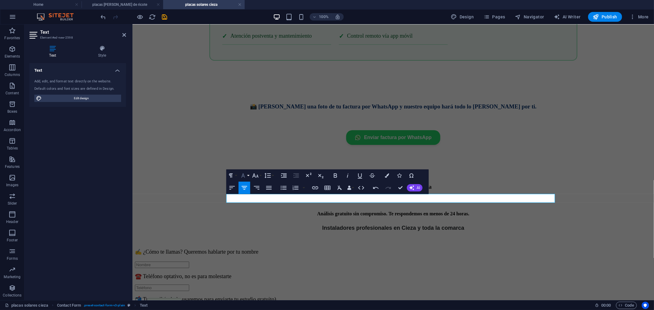
click at [245, 173] on icon "button" at bounding box center [242, 175] width 7 height 7
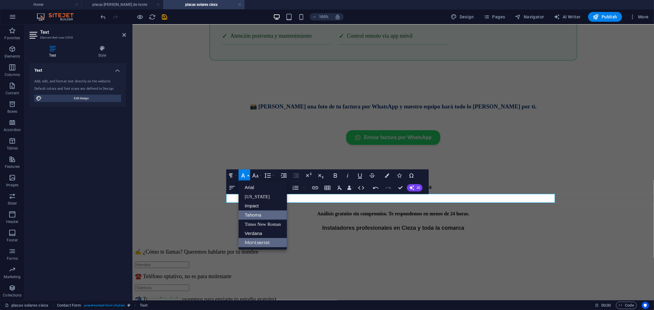
click at [253, 241] on link "Montserrat" at bounding box center [262, 242] width 48 height 9
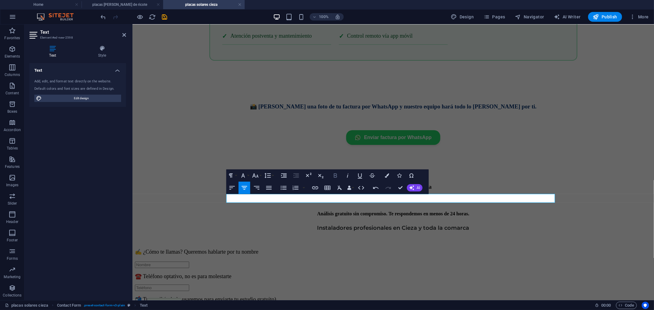
click at [337, 175] on icon "button" at bounding box center [335, 175] width 7 height 7
click at [577, 151] on div "📸 Mándanos una foto de tu factura por WhatsApp y nuestro equipo hará todo lo de…" at bounding box center [393, 286] width 516 height 367
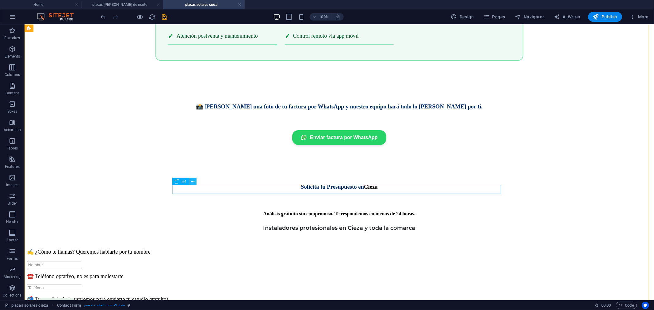
click at [194, 182] on icon at bounding box center [192, 181] width 3 height 6
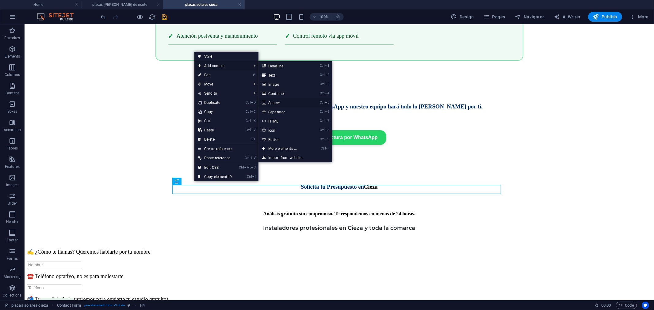
click at [274, 103] on link "Ctrl 5 Spacer" at bounding box center [283, 102] width 51 height 9
select select "px"
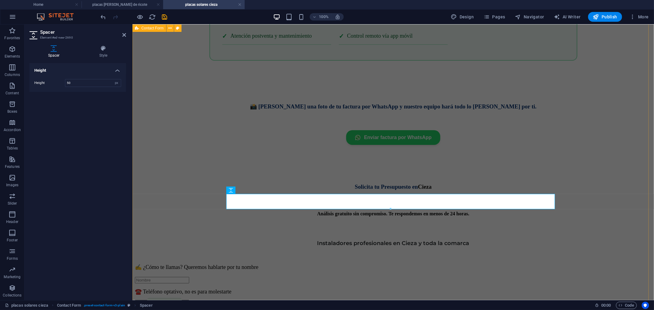
click at [587, 175] on div "📸 Mándanos una foto de tu factura por WhatsApp y nuestro equipo hará todo lo de…" at bounding box center [393, 294] width 516 height 382
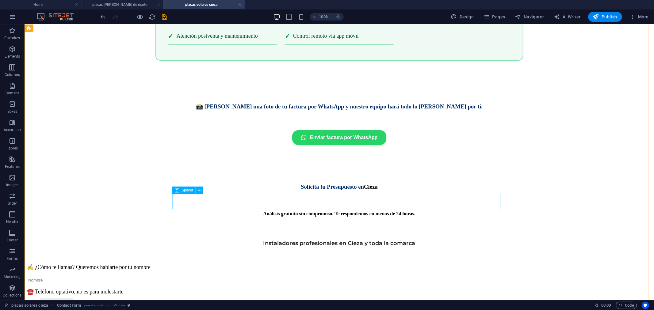
click at [332, 223] on div at bounding box center [339, 230] width 624 height 15
select select "px"
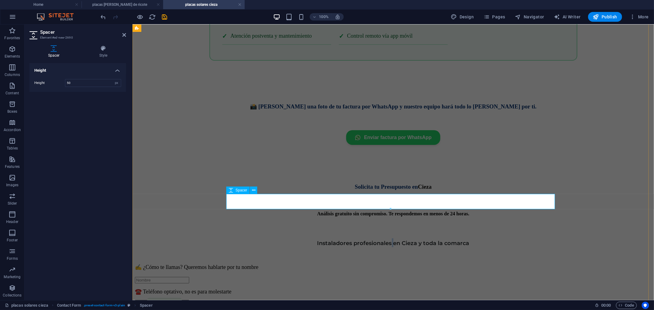
drag, startPoint x: 390, startPoint y: 210, endPoint x: 388, endPoint y: 203, distance: 7.8
click at [388, 203] on div "📸 Mándanos una foto de tu factura por WhatsApp y nuestro equipo hará todo lo de…" at bounding box center [393, 294] width 516 height 382
click at [400, 223] on div at bounding box center [393, 230] width 516 height 15
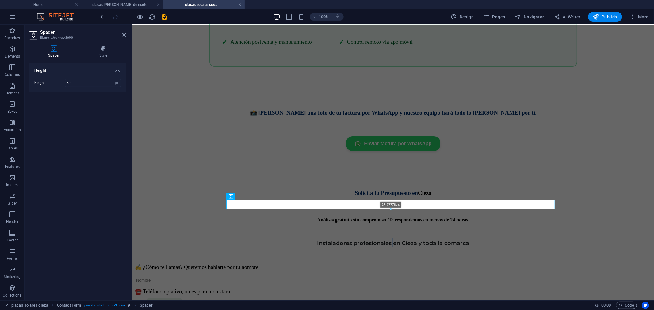
drag, startPoint x: 391, startPoint y: 209, endPoint x: 425, endPoint y: 165, distance: 56.6
click at [390, 203] on div "27.77778px" at bounding box center [390, 204] width 329 height 9
type input "27"
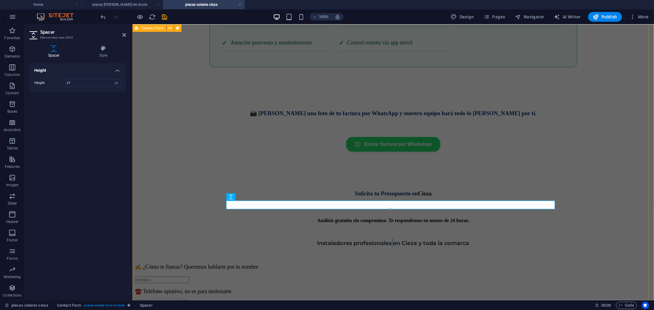
click at [575, 168] on div "📸 Mándanos una foto de tu factura por WhatsApp y nuestro equipo hará todo lo de…" at bounding box center [393, 298] width 516 height 376
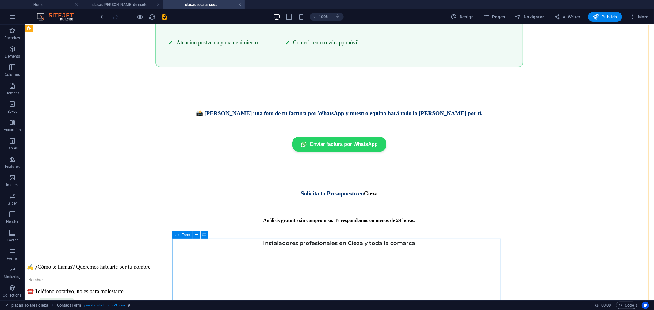
click at [184, 236] on span "Form" at bounding box center [185, 235] width 9 height 4
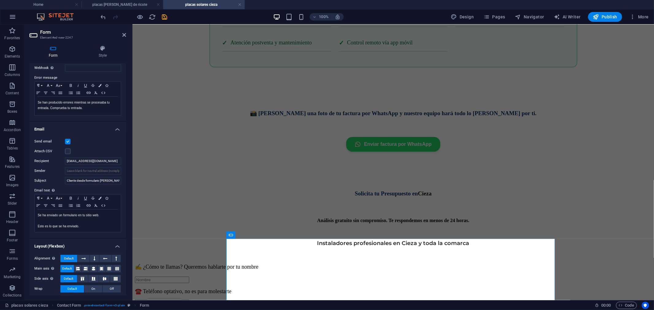
scroll to position [102, 0]
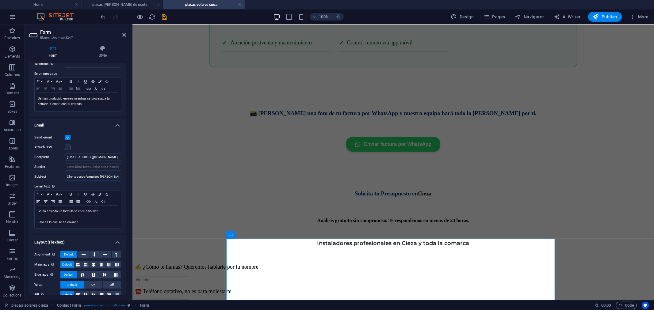
click at [103, 178] on input "Cliente desde formulario Valle de Ricote" at bounding box center [93, 176] width 56 height 7
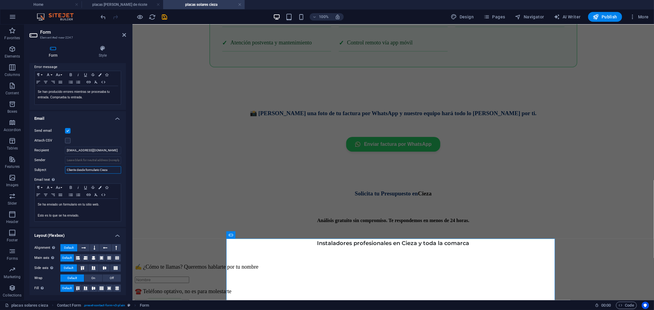
scroll to position [110, 0]
type input "Cliente desde formulario Cieza"
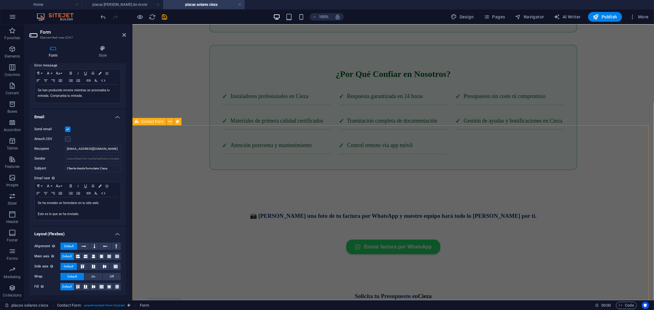
scroll to position [1842, 0]
click at [163, 72] on div "Instaladores de Placas Solares en Cieza Equipo profesional con experiencia en t…" at bounding box center [393, 24] width 516 height 364
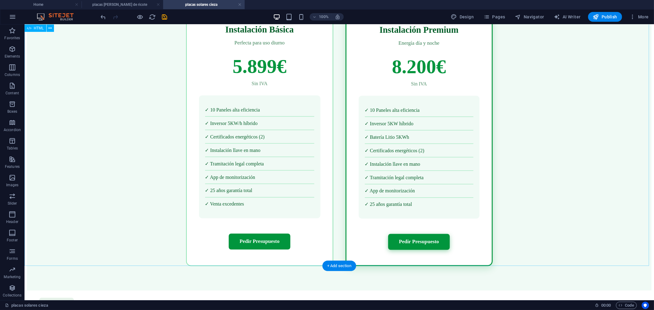
scroll to position [817, 0]
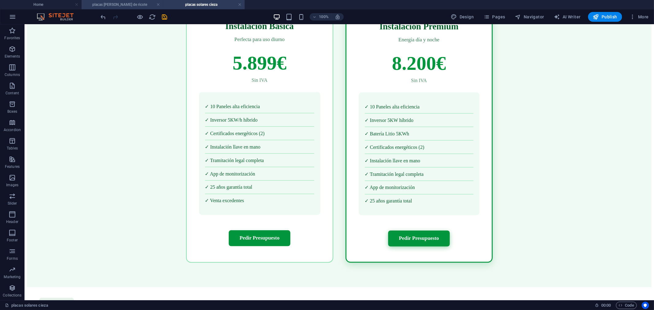
click at [104, 5] on h4 "placas solares [PERSON_NAME]" at bounding box center [123, 4] width 82 height 7
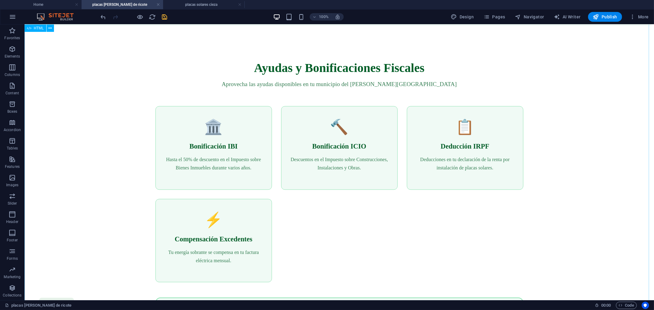
scroll to position [885, 0]
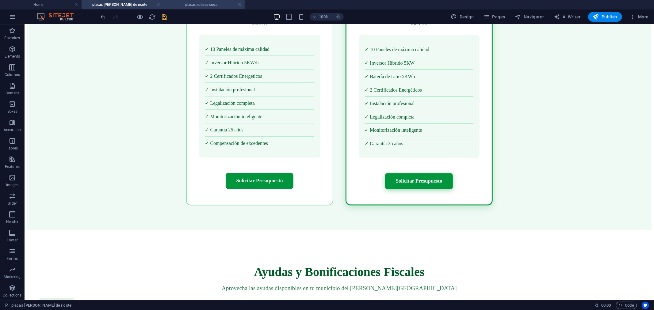
click at [182, 5] on h4 "placas solares cieza" at bounding box center [204, 4] width 82 height 7
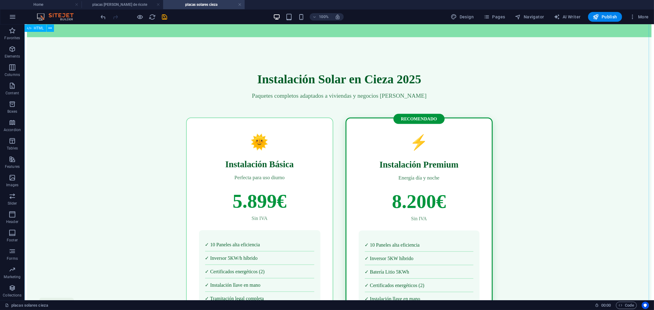
scroll to position [647, 0]
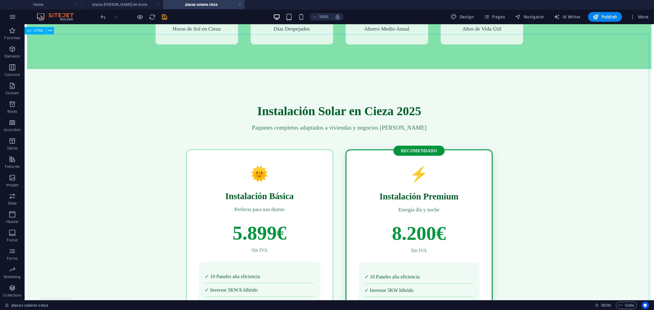
click at [39, 32] on span "HTML" at bounding box center [39, 31] width 10 height 4
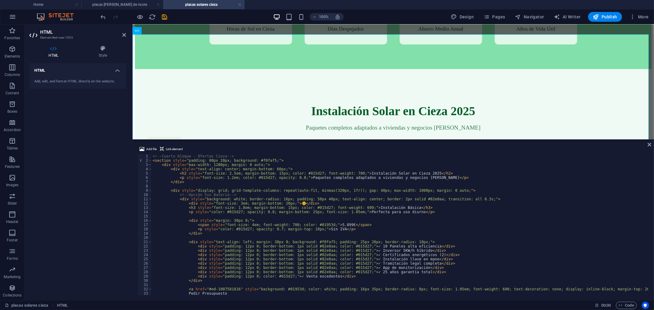
scroll to position [41, 0]
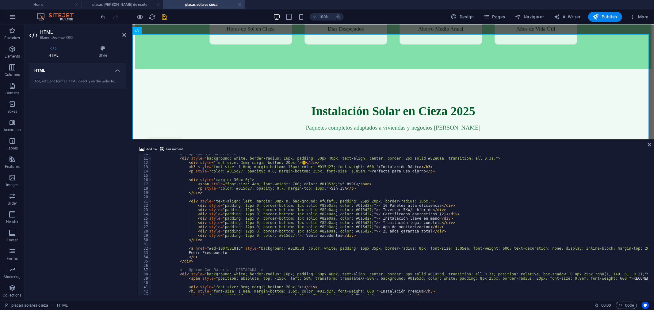
click at [304, 234] on div "<!-- Opción Sin Batería --> < div style = "background: white; border-radius: 16…" at bounding box center [454, 226] width 607 height 149
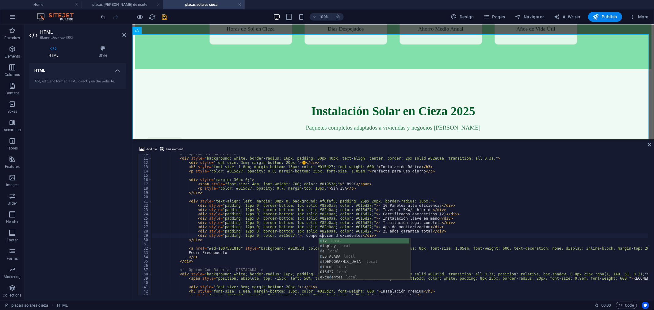
type textarea "<div style="padding: 12px 0; color: #015d27;">✓ Compensación de excedentes</div>"
click at [535, 174] on div "<!-- Opción Sin Batería --> < div style = "background: white; border-radius: 16…" at bounding box center [454, 226] width 607 height 149
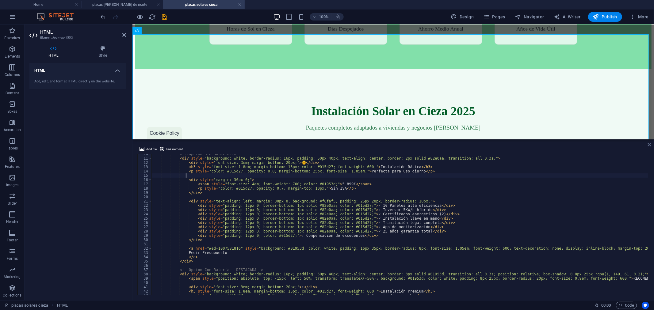
click at [648, 143] on icon at bounding box center [649, 144] width 4 height 5
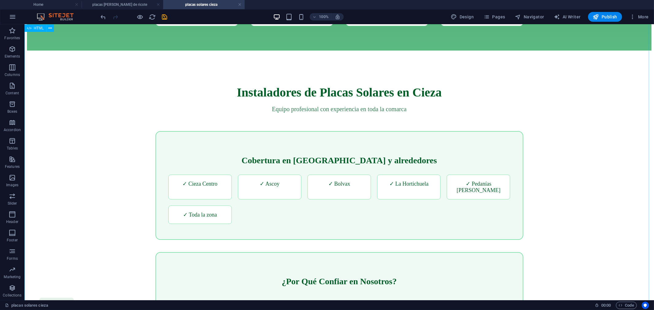
scroll to position [1634, 0]
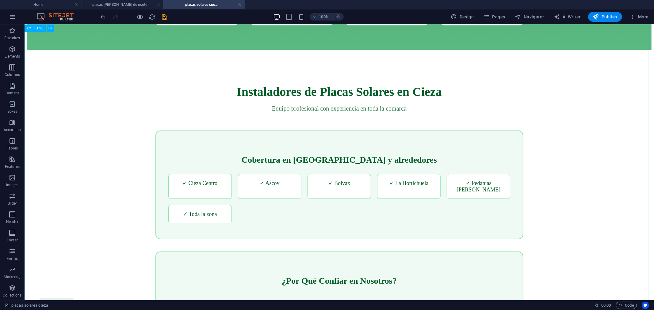
click at [100, 109] on div "Instaladores de Placas Solares en Cieza Equipo profesional con experiencia en t…" at bounding box center [339, 232] width 624 height 364
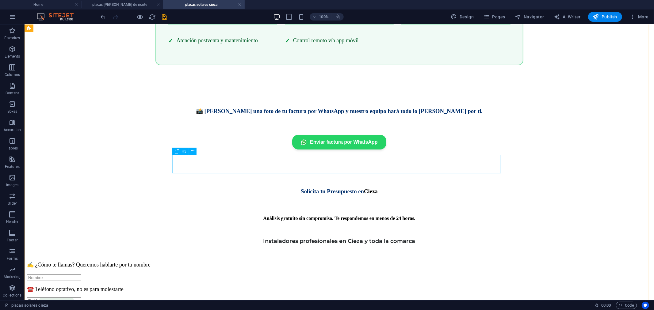
scroll to position [1907, 0]
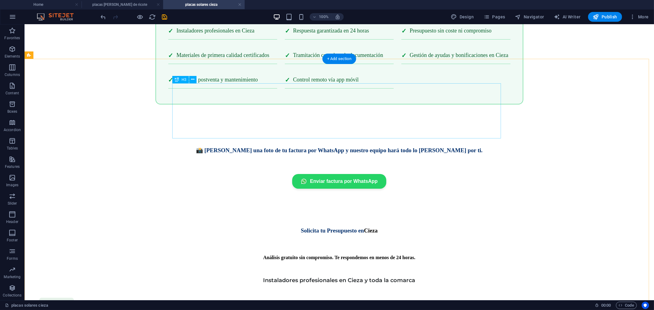
click at [396, 147] on div "📸 Mándanos una foto de tu factura por WhatsApp y nuestro equipo hará todo lo de…" at bounding box center [339, 150] width 624 height 7
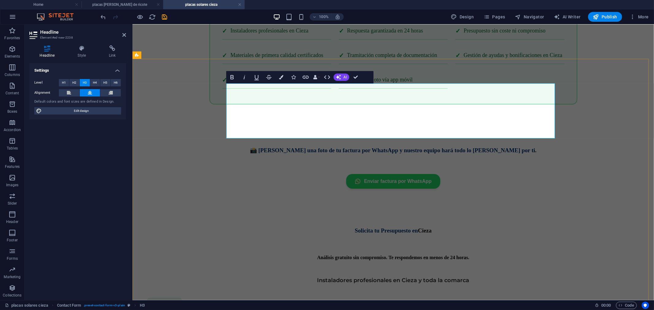
click at [427, 147] on span "📸 Mándanos una foto de tu factura por WhatsApp y nuestro equipo hará todo lo de…" at bounding box center [392, 150] width 287 height 6
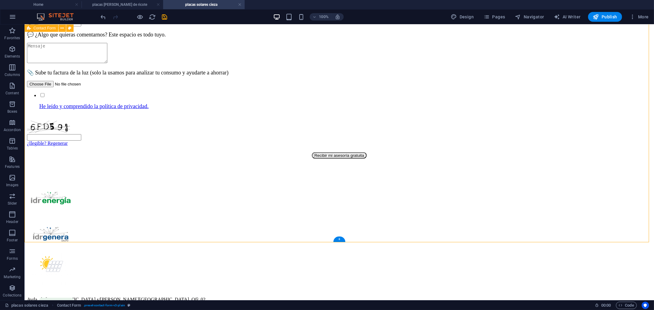
scroll to position [2247, 0]
click at [357, 158] on div "Recibir mi asesoría gratuita" at bounding box center [339, 154] width 624 height 6
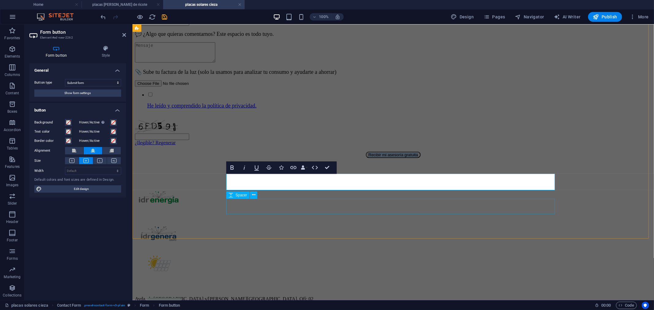
type button "Enviar"
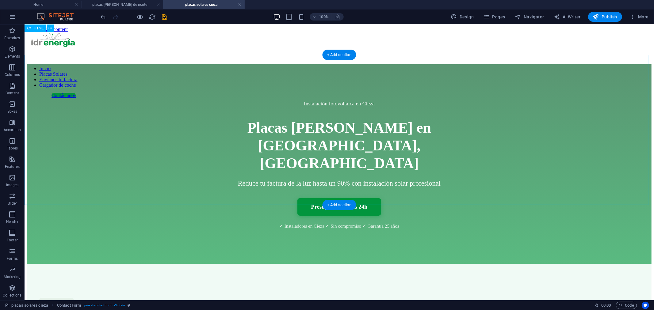
scroll to position [0, 0]
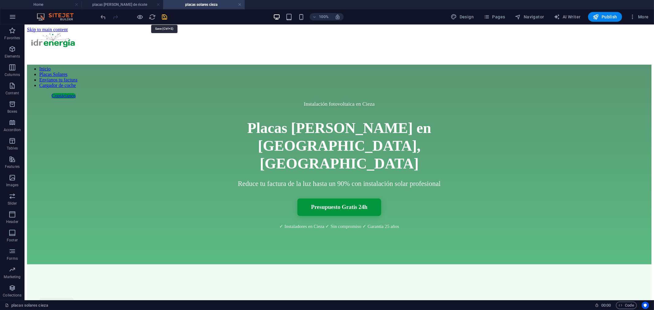
click at [166, 17] on icon "save" at bounding box center [164, 16] width 7 height 7
checkbox input "false"
click at [124, 4] on h4 "placas solares [PERSON_NAME]" at bounding box center [123, 4] width 82 height 7
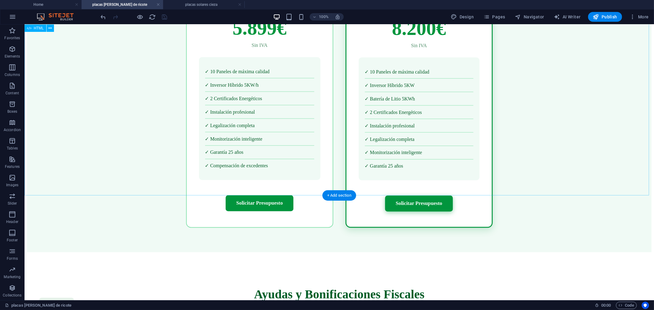
scroll to position [851, 0]
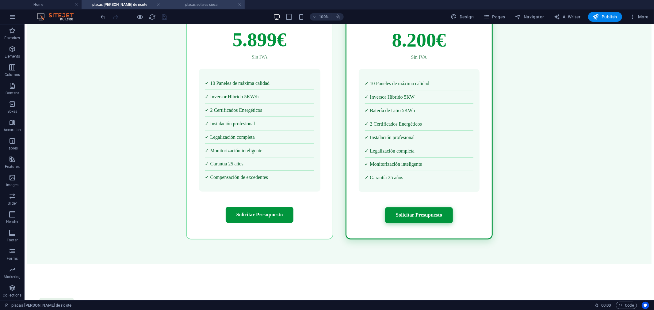
click at [189, 6] on h4 "placas solares cieza" at bounding box center [204, 4] width 82 height 7
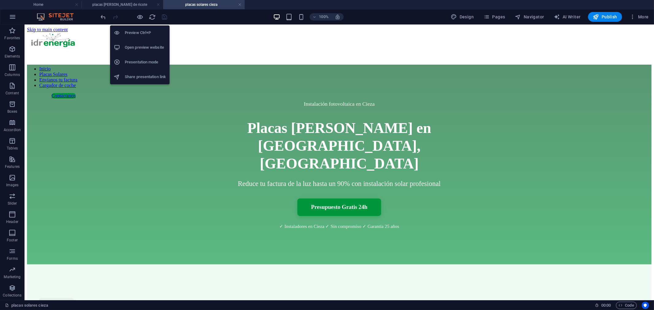
click at [143, 47] on h6 "Open preview website" at bounding box center [145, 47] width 41 height 7
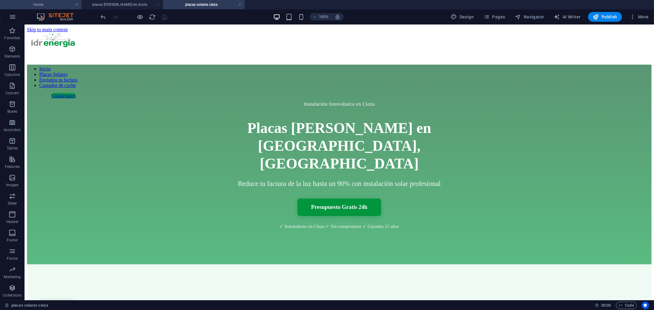
click at [43, 4] on h4 "Home" at bounding box center [41, 4] width 82 height 7
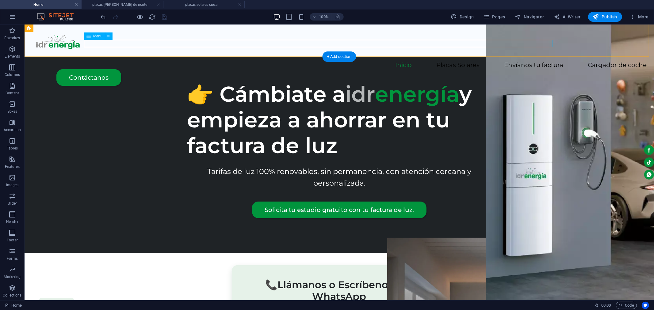
click at [380, 62] on nav "Inicio Placas Solares Envíanos tu factura Cargador de coche" at bounding box center [339, 65] width 614 height 7
select select
select select "9"
select select
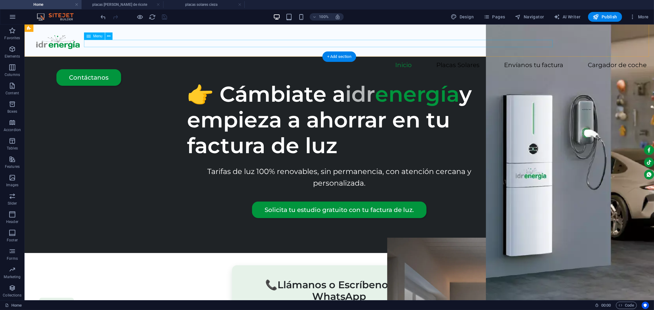
select select "1"
select select
select select "2"
select select
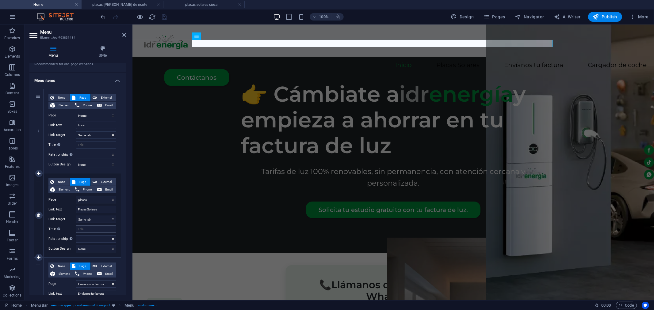
scroll to position [68, 0]
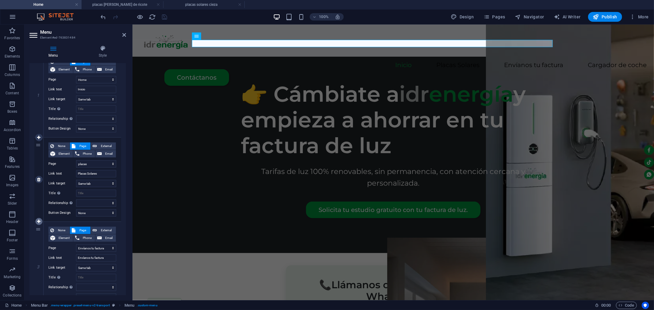
click at [38, 221] on icon at bounding box center [38, 221] width 3 height 4
select select
select select "1"
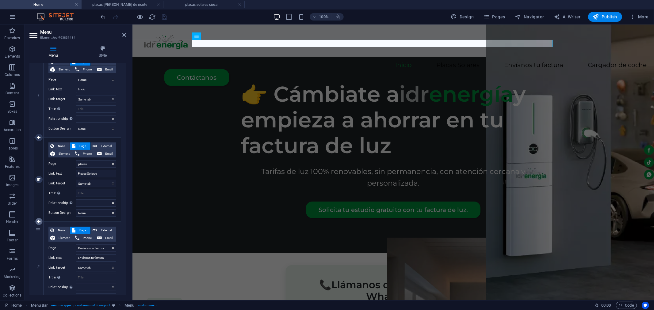
type input "Envíanos tu factura"
select select
select select "2"
select select
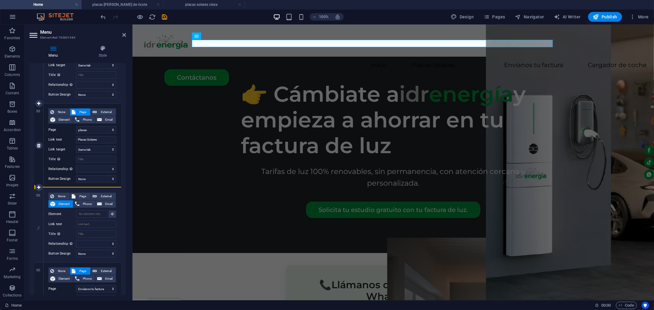
drag, startPoint x: 40, startPoint y: 196, endPoint x: 39, endPoint y: 165, distance: 31.9
click at [39, 165] on div "1 None Page External Element Phone Email Page Home Envíanos tu factura Cargador…" at bounding box center [77, 225] width 87 height 412
select select
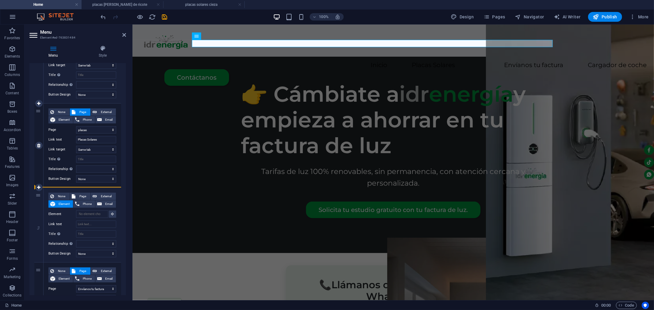
select select
drag, startPoint x: 39, startPoint y: 195, endPoint x: 51, endPoint y: 175, distance: 23.1
click at [51, 175] on div "1 None Page External Element Phone Email Page Home Envíanos tu factura Cargador…" at bounding box center [77, 225] width 87 height 412
select select
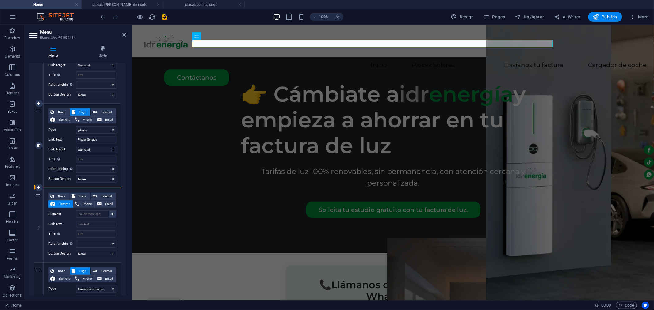
select select
click at [84, 195] on span "Page" at bounding box center [82, 196] width 11 height 7
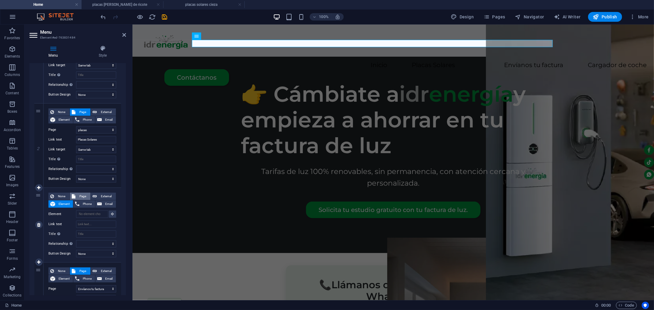
select select
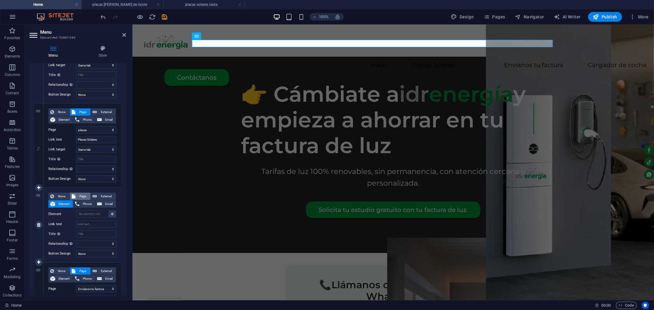
select select
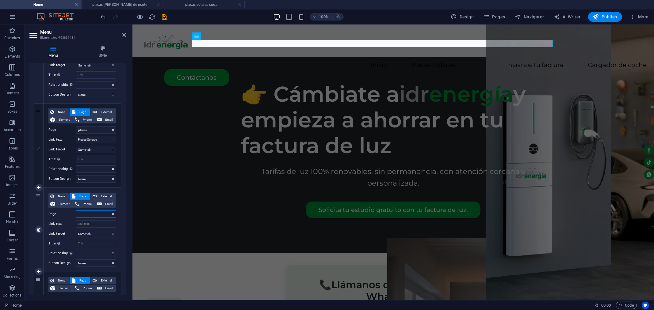
click at [111, 213] on select "Home Envíanos tu factura Cargadores para coches eléctricos Localiza el CUPS en …" at bounding box center [96, 214] width 40 height 7
select select "10"
click at [76, 211] on select "Home Envíanos tu factura Cargadores para coches eléctricos Localiza el CUPS en …" at bounding box center [96, 214] width 40 height 7
select select
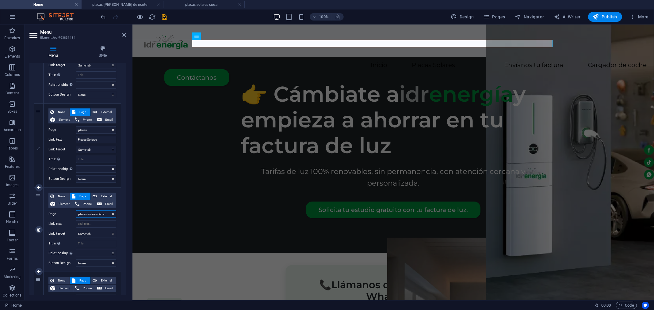
select select
click at [167, 16] on icon "save" at bounding box center [164, 16] width 7 height 7
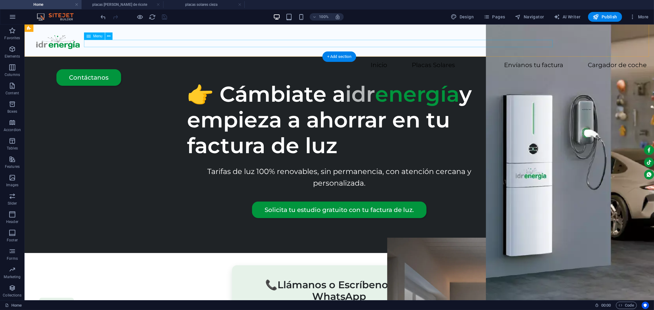
click at [321, 62] on nav "Inicio Placas Solares Envíanos tu factura Cargador de coche" at bounding box center [339, 65] width 614 height 7
select select
select select "9"
select select
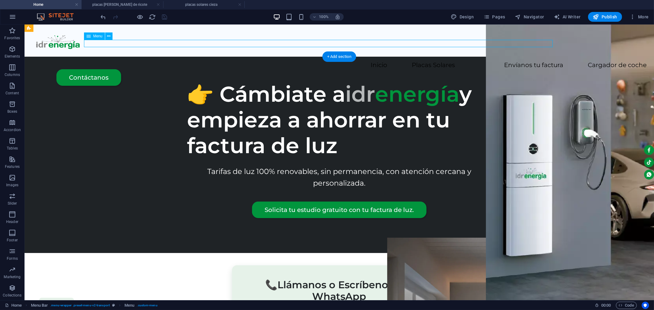
select select "10"
select select
select select "1"
select select
select select "2"
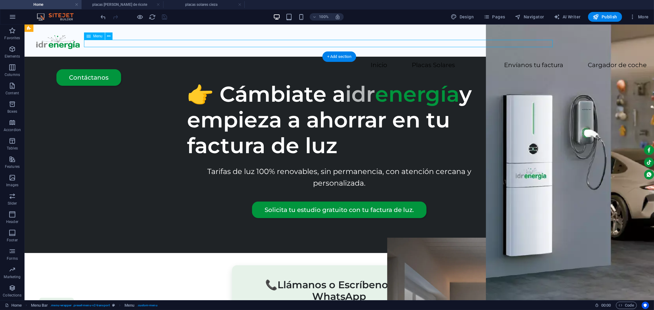
select select
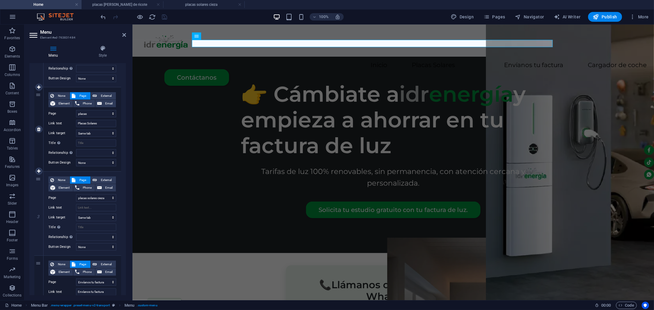
scroll to position [136, 0]
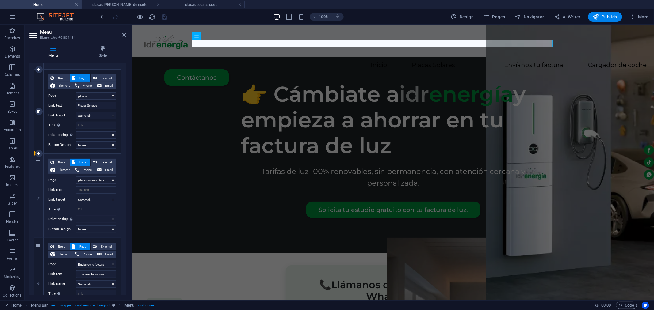
drag, startPoint x: 38, startPoint y: 186, endPoint x: 67, endPoint y: 147, distance: 48.6
click at [67, 147] on div "1 None Page External Element Phone Email Page Home Envíanos tu factura Cargador…" at bounding box center [77, 195] width 87 height 421
select select
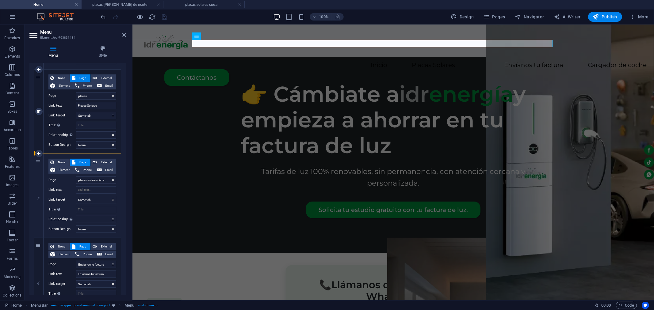
select select
click at [37, 162] on div "3" at bounding box center [38, 196] width 9 height 84
select select
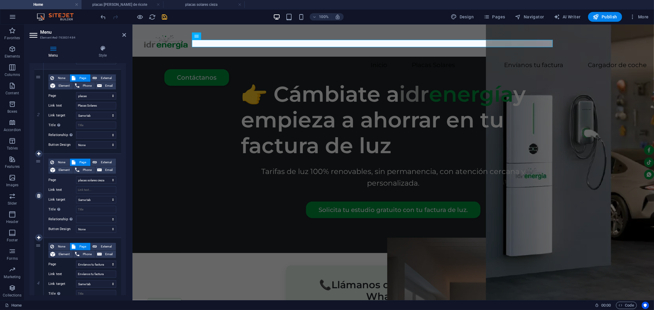
select select
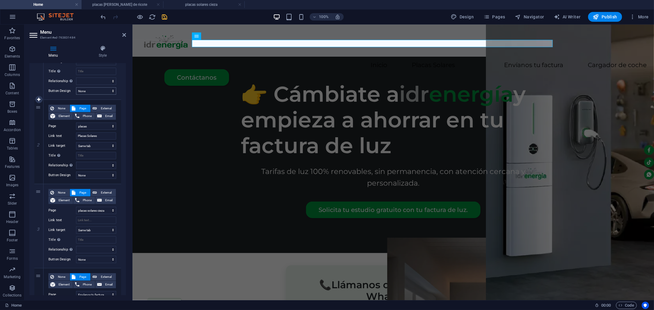
scroll to position [68, 0]
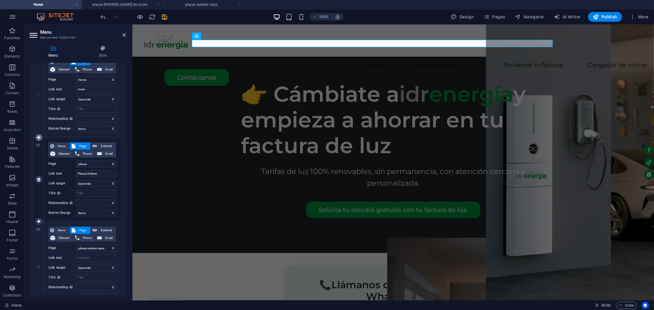
click at [37, 136] on icon at bounding box center [38, 137] width 3 height 4
select select
select select "9"
type input "Placas Solares"
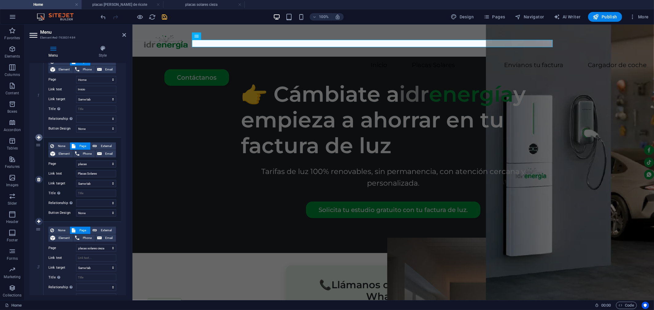
select select
select select "10"
select select
select select "1"
type input "Envíanos tu factura"
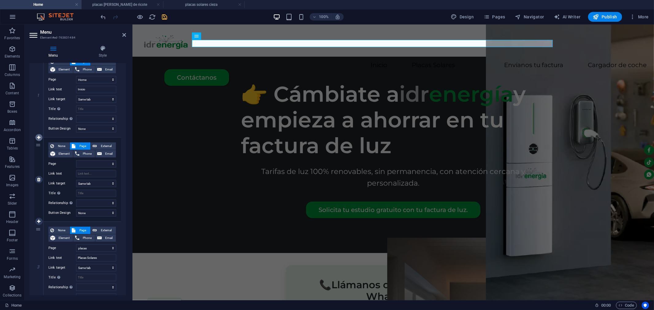
select select
select select "2"
select select
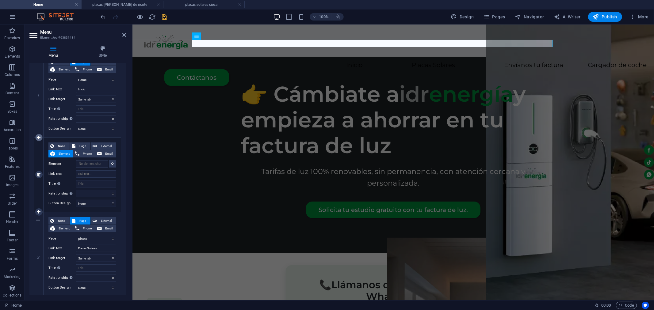
click at [38, 137] on icon at bounding box center [38, 137] width 3 height 4
select select
select select "9"
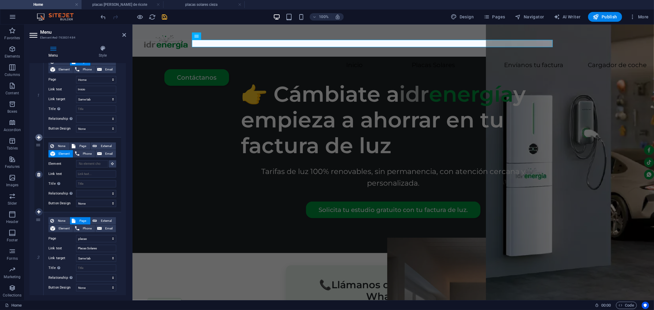
type input "Placas Solares"
select select
select select "10"
select select
select select "1"
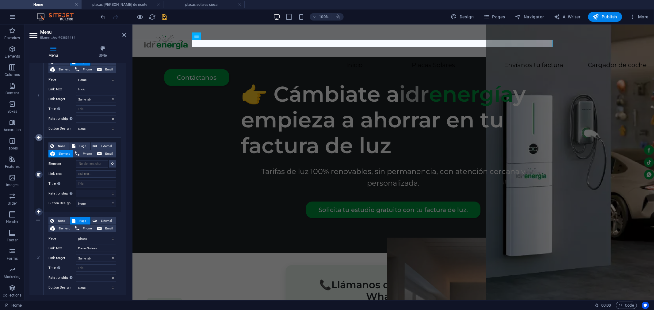
type input "Envíanos tu factura"
select select
select select "2"
select select
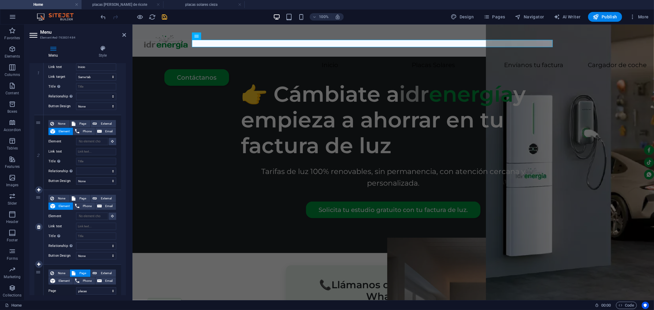
scroll to position [102, 0]
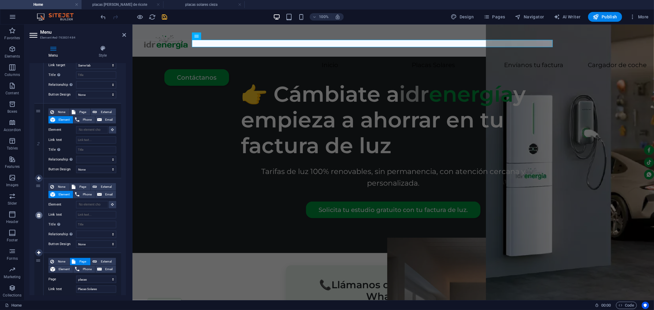
click at [39, 217] on icon at bounding box center [38, 215] width 3 height 4
select select
select select "9"
type input "Placas Solares"
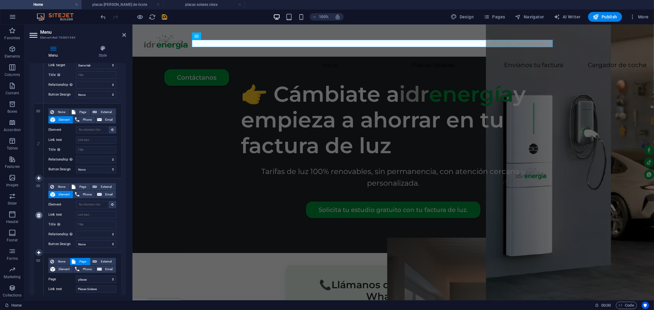
select select
select select "10"
select select
select select "1"
type input "Envíanos tu factura"
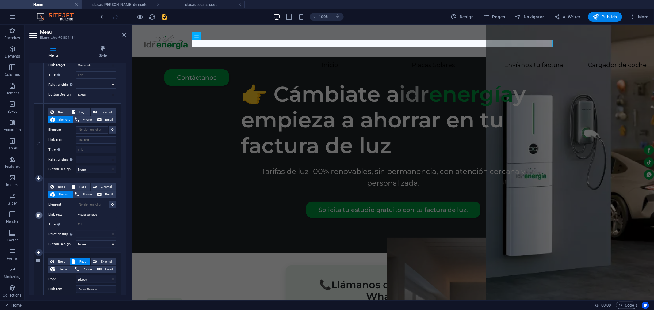
select select
select select "2"
type input "Cargador de coche"
select select
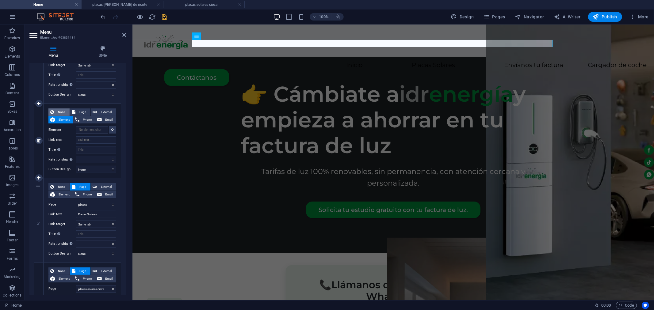
click at [62, 112] on span "None" at bounding box center [62, 111] width 12 height 7
select select
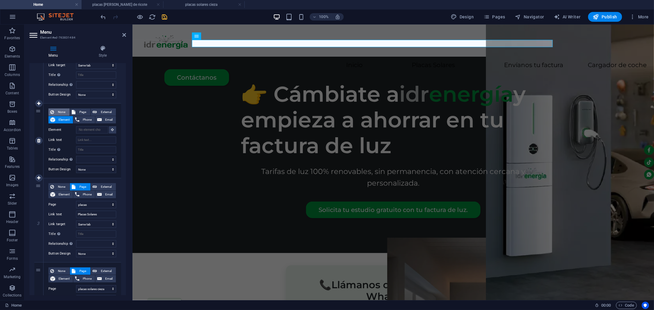
select select
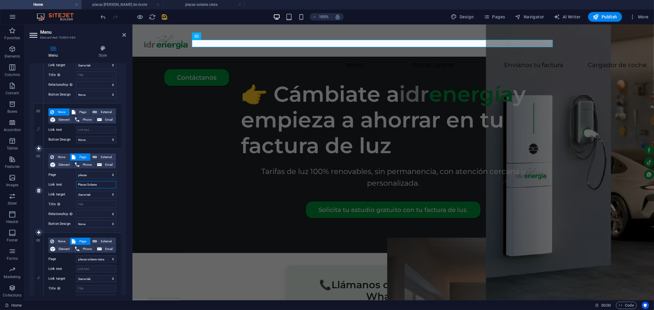
click at [99, 184] on input "Placas Solares" at bounding box center [96, 184] width 40 height 7
type input "P"
select select
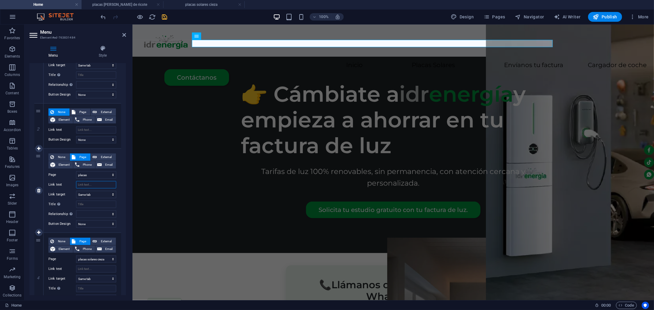
select select
type input "placas solares [PERSON_NAME]"
select select
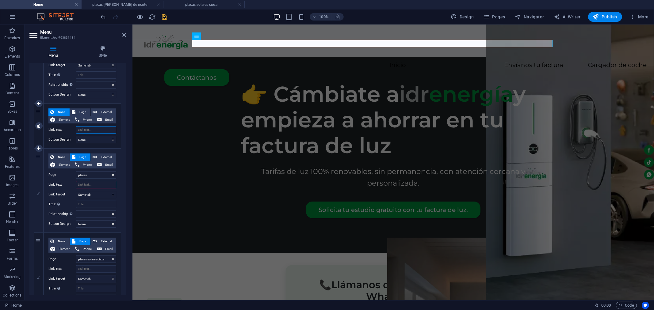
select select
click at [86, 130] on input "Link text" at bounding box center [96, 129] width 40 height 7
type input "Placas"
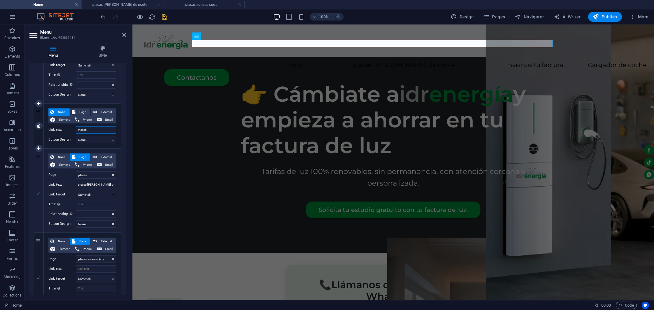
select select
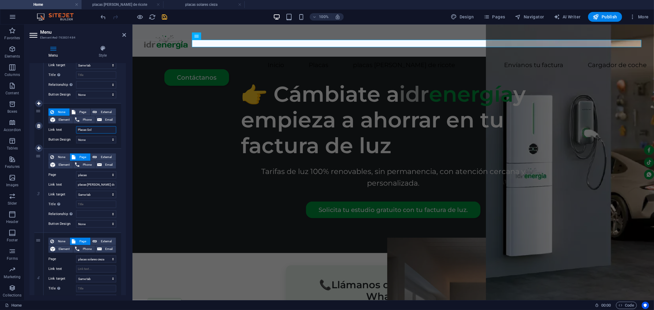
type input "Placas Sola"
select select
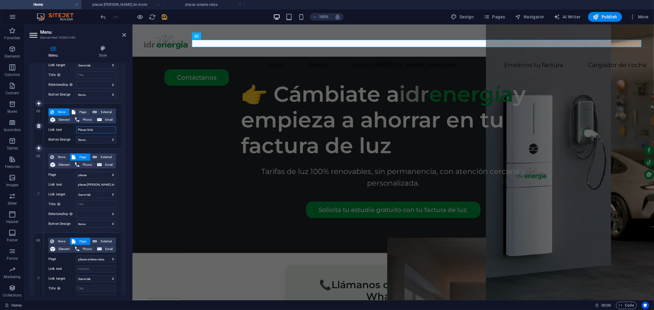
select select
type input "Placas Solares"
click at [164, 18] on icon "save" at bounding box center [164, 16] width 7 height 7
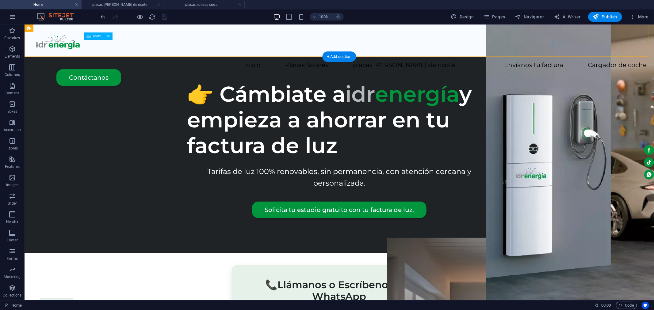
click at [225, 62] on nav "Inicio Placas Solares placas solares valle de ricote Envíanos tu factura Cargad…" at bounding box center [339, 65] width 614 height 7
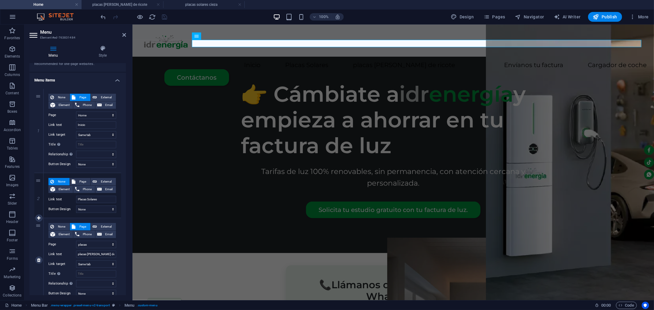
scroll to position [68, 0]
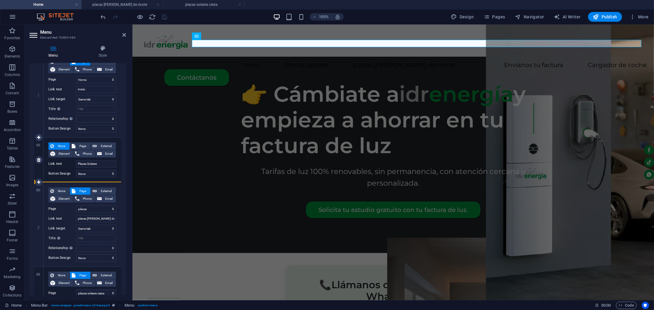
drag, startPoint x: 39, startPoint y: 212, endPoint x: 46, endPoint y: 170, distance: 43.3
click at [46, 170] on div "1 None Page External Element Phone Email Page Home Envíanos tu factura Cargador…" at bounding box center [77, 286] width 87 height 466
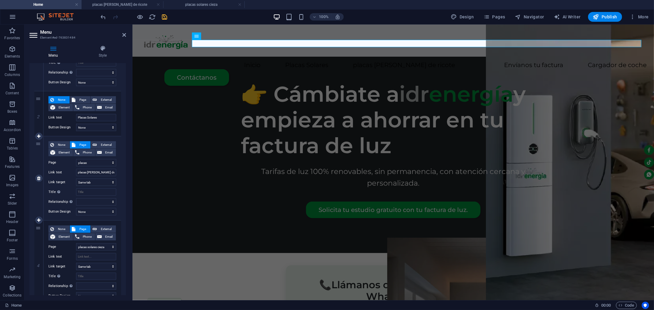
scroll to position [102, 0]
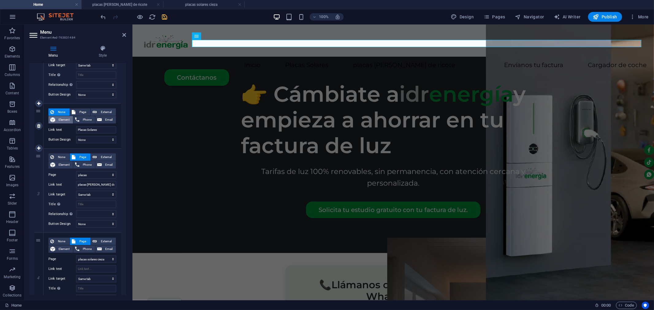
click at [64, 120] on span "Element" at bounding box center [64, 119] width 14 height 7
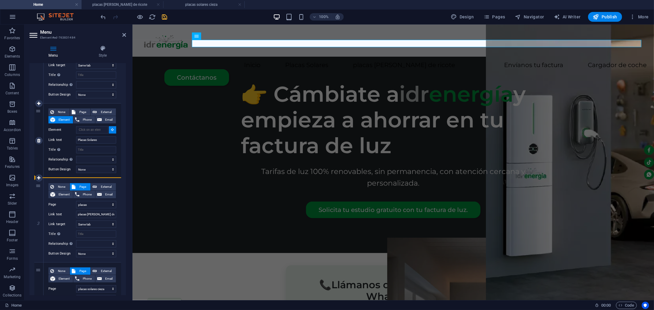
drag, startPoint x: 36, startPoint y: 214, endPoint x: 43, endPoint y: 169, distance: 45.9
click at [44, 172] on div "1 None Page External Element Phone Email Page Home Envíanos tu factura Cargador…" at bounding box center [77, 267] width 87 height 496
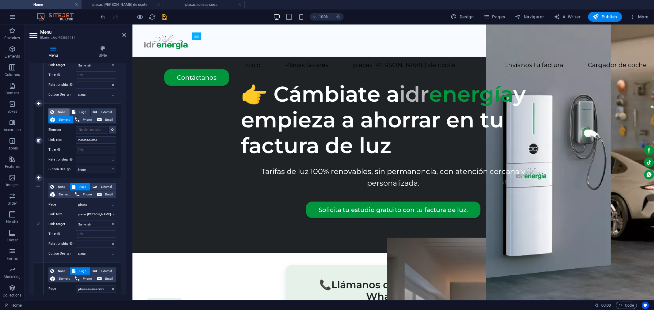
click at [56, 109] on span "None" at bounding box center [62, 111] width 12 height 7
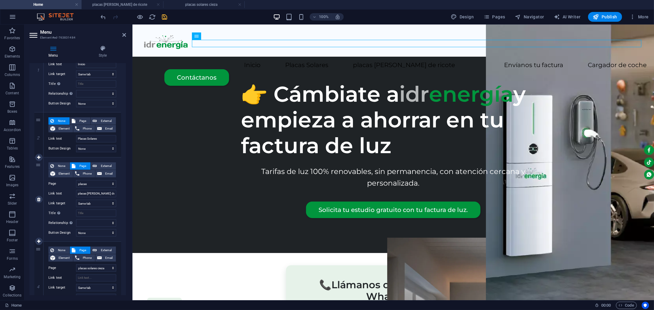
scroll to position [104, 0]
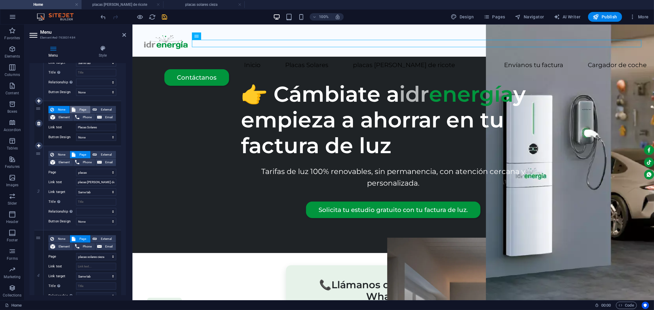
click at [78, 109] on span "Page" at bounding box center [82, 109] width 11 height 7
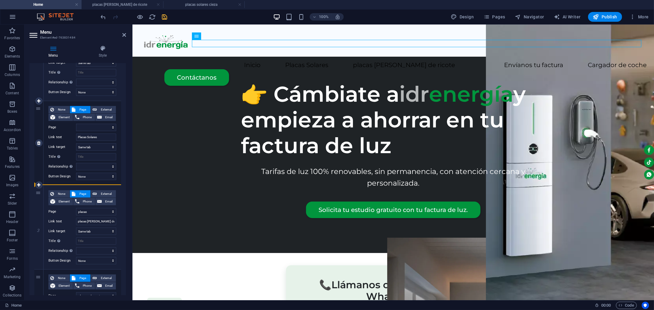
drag, startPoint x: 38, startPoint y: 217, endPoint x: 61, endPoint y: 151, distance: 69.2
click at [61, 151] on div "1 None Page External Element Phone Email Page Home Envíanos tu factura Cargador…" at bounding box center [77, 270] width 87 height 506
drag, startPoint x: 36, startPoint y: 217, endPoint x: 83, endPoint y: 179, distance: 59.7
click at [83, 179] on div "1 None Page External Element Phone Email Page Home Envíanos tu factura Cargador…" at bounding box center [77, 270] width 87 height 506
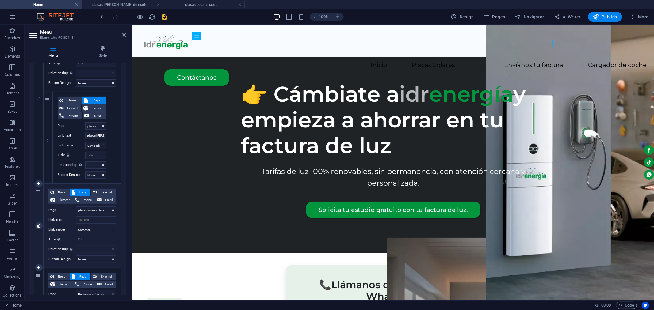
scroll to position [207, 0]
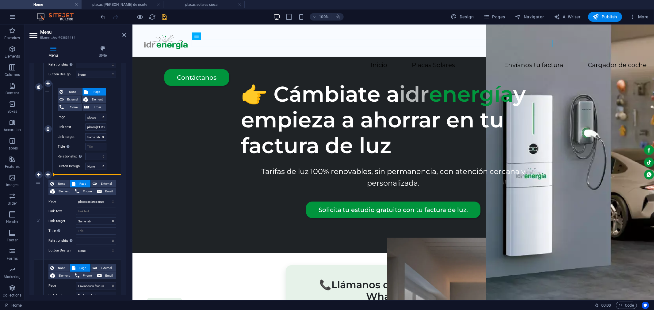
drag, startPoint x: 36, startPoint y: 228, endPoint x: 81, endPoint y: 174, distance: 70.1
click at [81, 174] on div "1 None Page External Element Phone Email Page Home Envíanos tu factura Cargador…" at bounding box center [77, 171] width 87 height 513
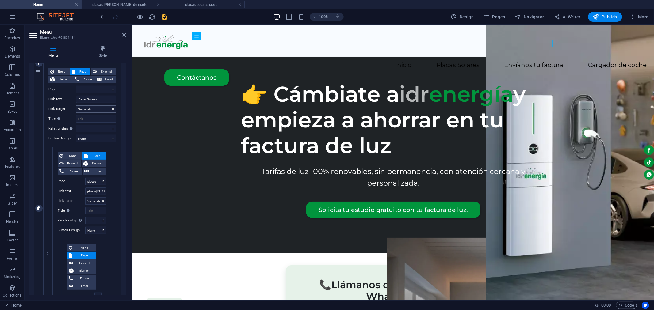
scroll to position [139, 0]
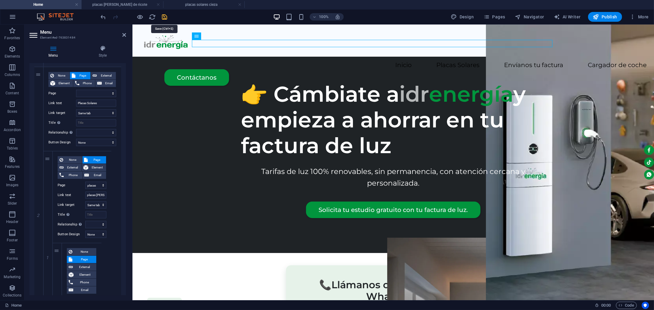
click at [166, 16] on icon "save" at bounding box center [164, 16] width 7 height 7
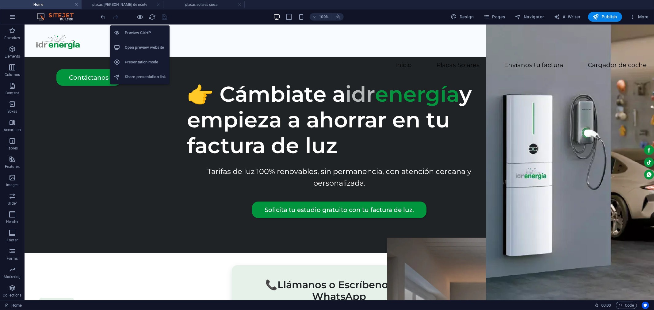
click at [132, 49] on h6 "Open preview website" at bounding box center [145, 47] width 41 height 7
click at [138, 16] on icon "button" at bounding box center [140, 16] width 7 height 7
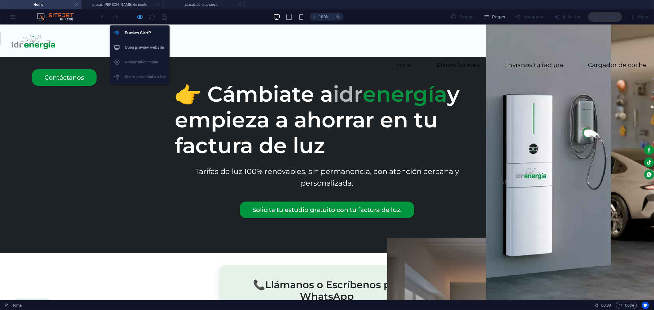
click at [142, 17] on icon "button" at bounding box center [140, 16] width 7 height 7
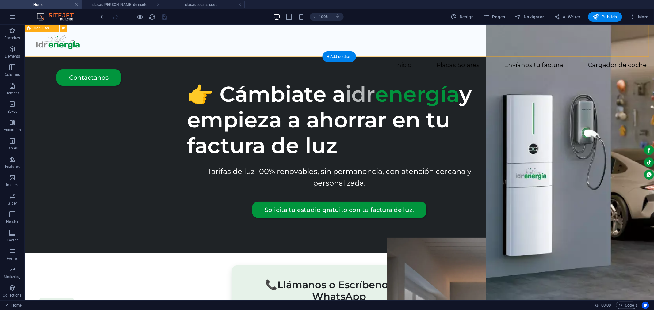
click at [275, 39] on div "Inicio Placas Solares placas solares valle de ricote Envíanos tu factura Cargad…" at bounding box center [338, 35] width 629 height 41
drag, startPoint x: 275, startPoint y: 39, endPoint x: 83, endPoint y: 147, distance: 220.5
click at [275, 39] on div "Inicio Placas Solares placas solares valle de ricote Envíanos tu factura Cargad…" at bounding box center [338, 35] width 629 height 41
click at [166, 62] on nav "Inicio Placas Solares placas solares valle de ricote Envíanos tu factura Cargad…" at bounding box center [339, 65] width 614 height 7
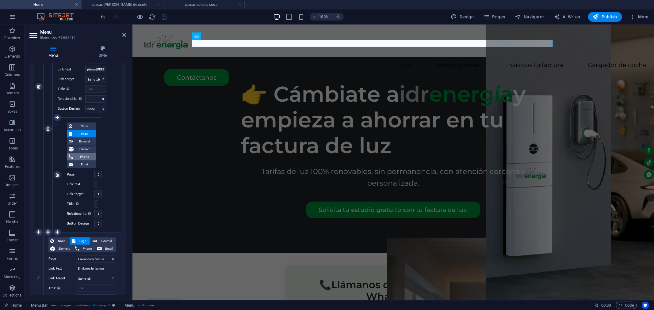
scroll to position [238, 0]
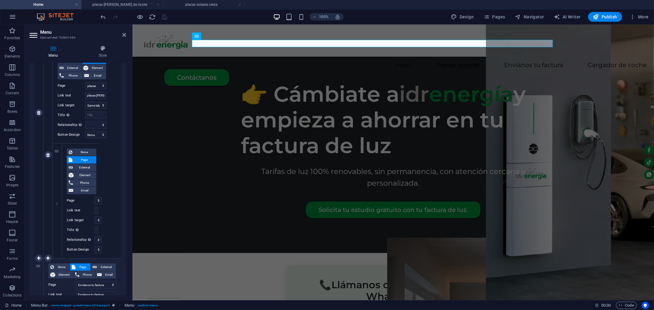
drag, startPoint x: 56, startPoint y: 192, endPoint x: 50, endPoint y: 141, distance: 50.6
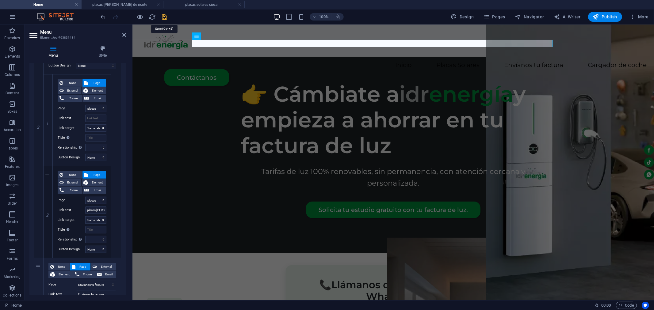
click at [162, 17] on icon "save" at bounding box center [164, 16] width 7 height 7
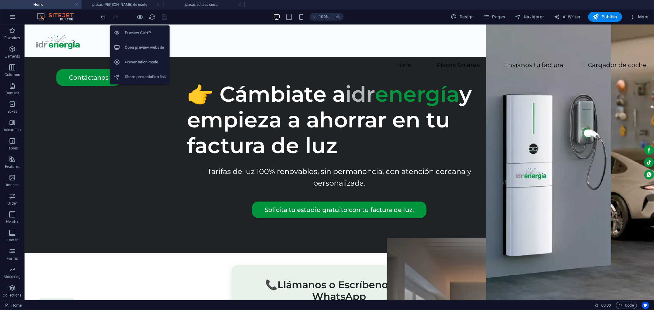
click at [141, 45] on h6 "Open preview website" at bounding box center [145, 47] width 41 height 7
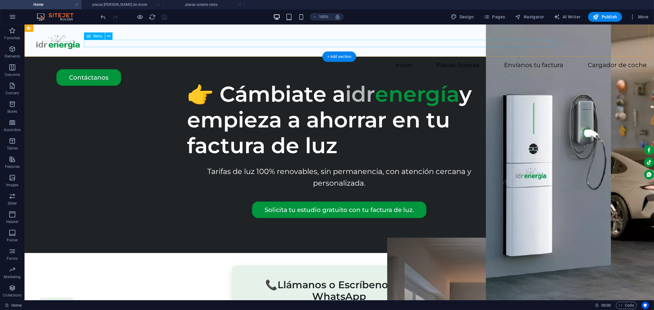
click at [196, 62] on nav "Inicio Placas Solares placas solares valle de ricote Envíanos tu factura Cargad…" at bounding box center [339, 65] width 614 height 7
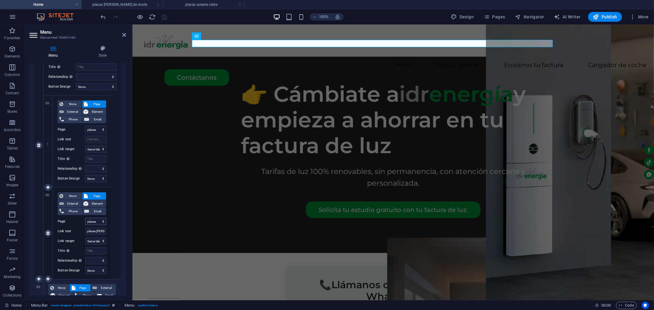
scroll to position [204, 0]
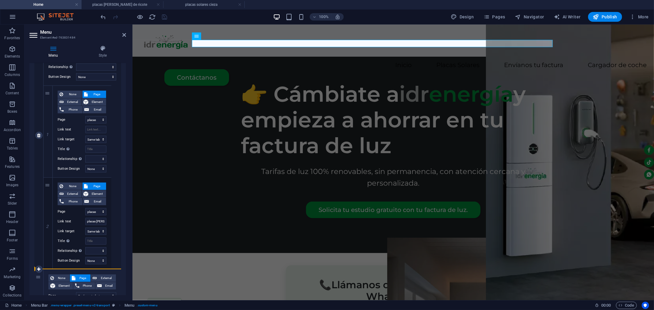
drag, startPoint x: 47, startPoint y: 212, endPoint x: 37, endPoint y: 211, distance: 9.8
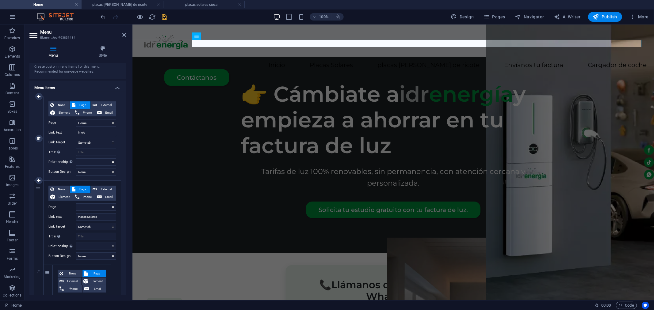
scroll to position [68, 0]
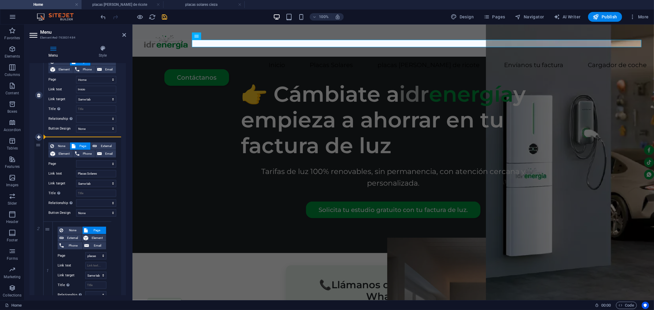
drag, startPoint x: 39, startPoint y: 254, endPoint x: 74, endPoint y: 132, distance: 127.0
click at [74, 132] on div "1 None Page External Element Phone Email Page Home Envíanos tu factura Cargador…" at bounding box center [77, 309] width 87 height 513
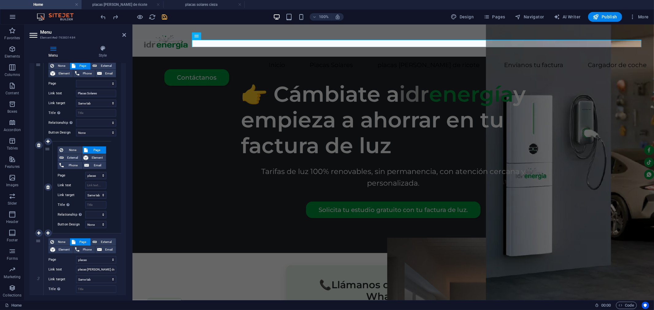
scroll to position [136, 0]
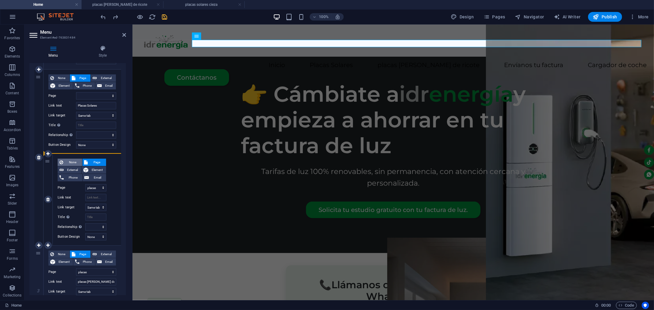
drag, startPoint x: 36, startPoint y: 270, endPoint x: 63, endPoint y: 165, distance: 108.0
click at [63, 165] on div "1 None Page External Element Phone Email Page Home Envíanos tu factura Cargador…" at bounding box center [77, 241] width 87 height 513
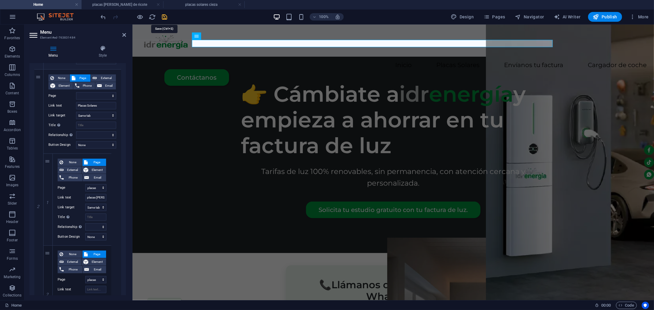
click at [162, 17] on icon "save" at bounding box center [164, 16] width 7 height 7
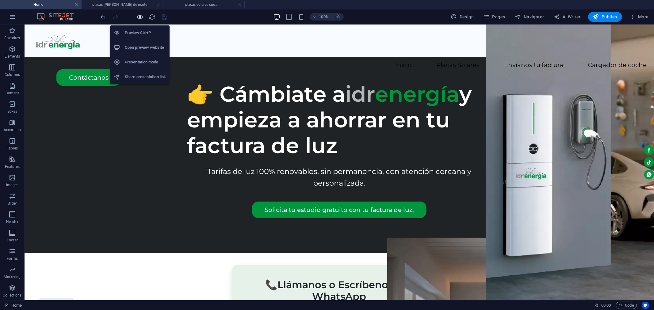
click at [140, 13] on icon "button" at bounding box center [140, 16] width 7 height 7
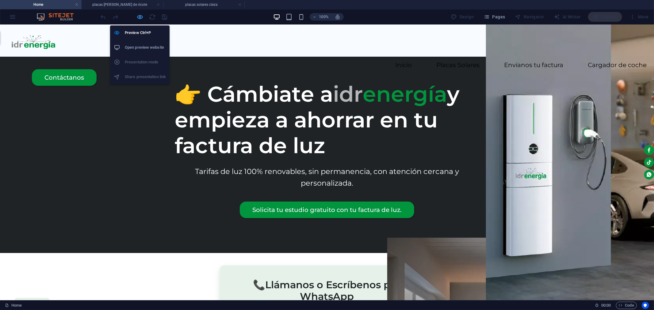
click at [142, 15] on icon "button" at bounding box center [140, 16] width 7 height 7
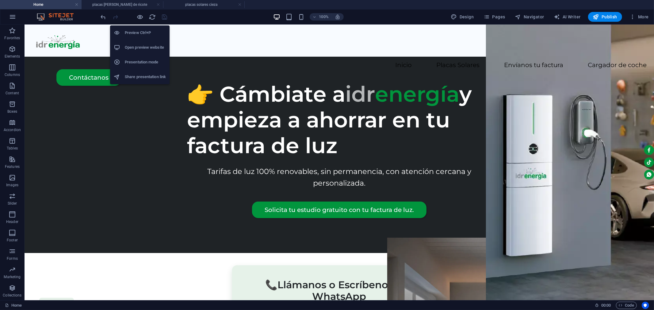
click at [136, 44] on h6 "Open preview website" at bounding box center [145, 47] width 41 height 7
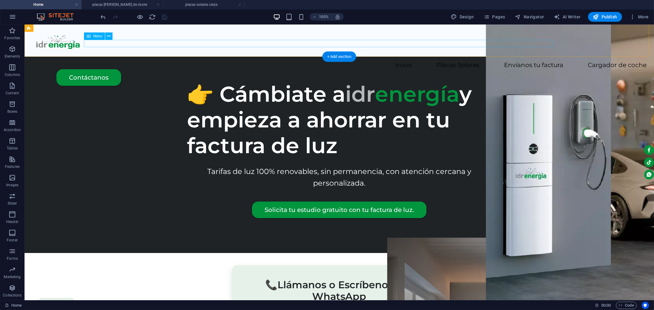
click at [266, 62] on nav "Inicio Placas Solares placas solares valle de ricote Envíanos tu factura Cargad…" at bounding box center [339, 65] width 614 height 7
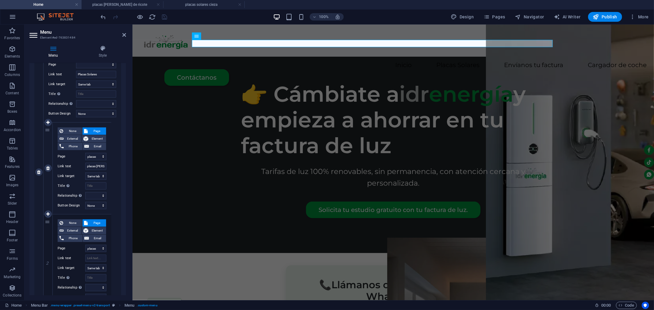
scroll to position [170, 0]
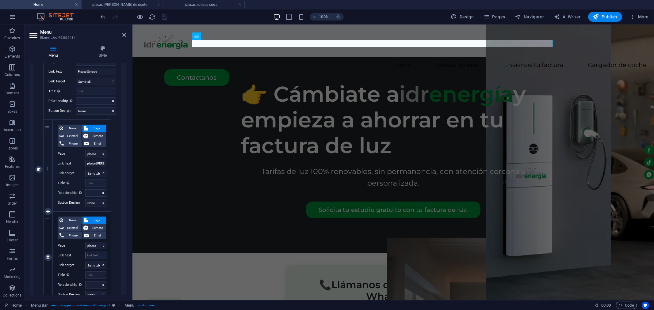
click at [89, 253] on input "Link text" at bounding box center [95, 255] width 21 height 7
click at [94, 163] on input "placas solares [PERSON_NAME]" at bounding box center [95, 163] width 21 height 7
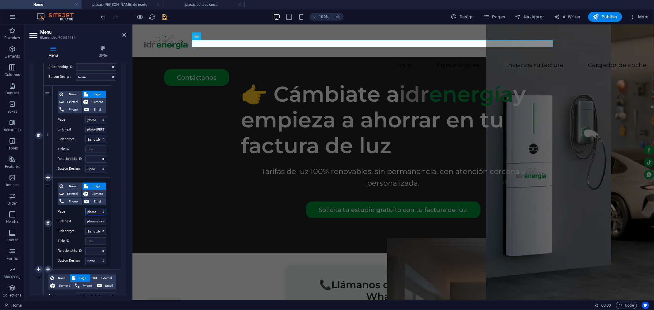
click at [101, 211] on select "Home Envíanos tu factura Cargadores para coches eléctricos Localiza el CUPS en …" at bounding box center [95, 211] width 21 height 7
click at [96, 221] on input "placas solares cieza" at bounding box center [95, 221] width 21 height 7
click at [163, 17] on icon "save" at bounding box center [164, 16] width 7 height 7
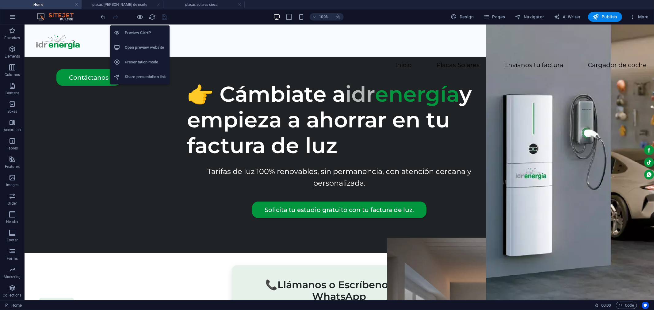
click at [144, 48] on h6 "Open preview website" at bounding box center [145, 47] width 41 height 7
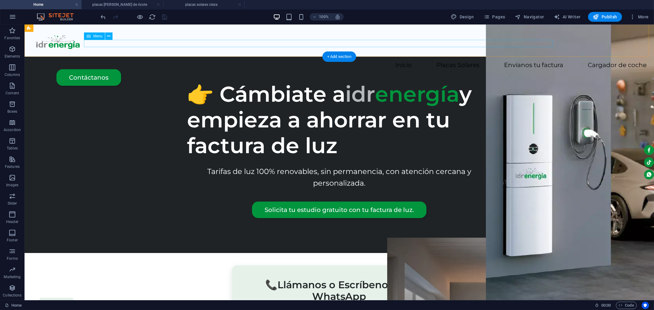
click at [434, 62] on nav "Inicio Placas Solares placas solares valle de ricote placas solares cieza Envía…" at bounding box center [339, 65] width 614 height 7
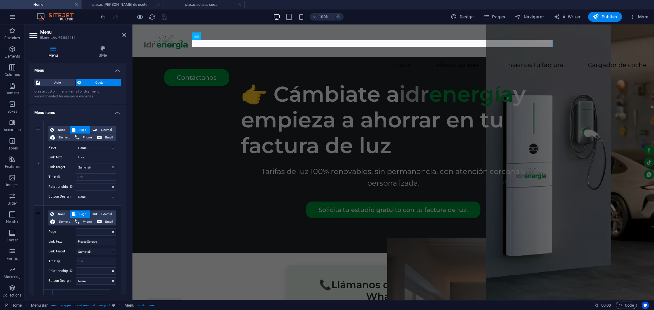
click at [257, 5] on ul "Home placas solares valle de ricote placas solares cieza" at bounding box center [327, 4] width 654 height 9
click at [489, 17] on icon "button" at bounding box center [486, 17] width 6 height 6
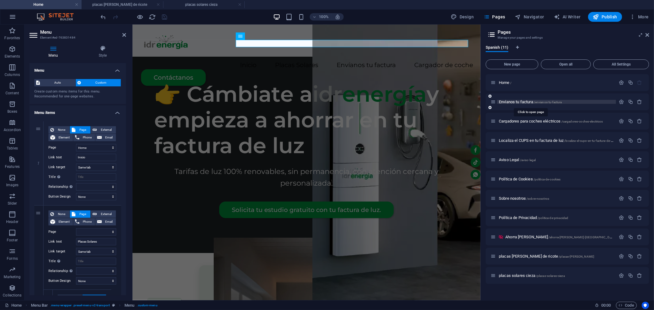
click at [521, 101] on span "Envíanos tu factura /envianos-tu-factura" at bounding box center [530, 102] width 63 height 5
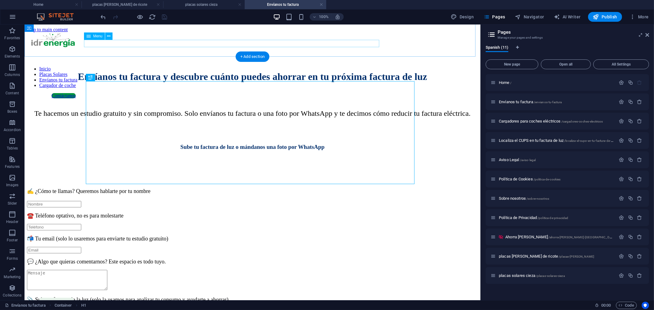
scroll to position [0, 0]
click at [647, 35] on icon at bounding box center [647, 34] width 4 height 5
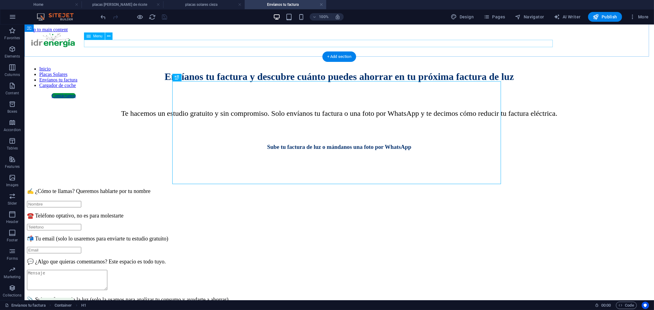
click at [430, 66] on nav "Inicio Placas Solares Envíanos tu factura Cargador de coche" at bounding box center [339, 77] width 624 height 22
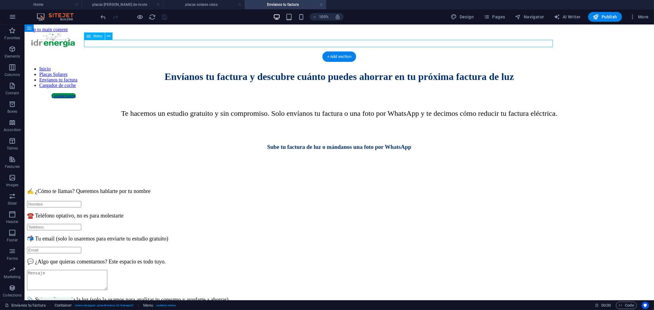
click at [430, 66] on nav "Inicio Placas Solares Envíanos tu factura Cargador de coche" at bounding box center [339, 77] width 624 height 22
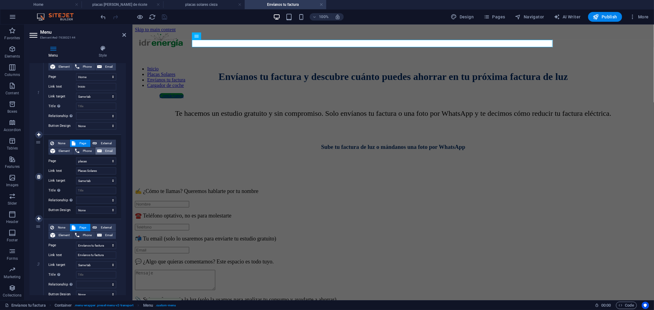
scroll to position [68, 0]
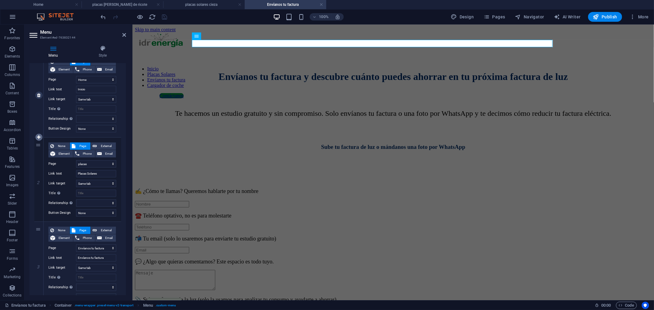
click at [37, 137] on icon at bounding box center [38, 137] width 3 height 4
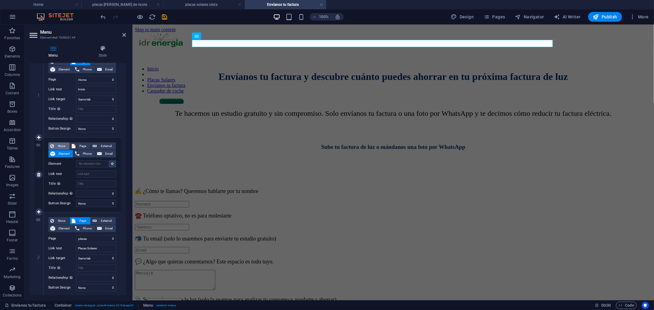
click at [60, 146] on span "None" at bounding box center [62, 145] width 12 height 7
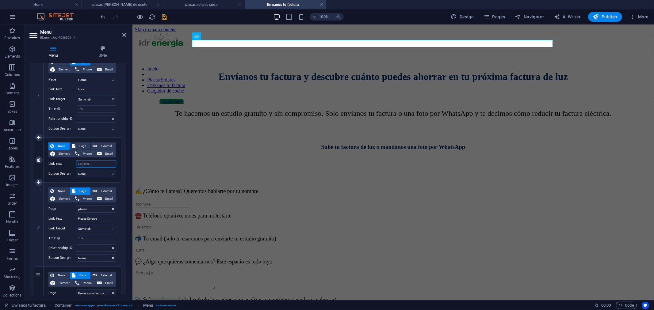
click at [93, 163] on input "Link text" at bounding box center [96, 163] width 40 height 7
click at [107, 218] on input "Placas Solares" at bounding box center [96, 218] width 40 height 7
drag, startPoint x: 38, startPoint y: 215, endPoint x: 78, endPoint y: 181, distance: 51.7
click at [78, 181] on div "1 None Page External Element Phone Email Page Home Envíanos tu factura Cargador…" at bounding box center [77, 244] width 87 height 382
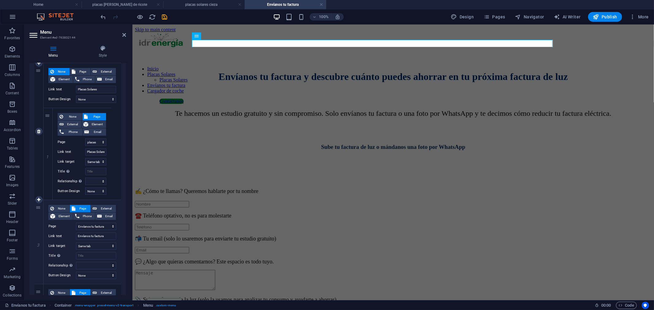
scroll to position [102, 0]
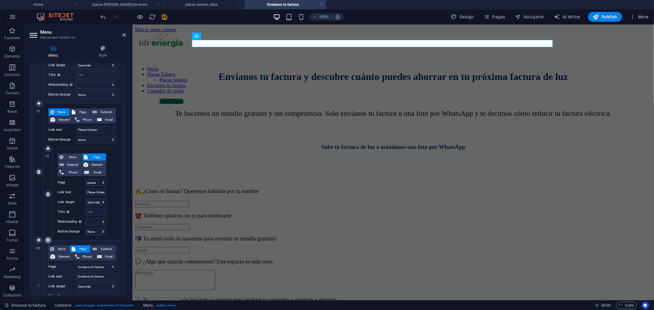
click at [47, 240] on icon at bounding box center [47, 240] width 3 height 4
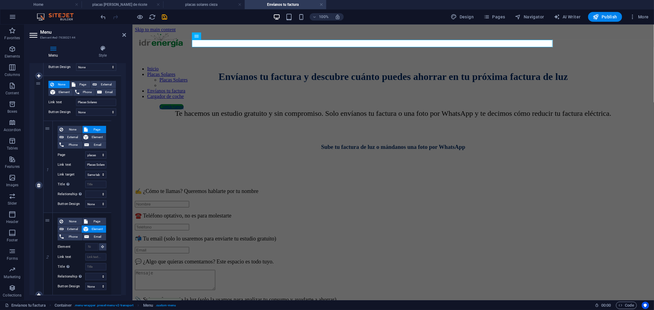
scroll to position [170, 0]
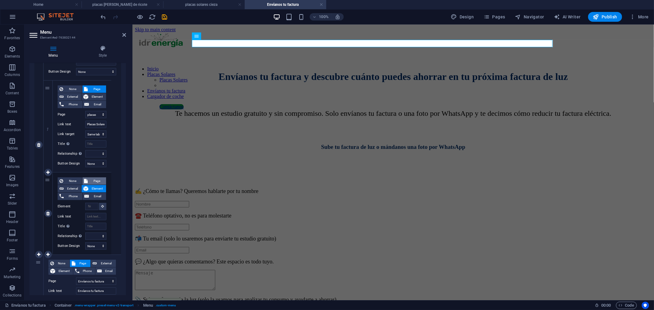
click at [92, 180] on span "Page" at bounding box center [97, 180] width 15 height 7
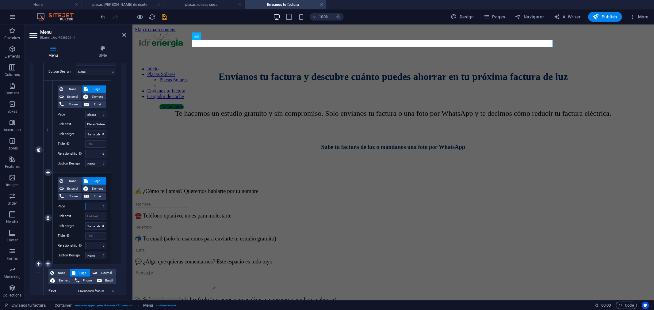
scroll to position [180, 0]
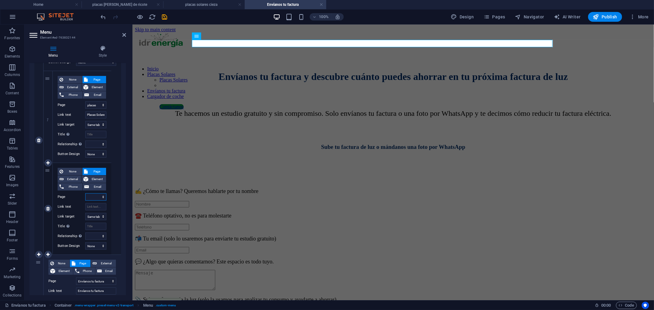
click at [99, 196] on select "Home Envíanos tu factura Cargadores para coches eléctricos Localiza el CUPS en …" at bounding box center [95, 196] width 21 height 7
click at [85, 193] on select "Home Envíanos tu factura Cargadores para coches eléctricos Localiza el CUPS en …" at bounding box center [95, 196] width 21 height 7
click at [95, 207] on input "Link text" at bounding box center [95, 206] width 21 height 7
click at [100, 215] on select "New tab Same tab Overlay" at bounding box center [95, 216] width 21 height 7
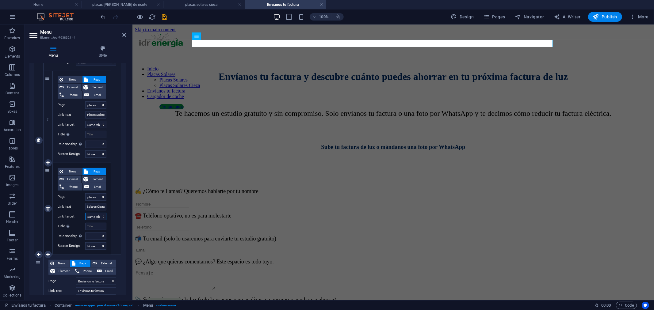
scroll to position [0, 0]
click at [85, 213] on select "New tab Same tab Overlay" at bounding box center [95, 216] width 21 height 7
click at [97, 123] on select "New tab Same tab Overlay" at bounding box center [95, 124] width 21 height 7
click at [85, 121] on select "New tab Same tab Overlay" at bounding box center [95, 124] width 21 height 7
click at [163, 15] on icon "save" at bounding box center [164, 16] width 7 height 7
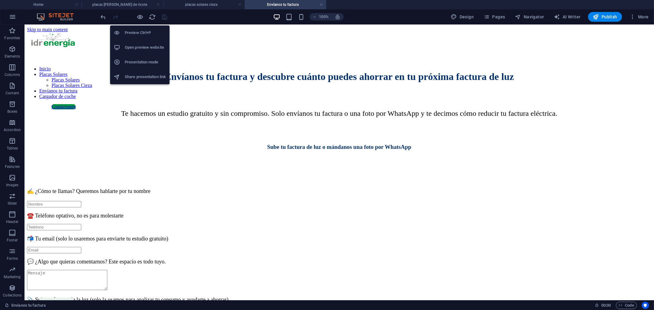
click at [135, 45] on h6 "Open preview website" at bounding box center [145, 47] width 41 height 7
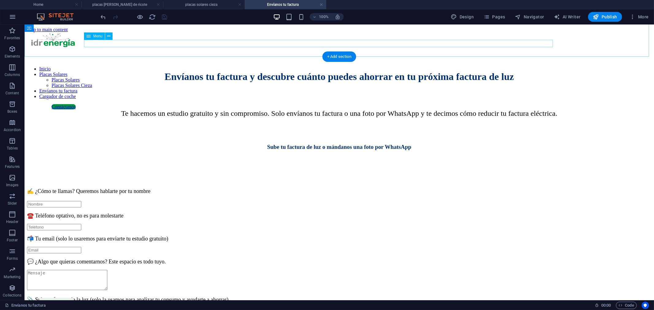
click at [439, 66] on nav "Inicio Placas Solares Placas Solares Placas Solares Cieza Envíanos tu factura C…" at bounding box center [339, 82] width 624 height 33
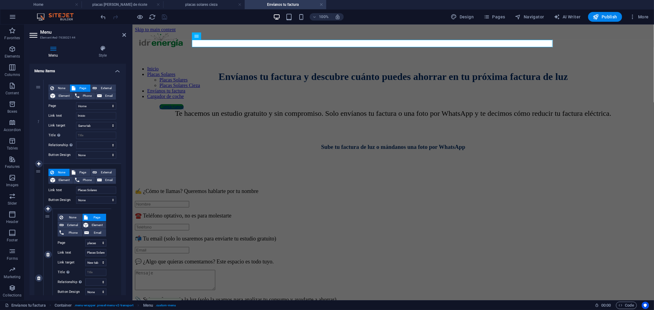
scroll to position [34, 0]
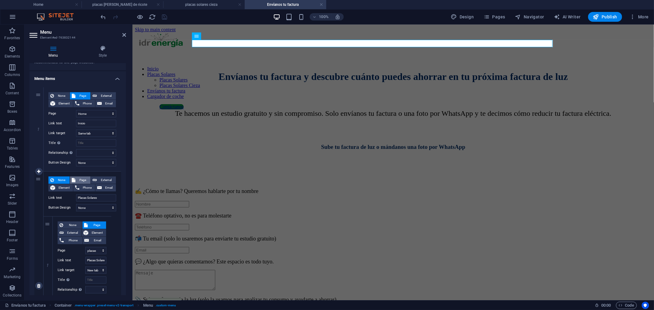
click at [78, 179] on span "Page" at bounding box center [82, 180] width 11 height 7
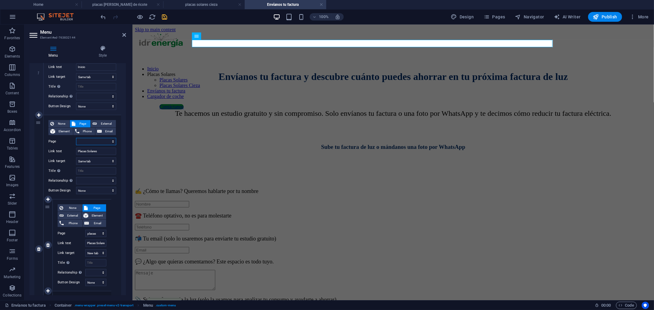
scroll to position [102, 0]
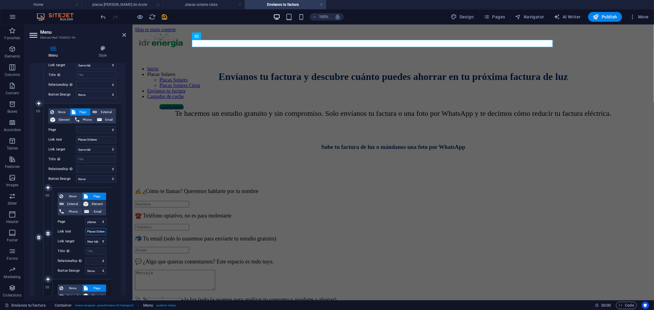
click at [101, 232] on input "Placas Solares" at bounding box center [95, 231] width 21 height 7
click at [164, 17] on icon "save" at bounding box center [164, 16] width 7 height 7
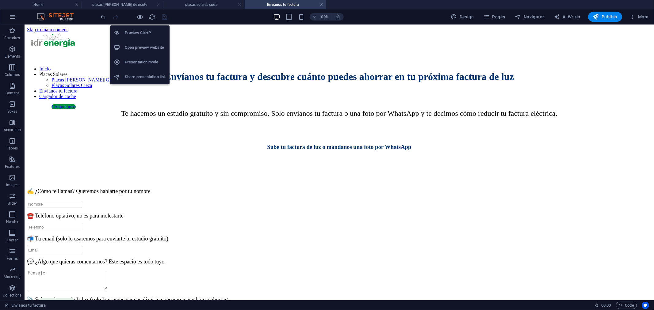
click at [138, 47] on h6 "Open preview website" at bounding box center [145, 47] width 41 height 7
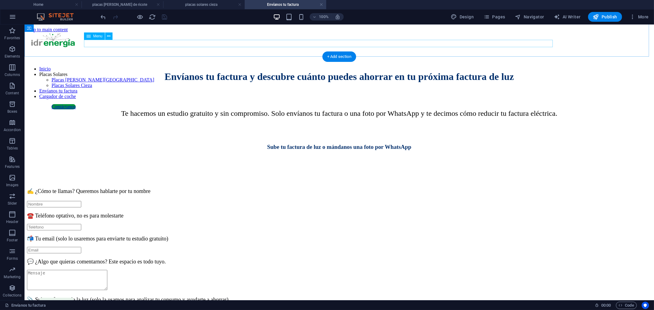
click at [351, 66] on nav "Inicio Placas Solares Placas Solares Valle de Ricote Placas Solares Cieza Envía…" at bounding box center [339, 82] width 624 height 33
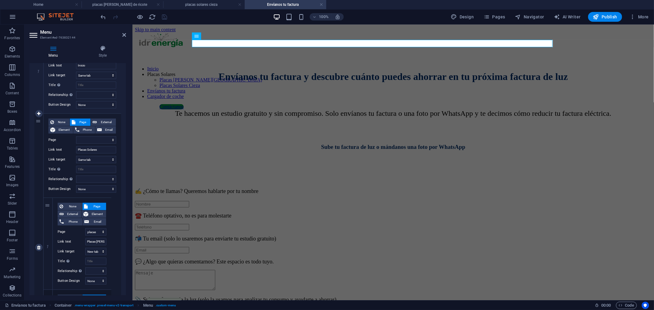
scroll to position [102, 0]
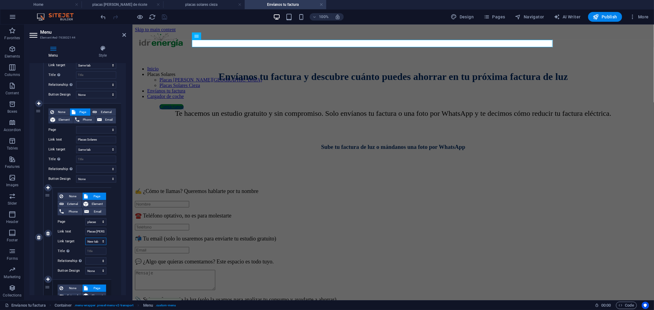
click at [96, 241] on select "New tab Same tab Overlay" at bounding box center [95, 241] width 21 height 7
click at [85, 238] on select "New tab Same tab Overlay" at bounding box center [95, 241] width 21 height 7
click at [165, 17] on icon "save" at bounding box center [164, 16] width 7 height 7
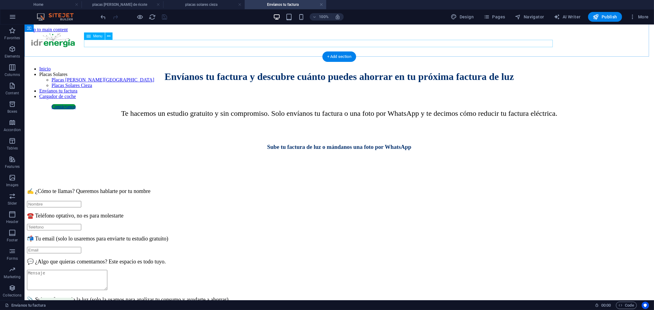
click at [427, 66] on nav "Inicio Placas Solares Placas Solares Valle de Ricote Placas Solares Cieza Envía…" at bounding box center [339, 82] width 624 height 33
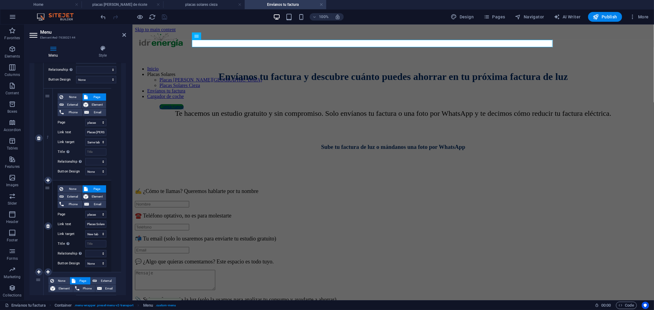
scroll to position [204, 0]
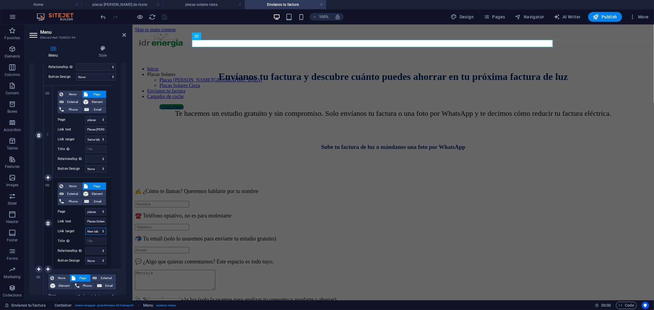
click at [97, 231] on select "New tab Same tab Overlay" at bounding box center [95, 231] width 21 height 7
click at [85, 228] on select "New tab Same tab Overlay" at bounding box center [95, 231] width 21 height 7
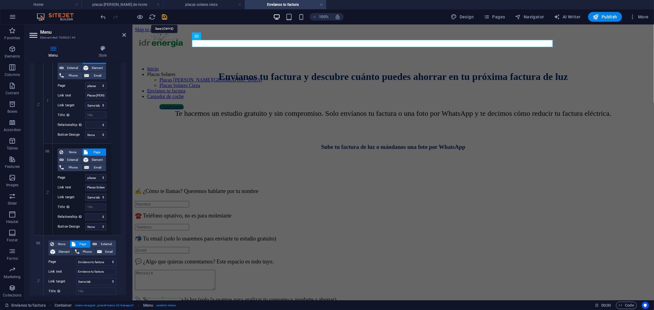
click at [165, 17] on icon "save" at bounding box center [164, 16] width 7 height 7
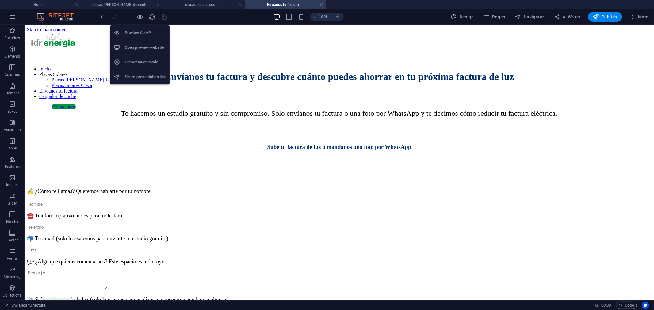
click at [144, 45] on h6 "Open preview website" at bounding box center [145, 47] width 41 height 7
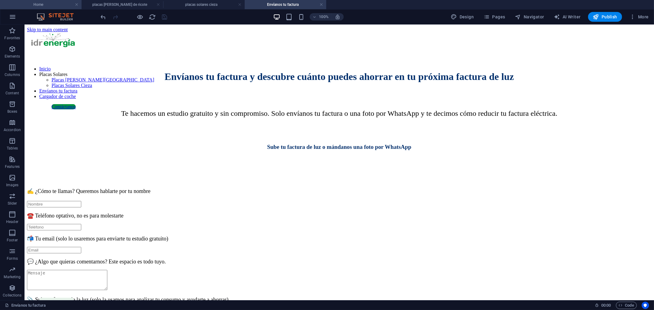
click at [64, 4] on h4 "Home" at bounding box center [41, 4] width 82 height 7
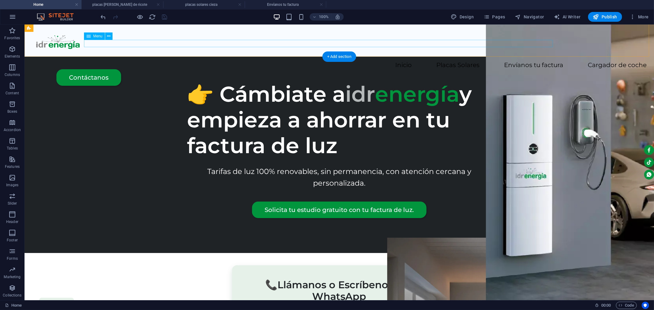
click at [362, 62] on nav "Inicio Placas Solares placas solares valle de ricote placas solares cieza Envía…" at bounding box center [339, 65] width 614 height 7
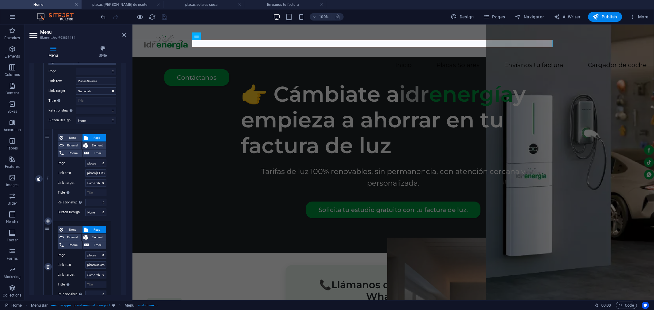
scroll to position [170, 0]
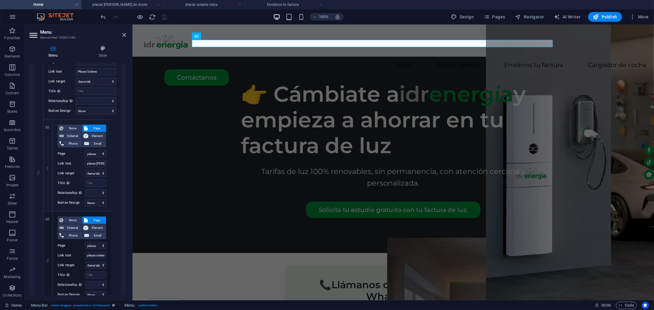
click at [376, 17] on div "100% Design Pages Navigator AI Writer Publish More" at bounding box center [375, 17] width 551 height 10
click at [610, 18] on span "Publish" at bounding box center [605, 17] width 24 height 6
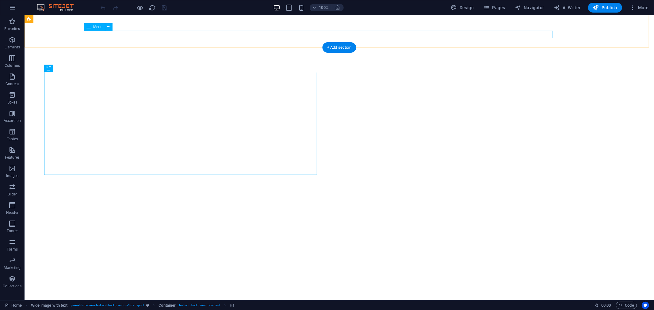
select select
select select "9"
select select
select select "10"
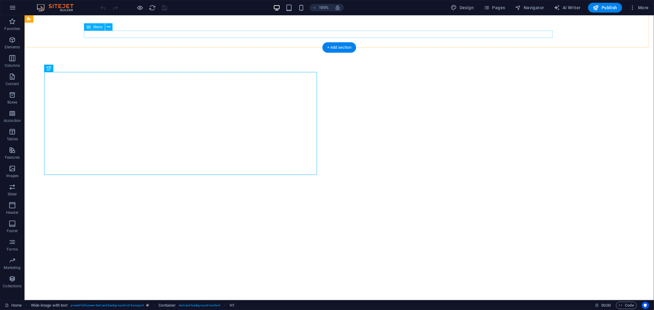
select select
select select "1"
select select
select select "2"
select select
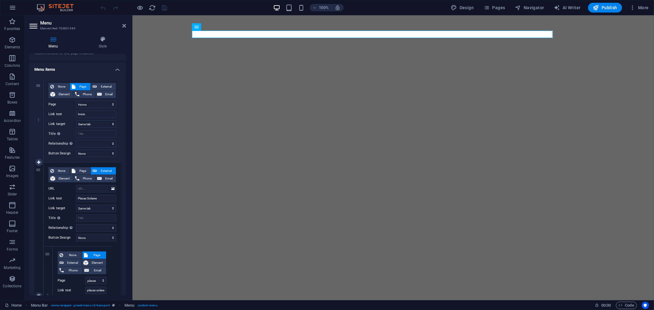
scroll to position [68, 0]
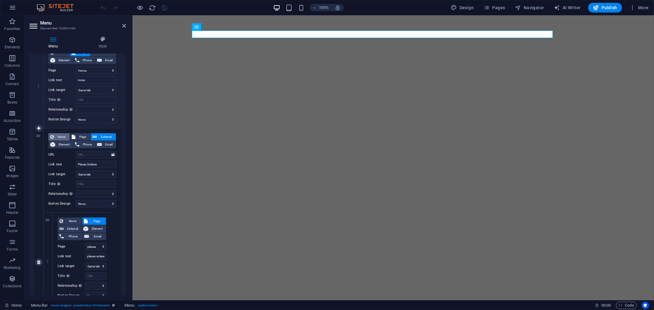
click at [61, 136] on span "None" at bounding box center [62, 136] width 12 height 7
select select
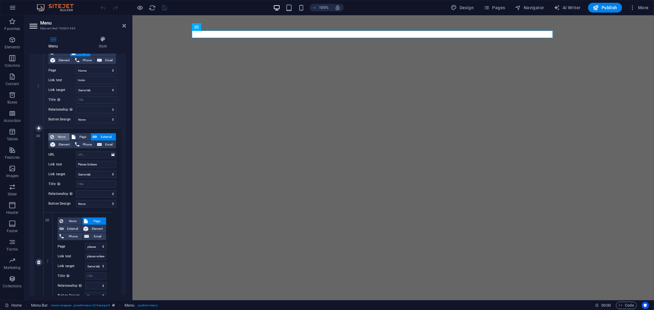
select select
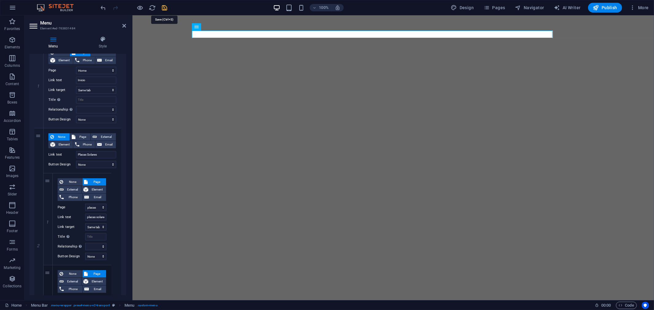
click at [165, 8] on icon "save" at bounding box center [164, 7] width 7 height 7
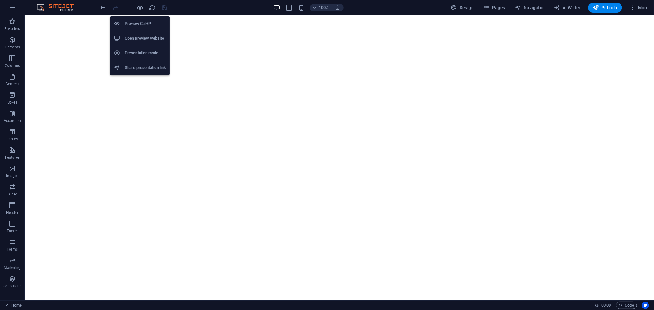
click at [138, 38] on h6 "Open preview website" at bounding box center [145, 38] width 41 height 7
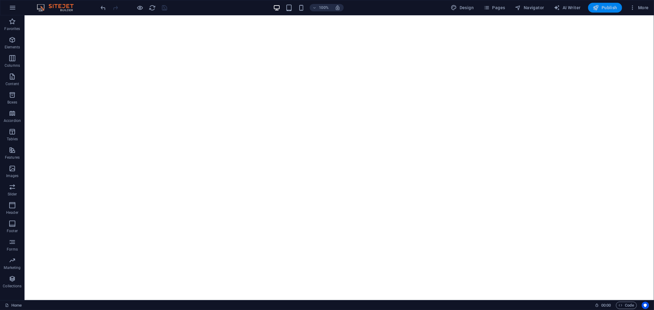
click at [602, 9] on span "Publish" at bounding box center [605, 8] width 24 height 6
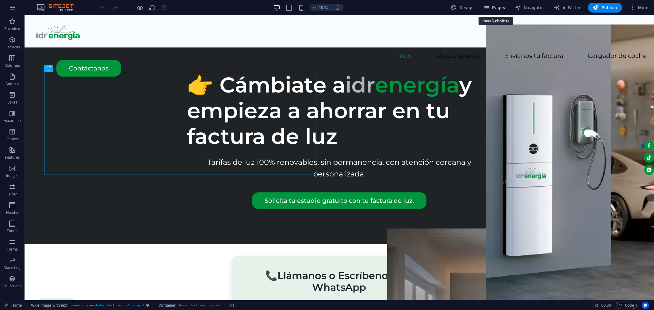
click at [489, 9] on icon "button" at bounding box center [486, 8] width 6 height 6
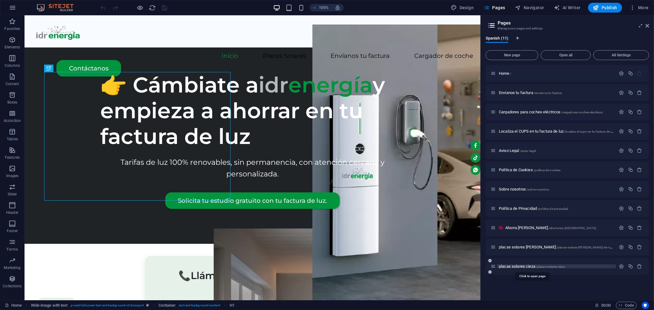
click at [519, 267] on span "placas solares cieza /placas-solares-cieza" at bounding box center [532, 266] width 66 height 5
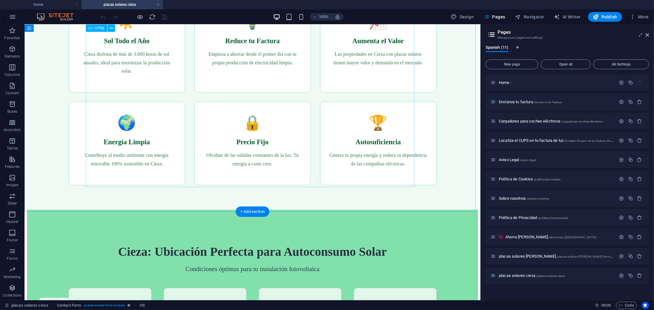
scroll to position [161, 0]
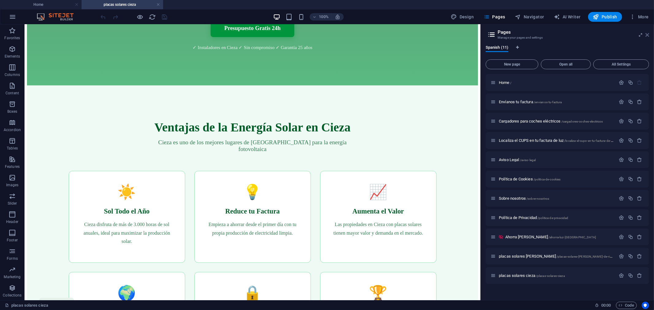
click at [648, 35] on icon at bounding box center [647, 34] width 4 height 5
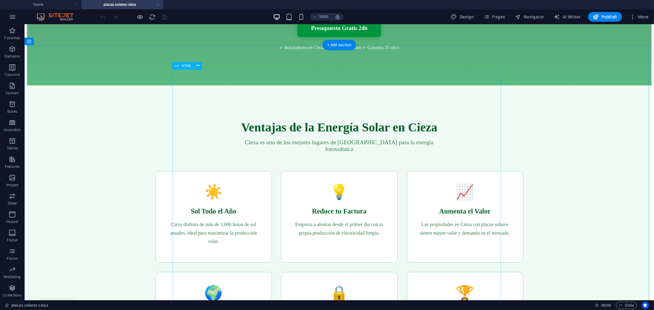
scroll to position [0, 0]
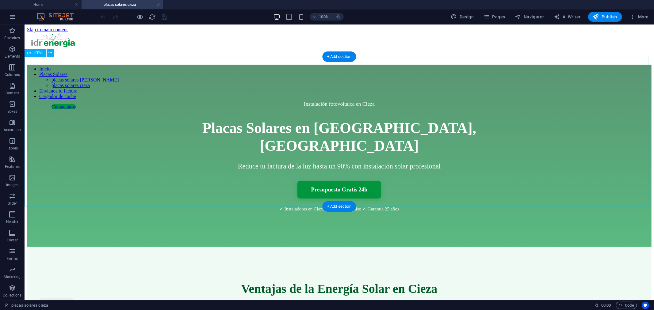
click at [71, 83] on div "Instalación fotovoltaica en Cieza Placas Solares en Cieza, Murcia Reduce tu fac…" at bounding box center [339, 155] width 624 height 182
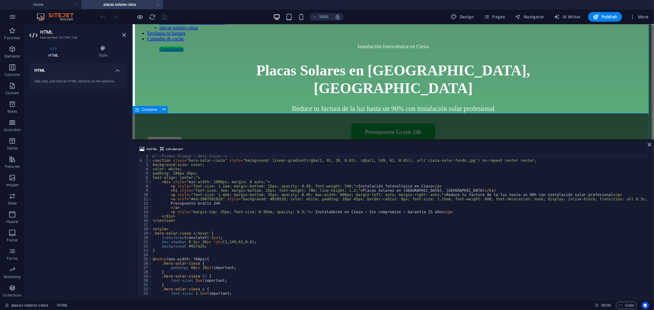
scroll to position [102, 0]
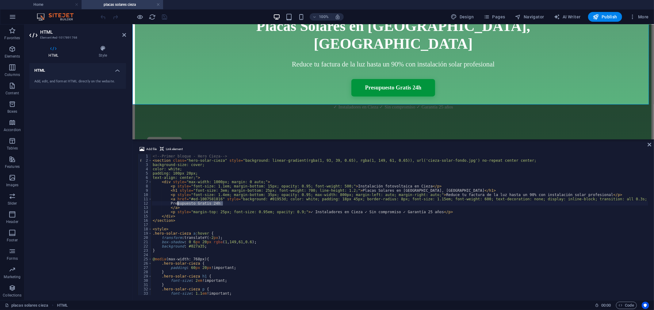
drag, startPoint x: 222, startPoint y: 204, endPoint x: 177, endPoint y: 204, distance: 46.0
click at [177, 204] on div "<!-- Primer bloque - Hero Cieza --> < section class = "hero-solar-cieza" style …" at bounding box center [427, 228] width 553 height 149
paste textarea "⚡ Quiero Saber Cuánto Puedo Ahorrar"
type textarea "⚡ Quiero Saber Cuánto Puedo Ahorrar"
click at [649, 146] on icon at bounding box center [649, 144] width 4 height 5
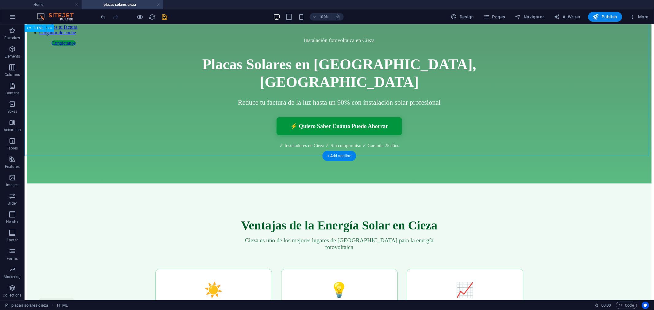
scroll to position [0, 0]
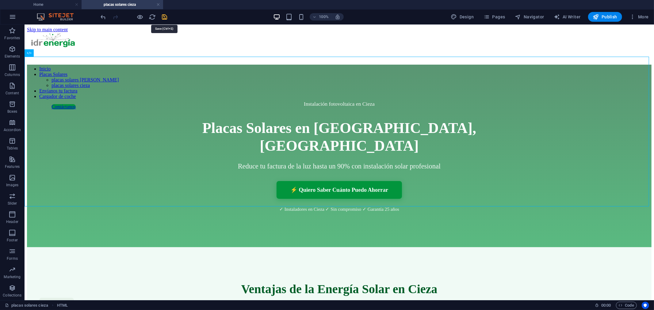
click at [165, 17] on icon "save" at bounding box center [164, 16] width 7 height 7
checkbox input "false"
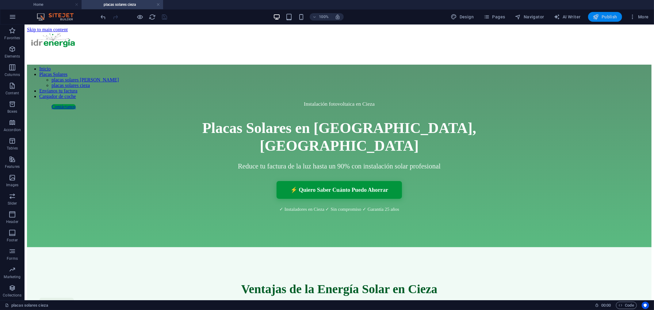
click at [607, 17] on span "Publish" at bounding box center [605, 17] width 24 height 6
